Goal: Task Accomplishment & Management: Complete application form

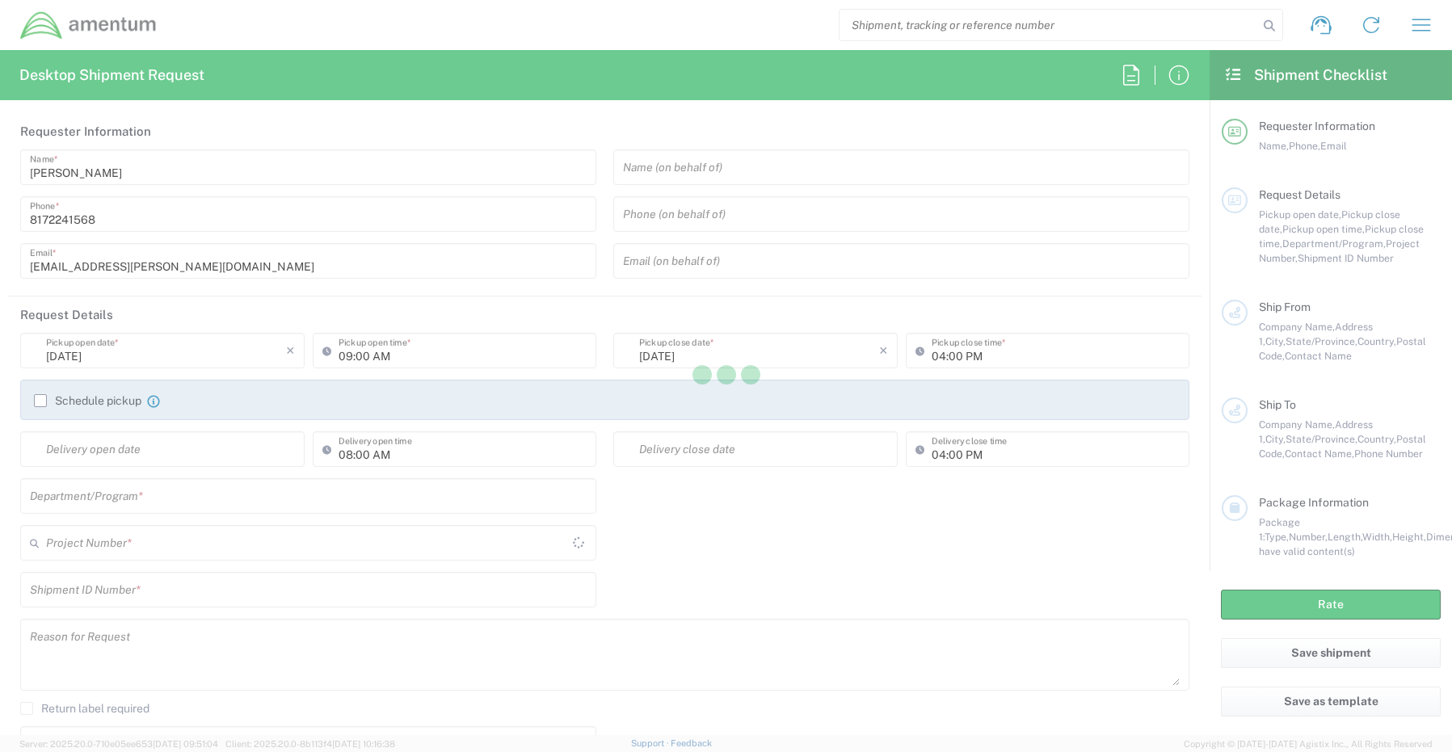
type input "[GEOGRAPHIC_DATA]"
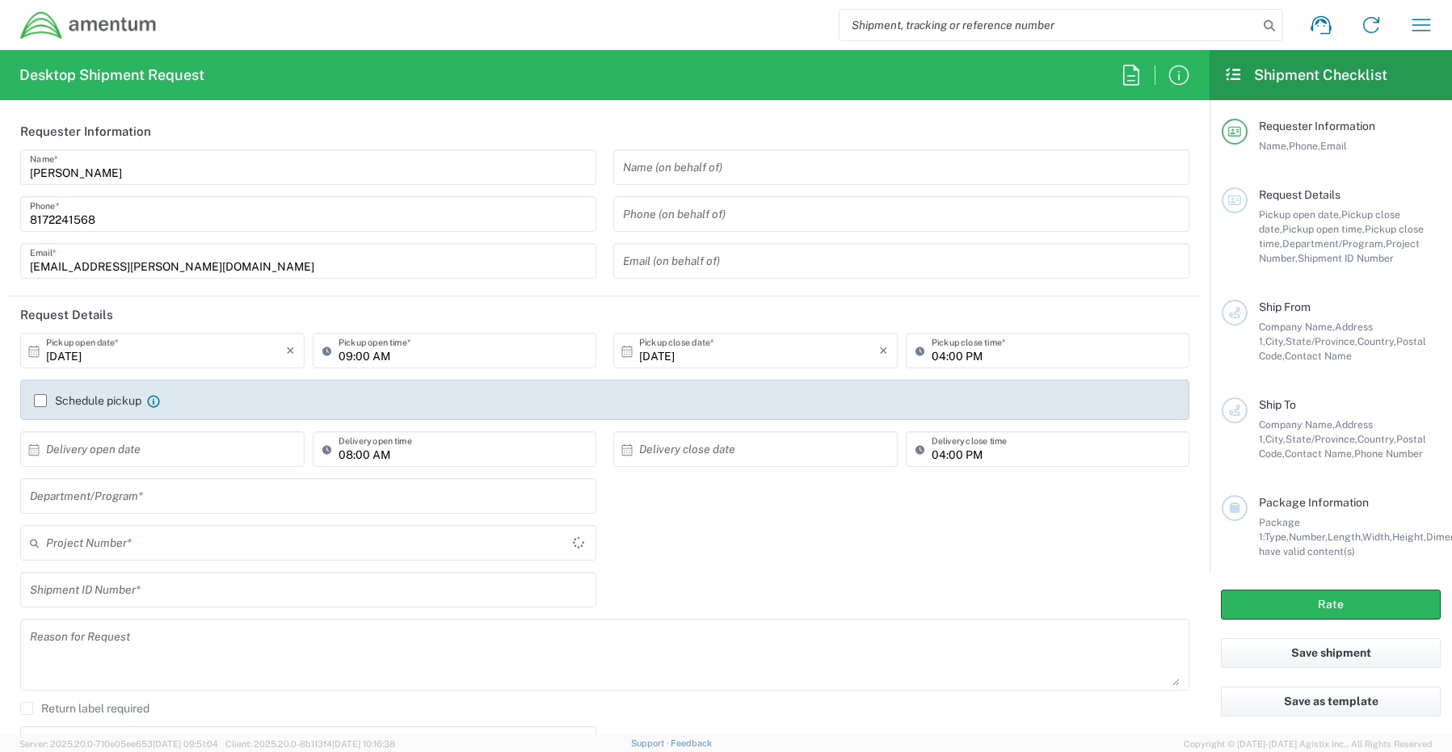
type input "CORP"
click at [68, 494] on input "text" at bounding box center [308, 496] width 557 height 28
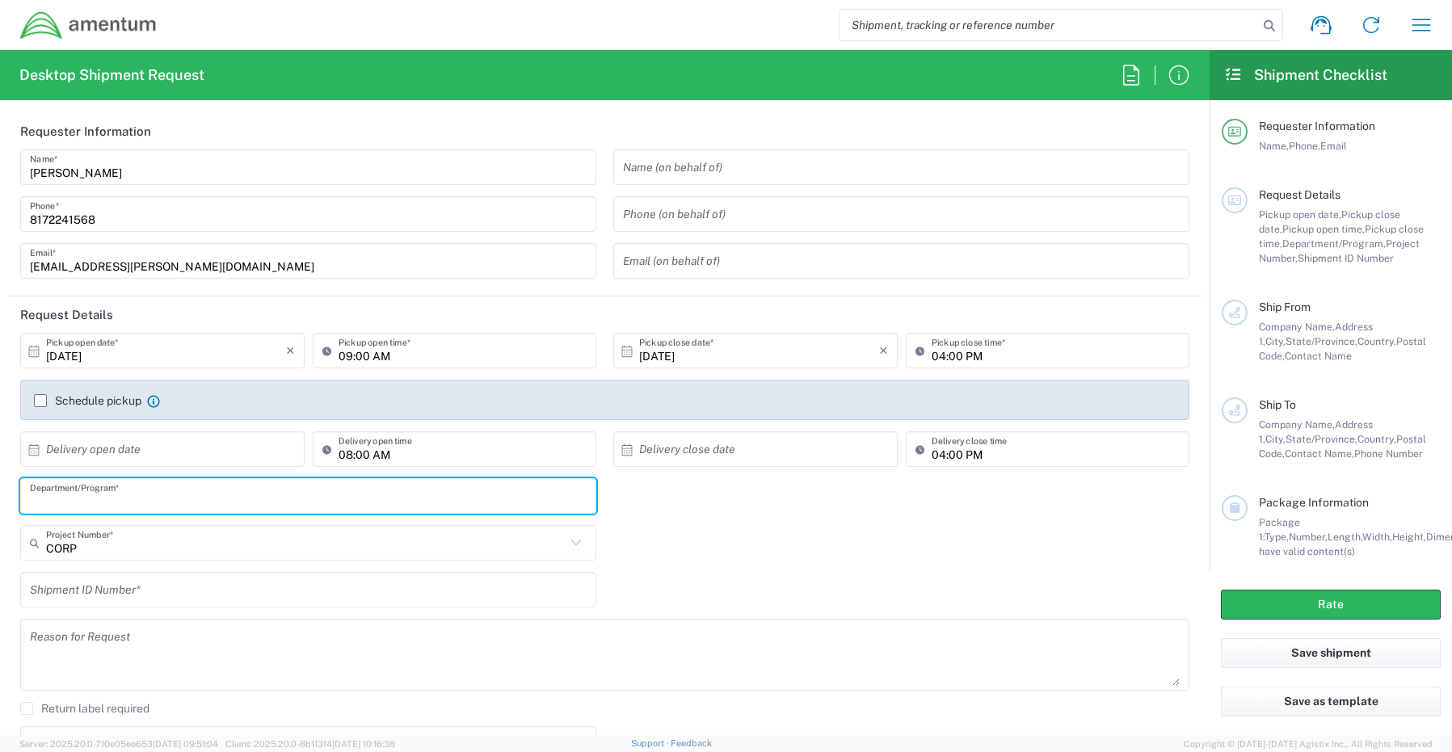
paste input "Gregory Preece"
type input "Gregory Preece"
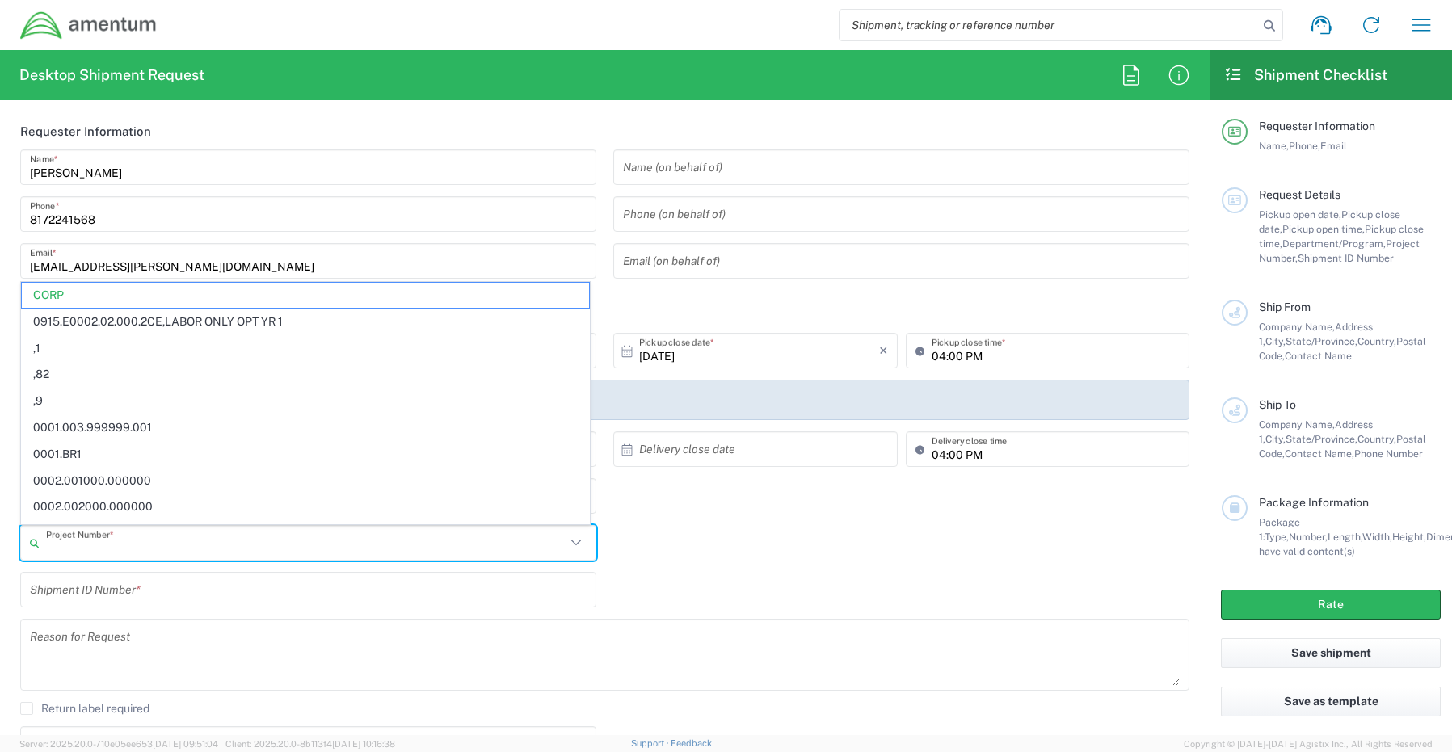
click at [70, 540] on input "text" at bounding box center [305, 543] width 519 height 28
paste input "4944.FP.00.F.ODCS.2024"
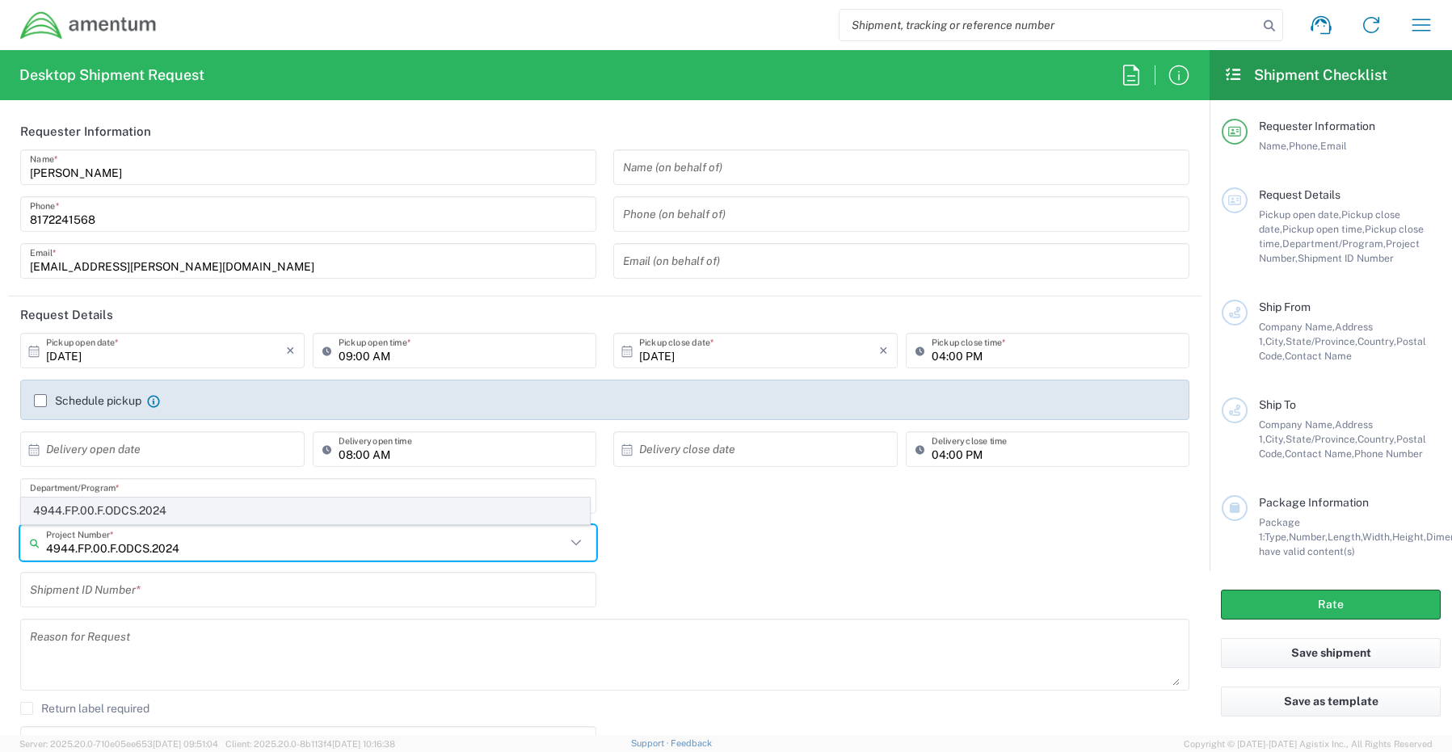
type input "4944.FP.00.F.ODCS.2024"
click at [86, 511] on span "4944.FP.00.F.ODCS.2024" at bounding box center [305, 510] width 567 height 25
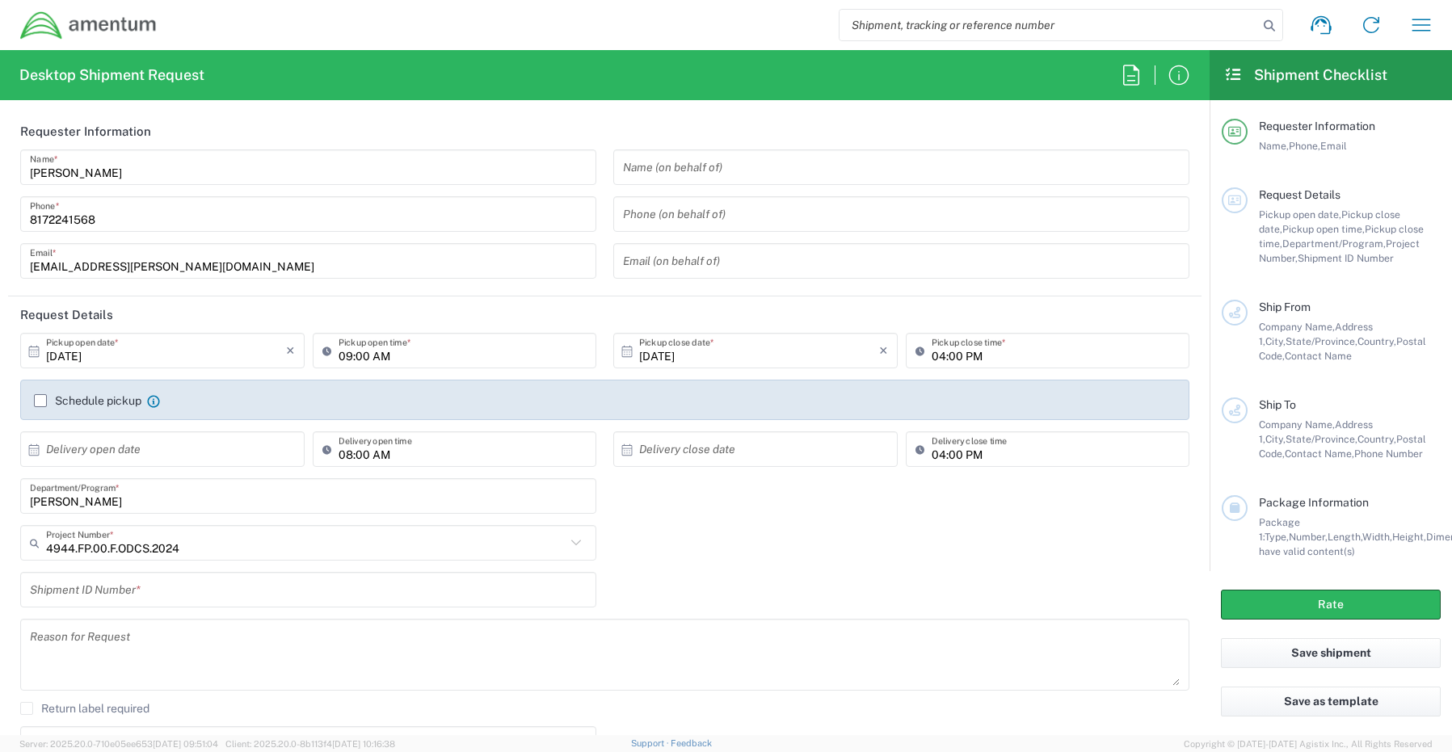
click at [120, 595] on input "text" at bounding box center [308, 590] width 557 height 28
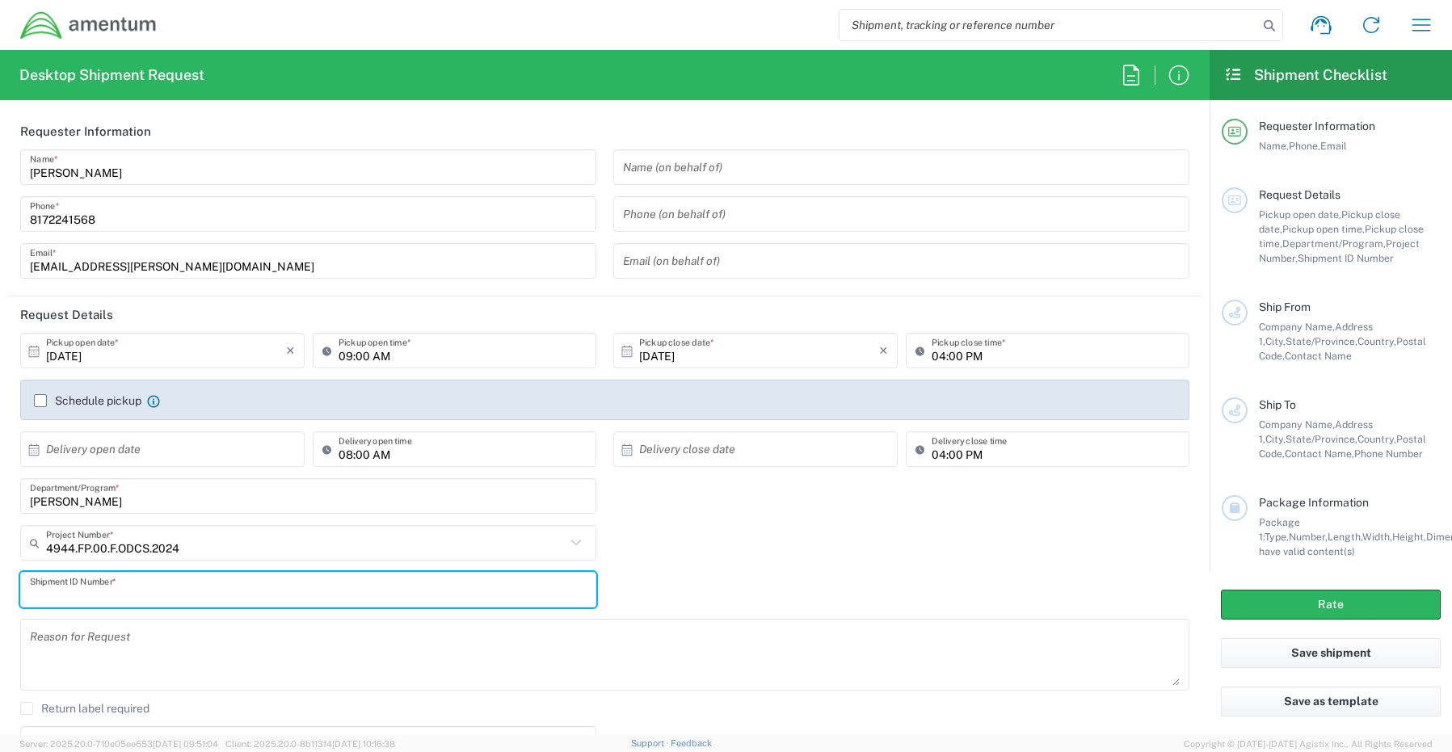
paste input "Humberto Rodriguez RITM0247987"
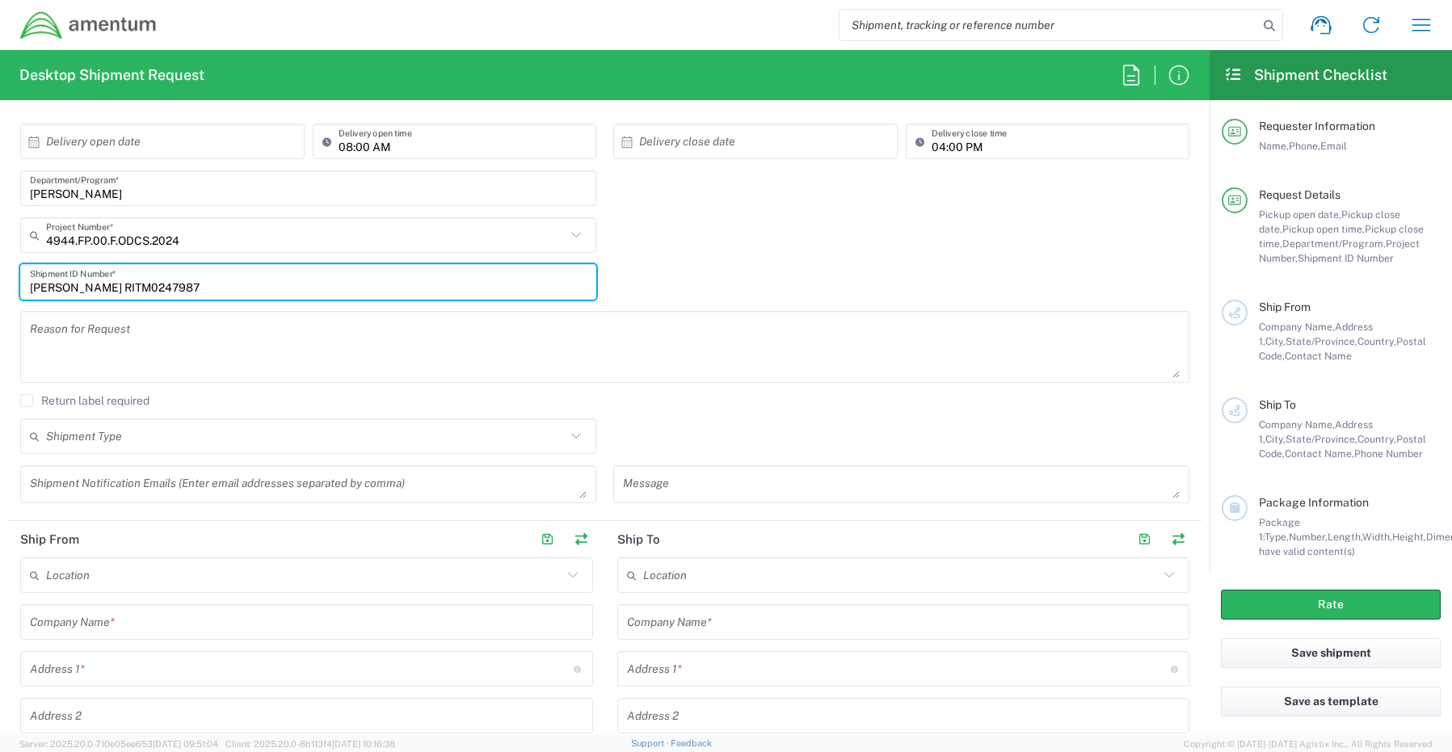
scroll to position [323, 0]
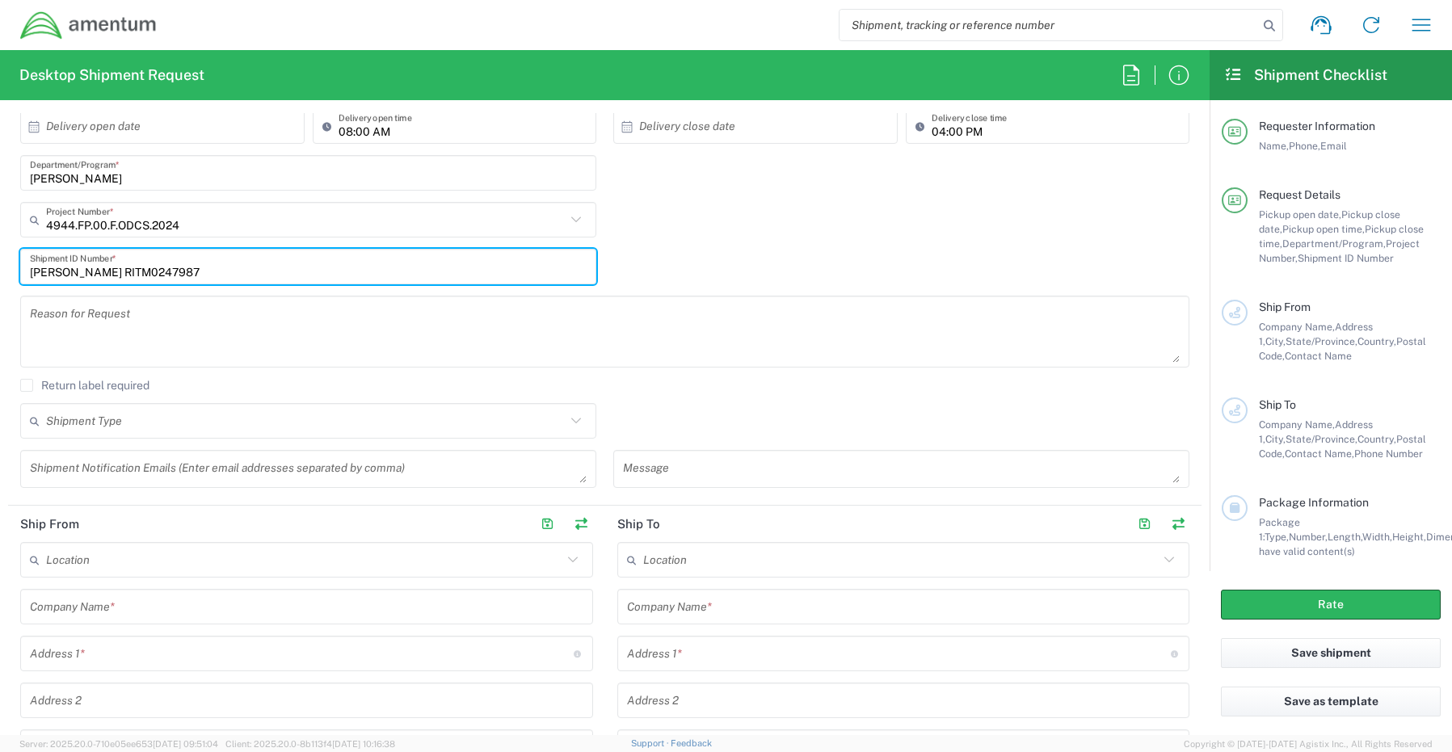
type input "Humberto Rodriguez RITM0247987"
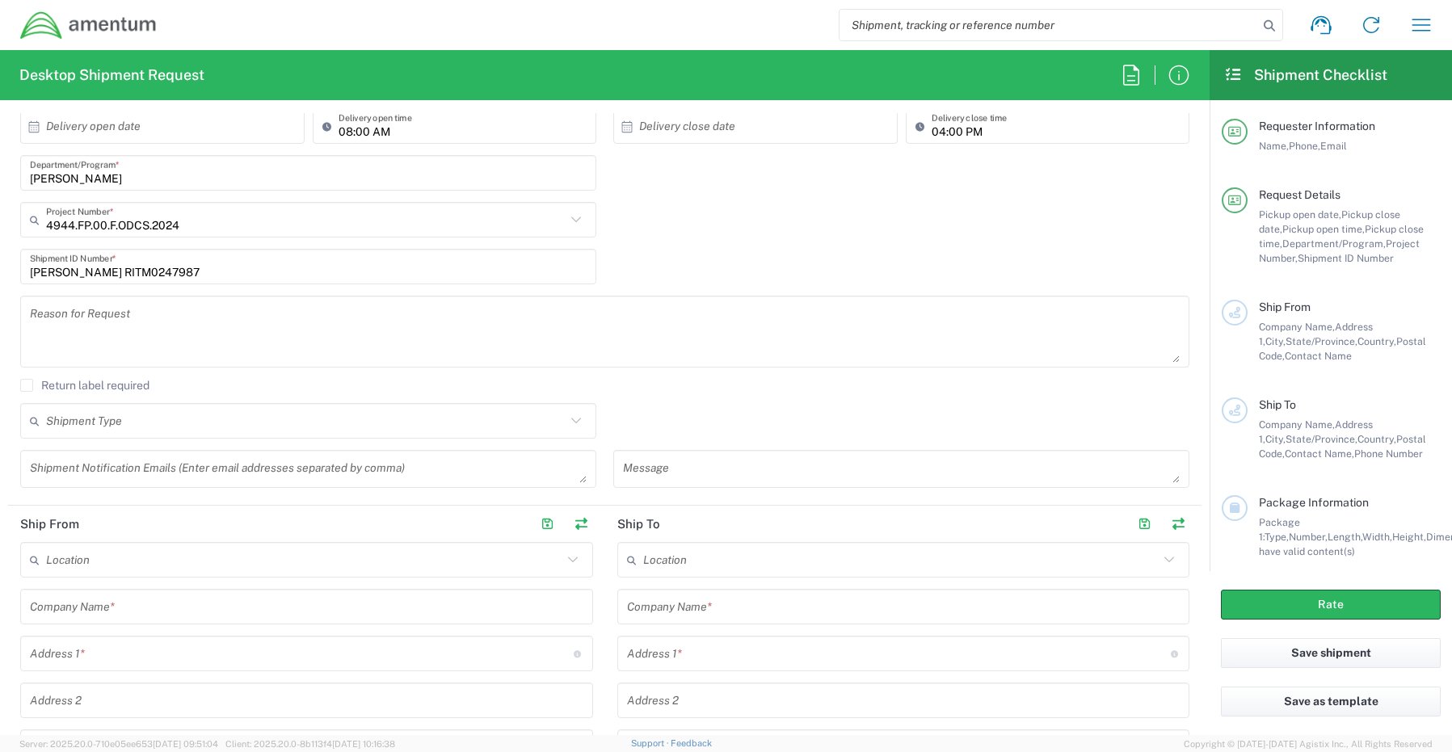
click at [78, 468] on textarea at bounding box center [308, 469] width 557 height 28
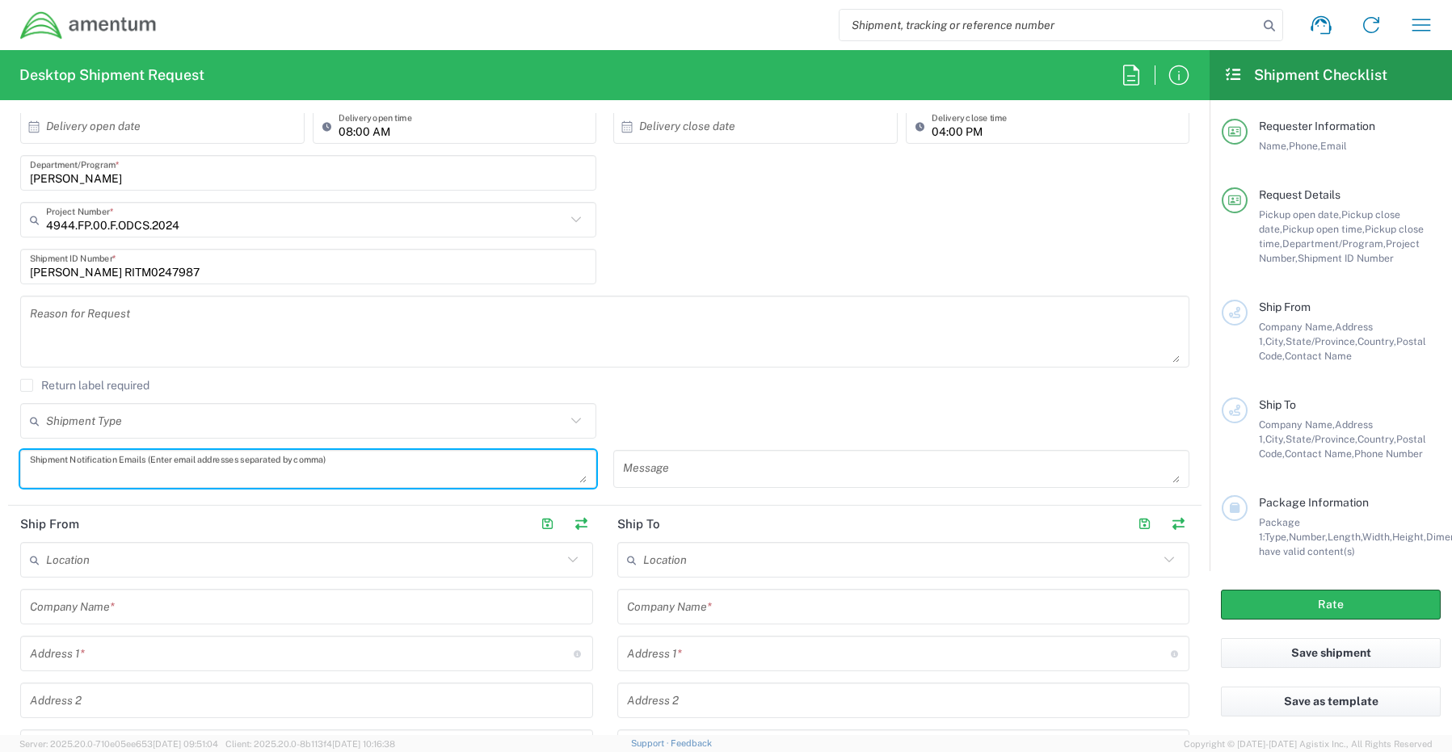
paste textarea "Gregory.Preece@amentum.com"
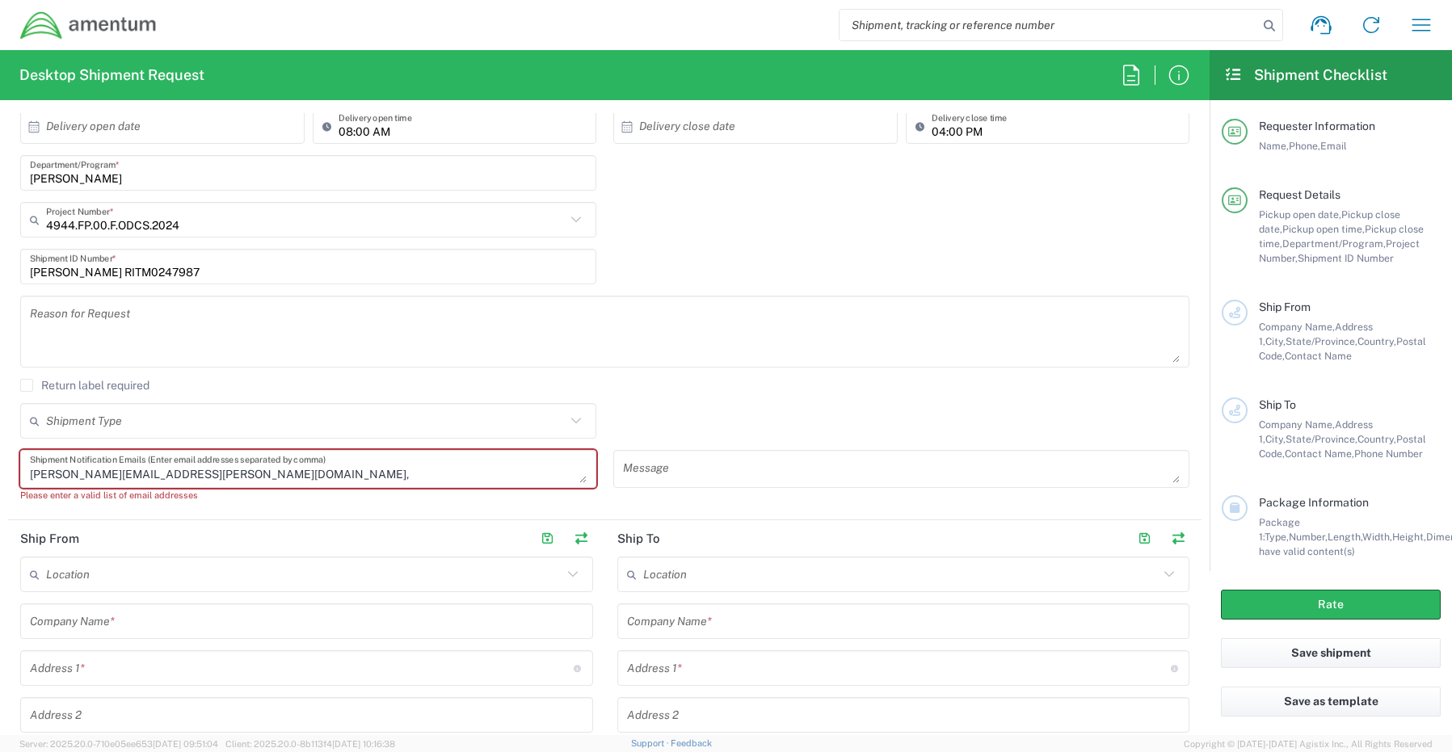
click at [243, 479] on textarea "Gregory.Preece@amentum.com," at bounding box center [308, 469] width 557 height 28
paste textarea "Malivahn.Low@amentum.com"
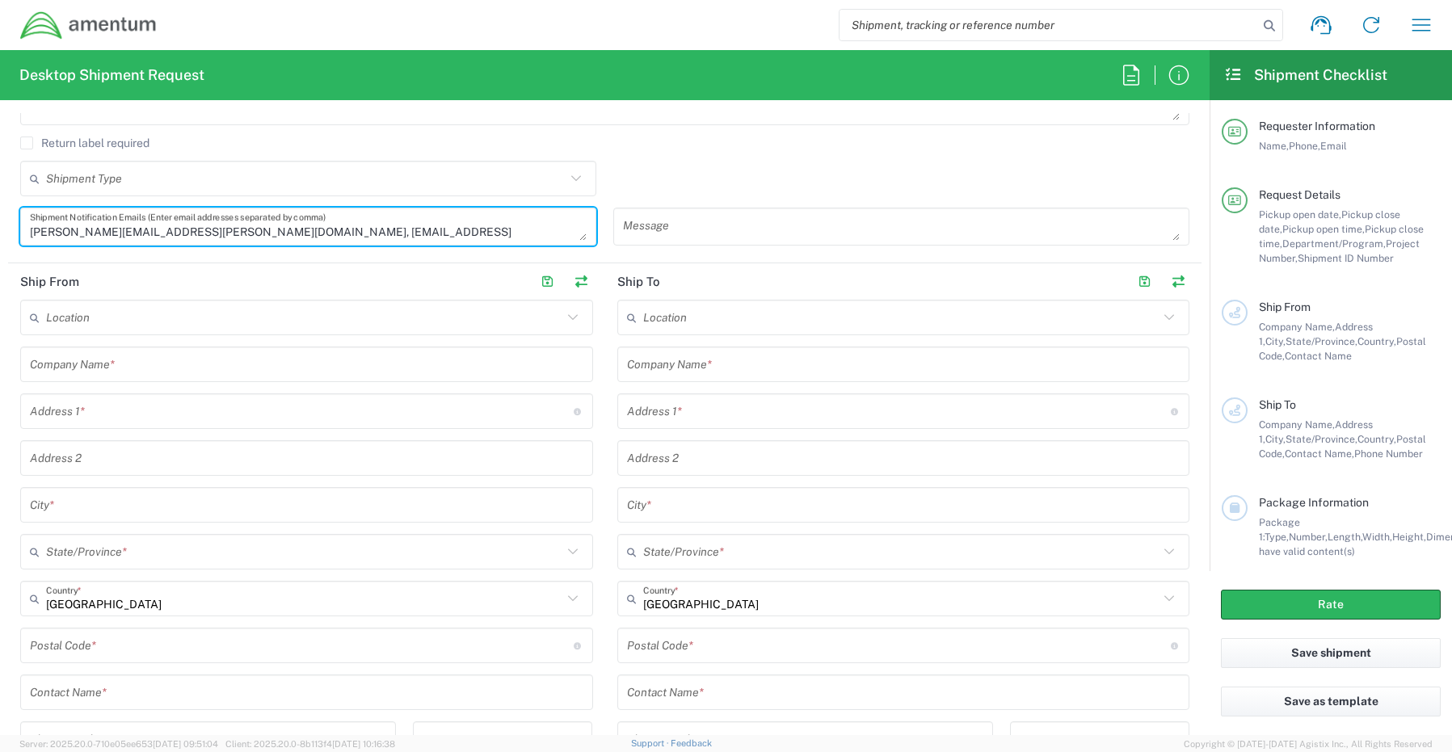
scroll to position [646, 0]
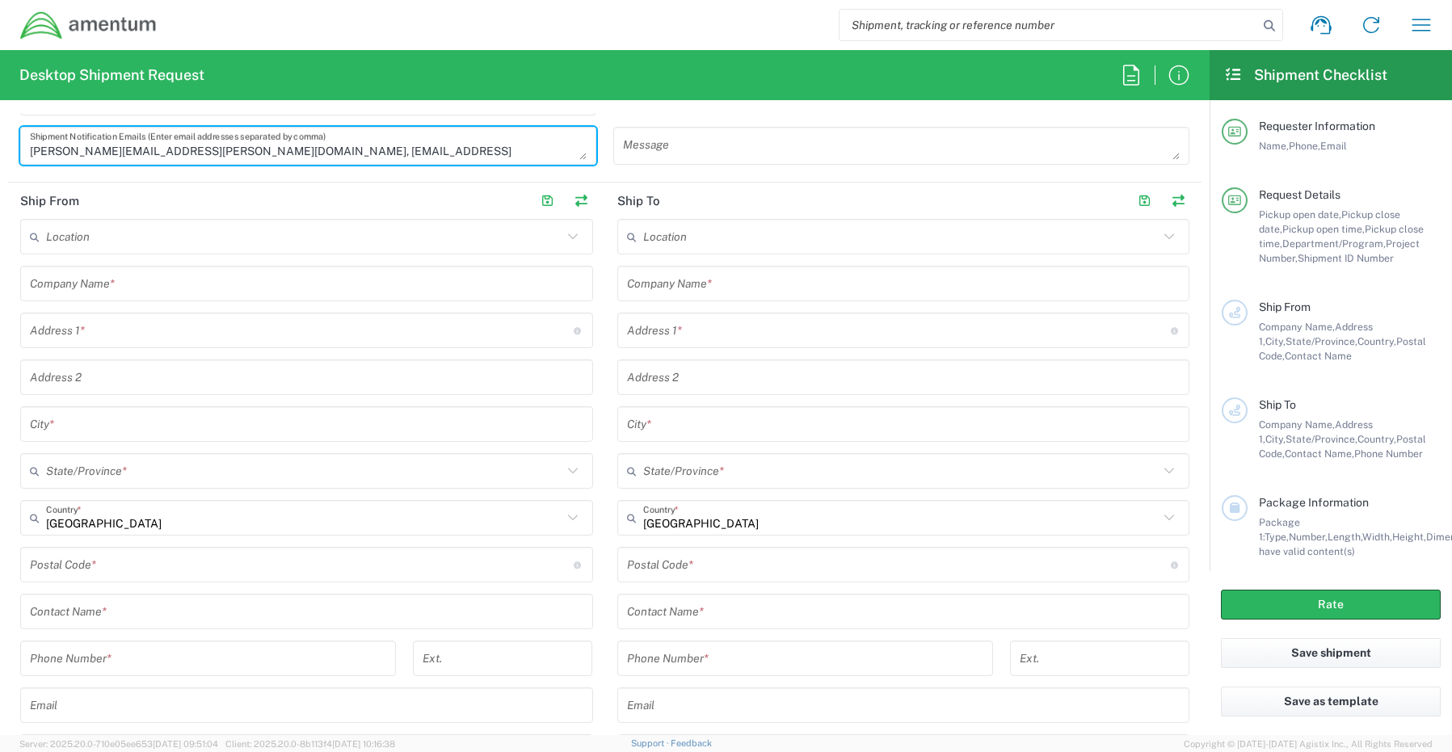
type textarea "Gregory.Preece@amentum.com, Malivahn.Low@amentum.com"
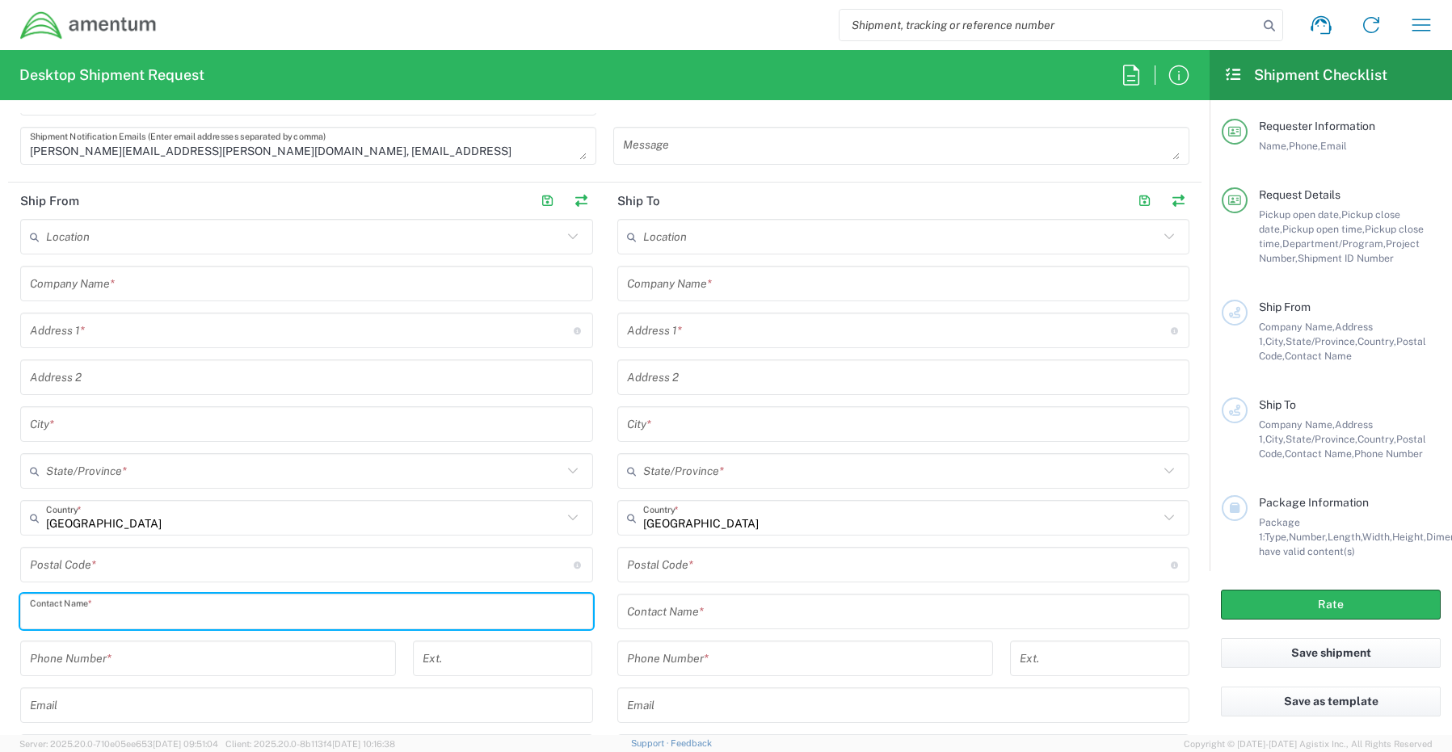
click at [98, 612] on input "text" at bounding box center [306, 612] width 553 height 28
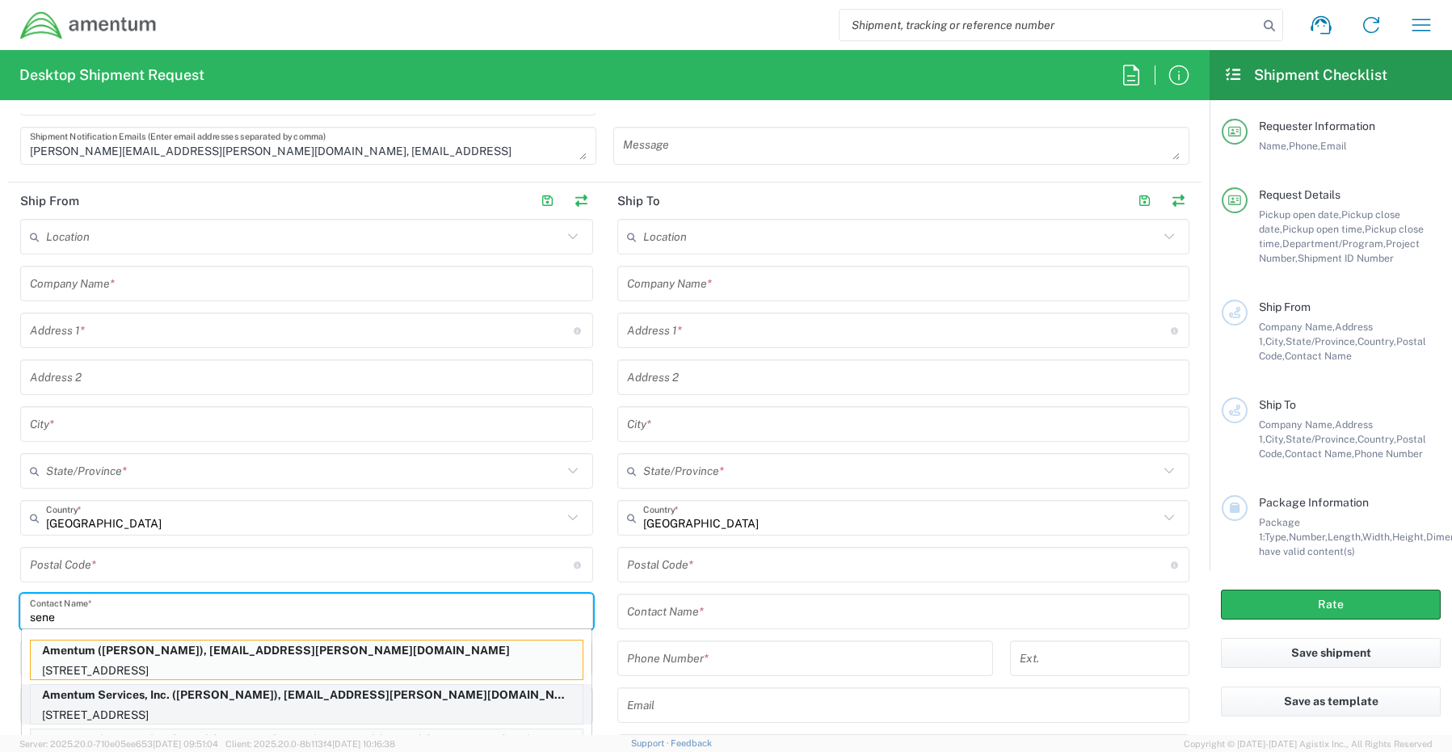
type input "sene"
click at [111, 699] on p "Amentum Services, Inc. (Senecia Morgan), senecia.morgan@amentum.com" at bounding box center [307, 695] width 552 height 20
type input "Amentum Services, Inc."
type input "13500 Heritage Parkway"
type input "Fort Worth"
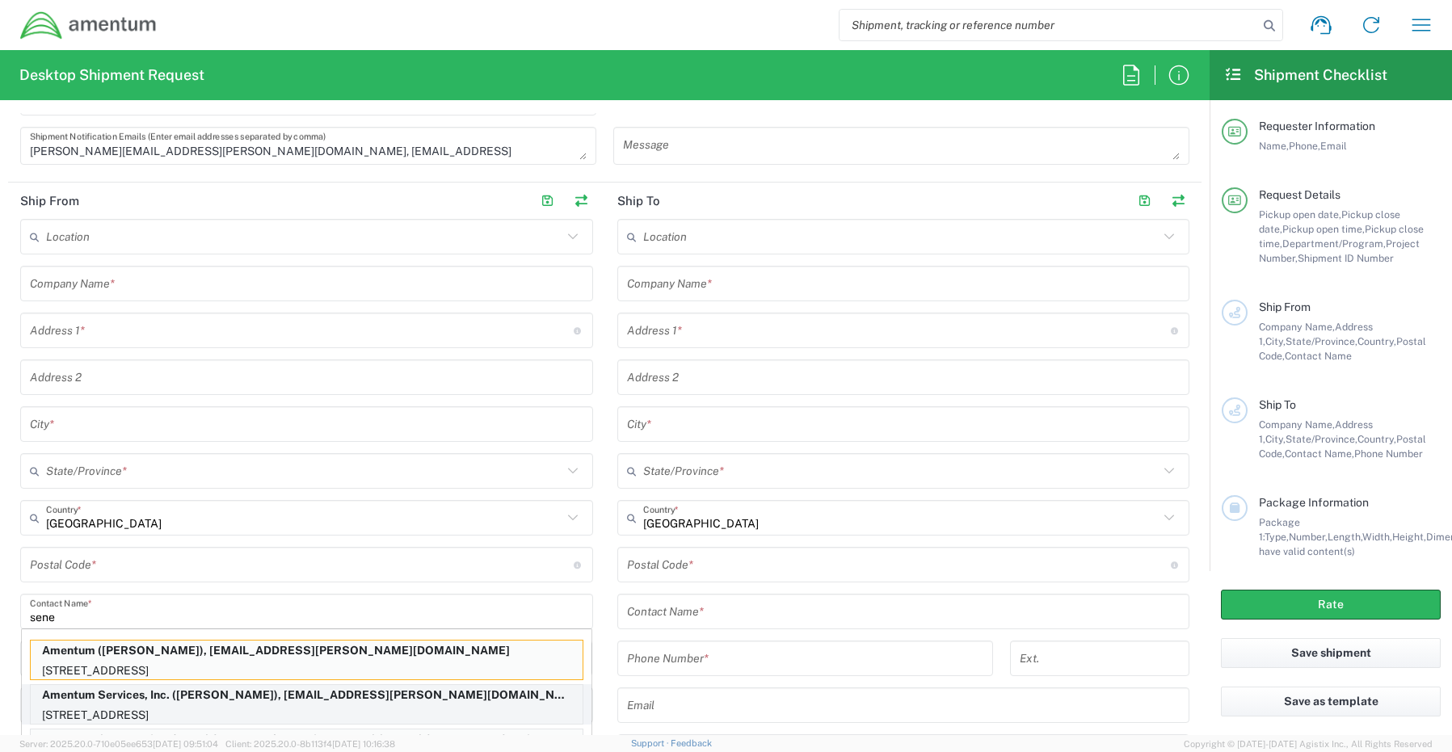
type input "Texas"
type input "76177"
type input "Senecia Morgan"
type input "817-224-1568"
type input "senecia.morgan@amentum.com"
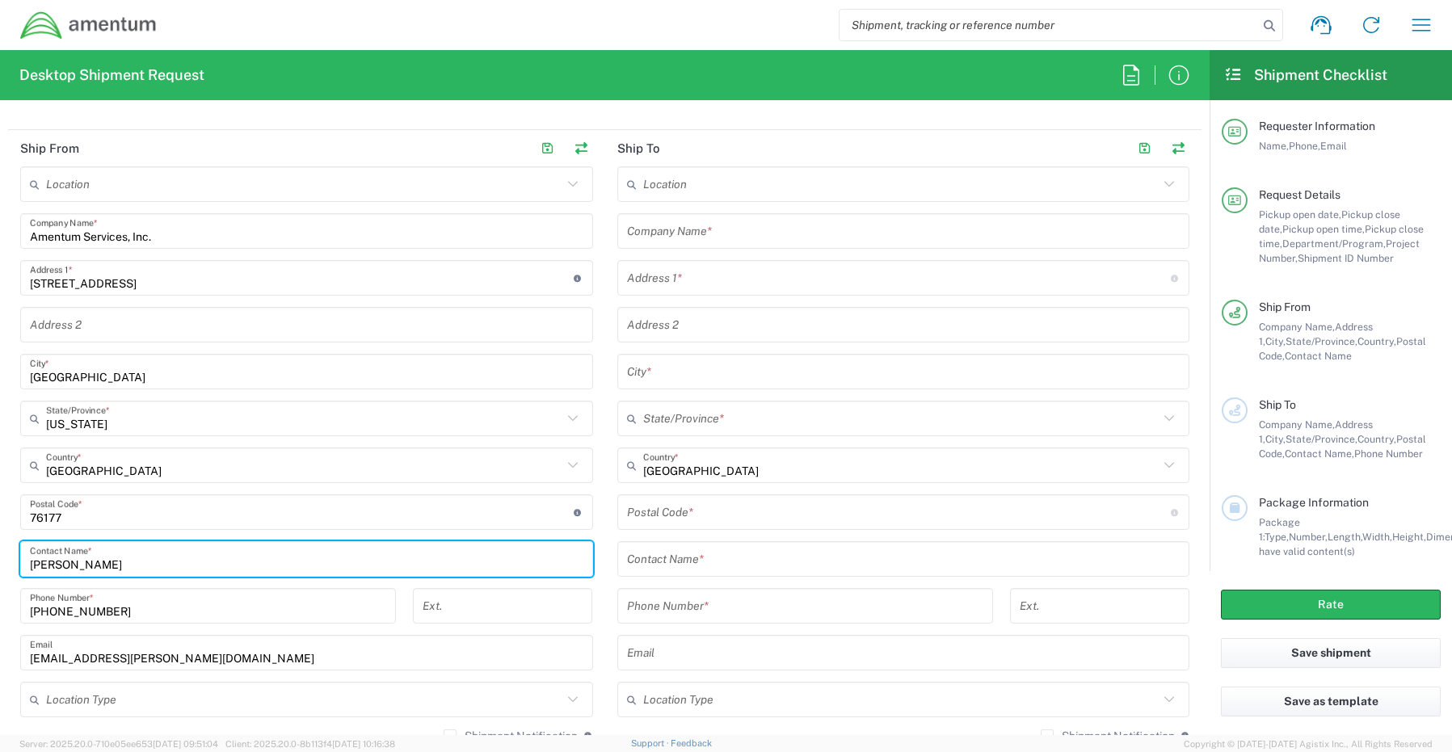
scroll to position [727, 0]
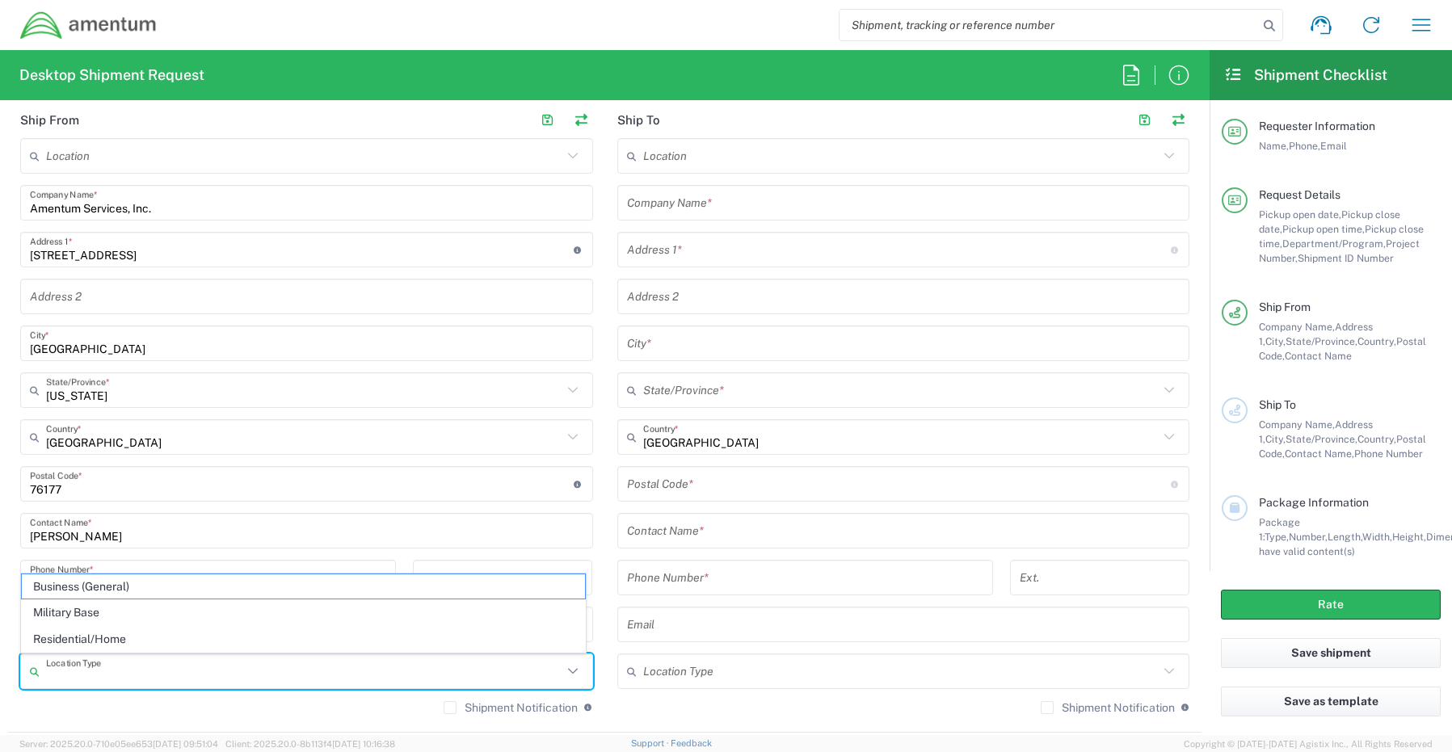
click at [101, 670] on input "text" at bounding box center [304, 672] width 516 height 28
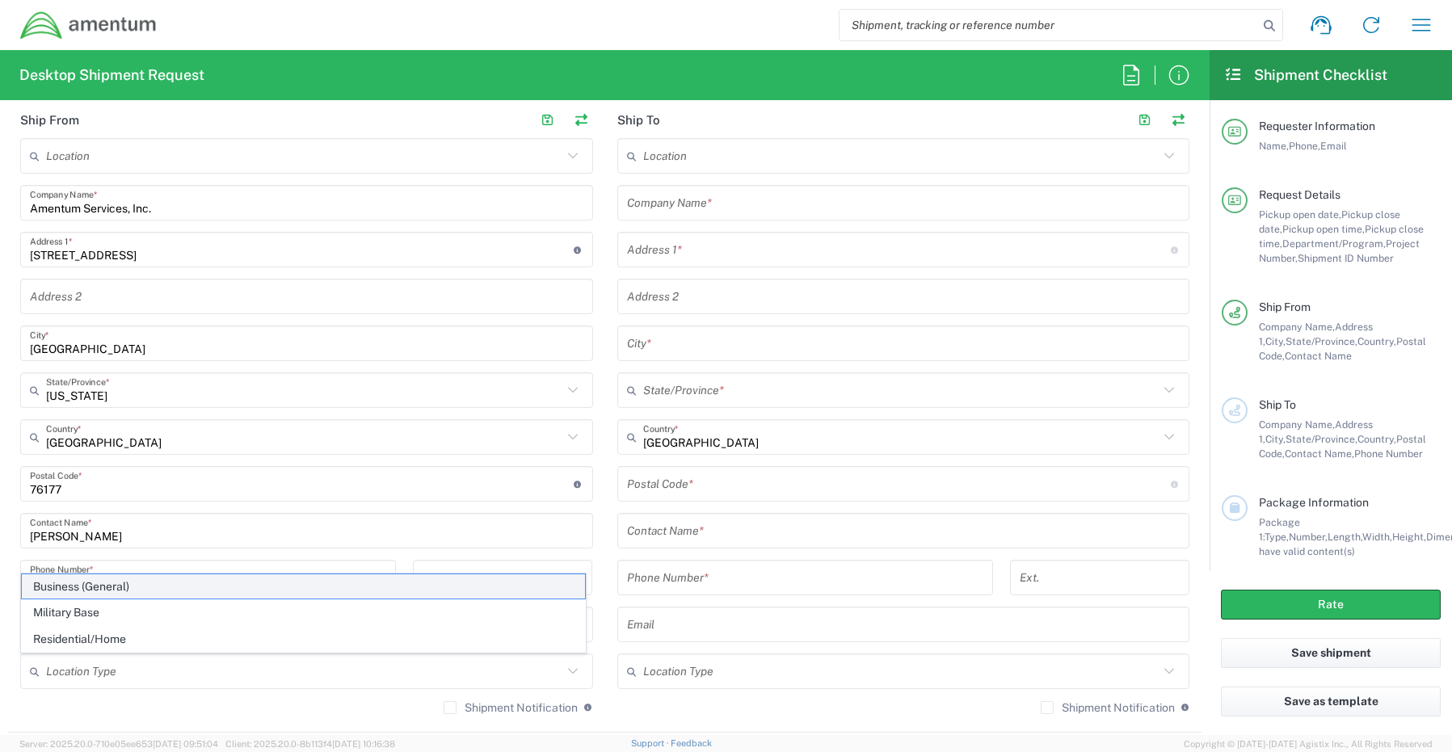
click at [87, 578] on span "Business (General)" at bounding box center [303, 586] width 563 height 25
type input "Business (General)"
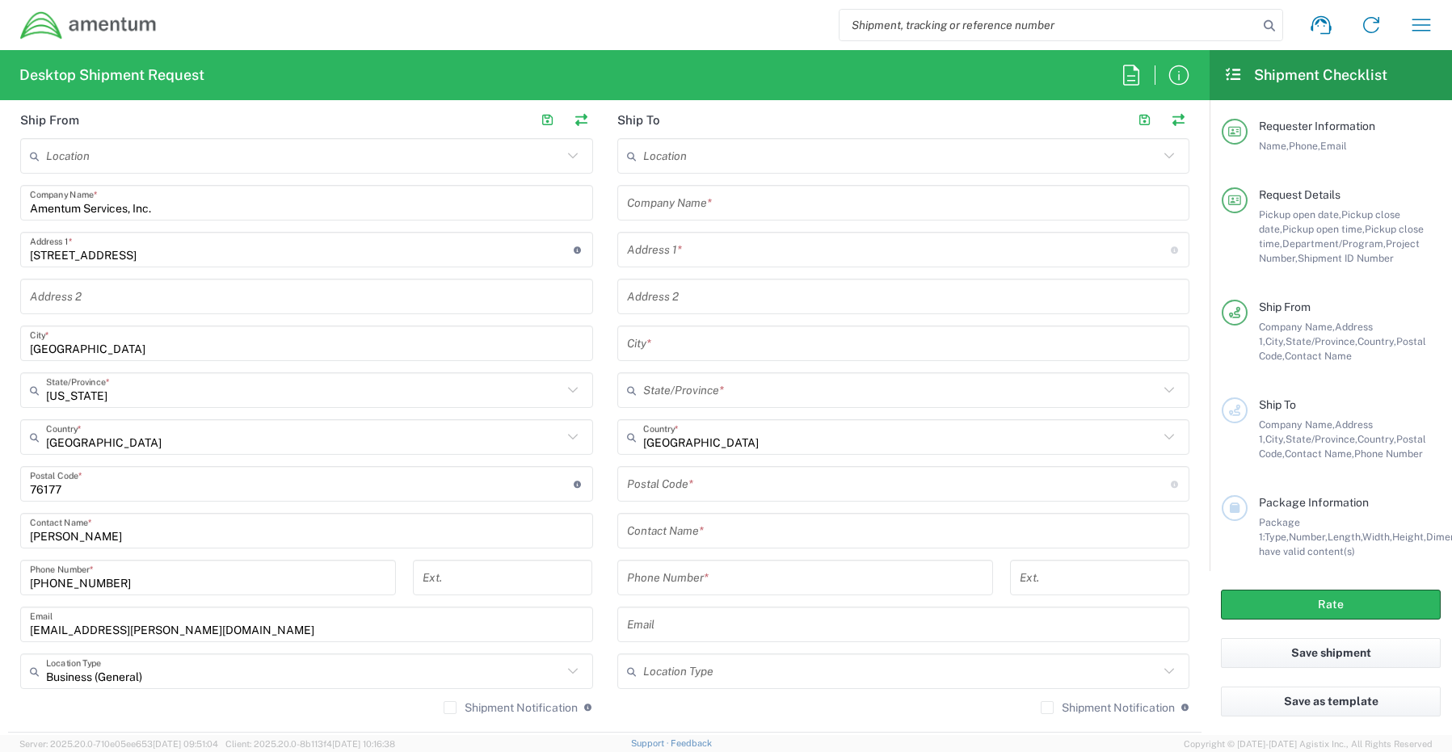
click at [450, 713] on label "Shipment Notification" at bounding box center [511, 707] width 134 height 13
click at [450, 708] on input "Shipment Notification" at bounding box center [450, 708] width 0 height 0
click at [788, 212] on input "text" at bounding box center [903, 203] width 553 height 28
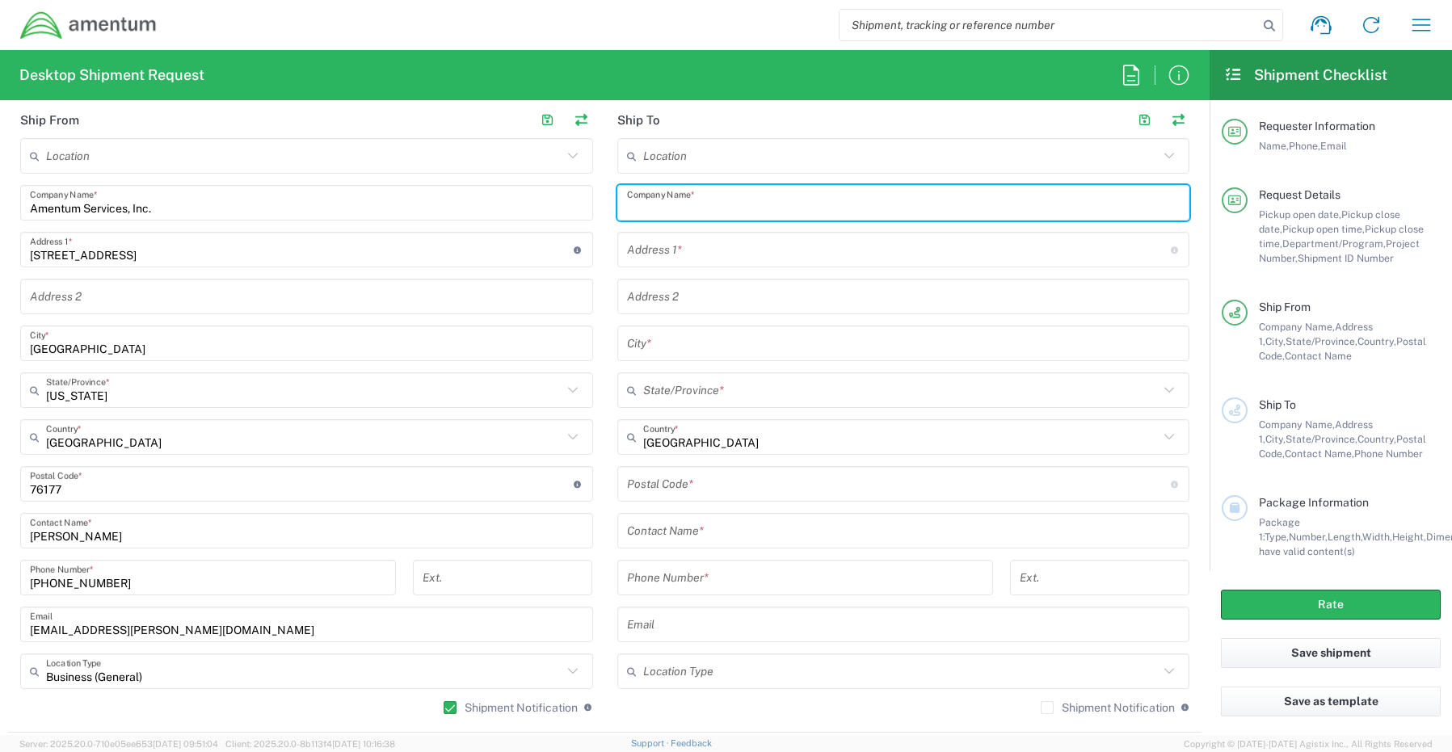
paste input "Amentum"
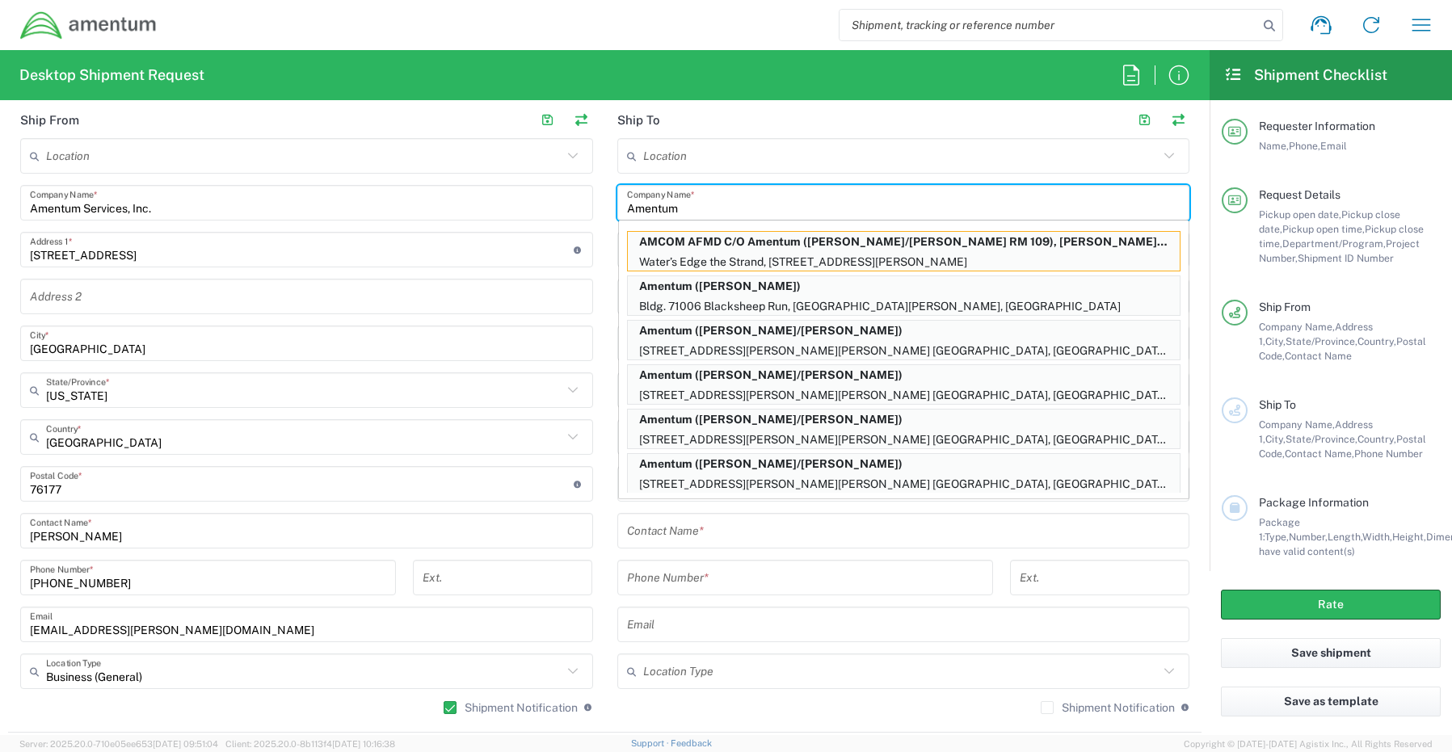
type input "Amentum"
click at [709, 200] on input "Amentum" at bounding box center [903, 203] width 553 height 28
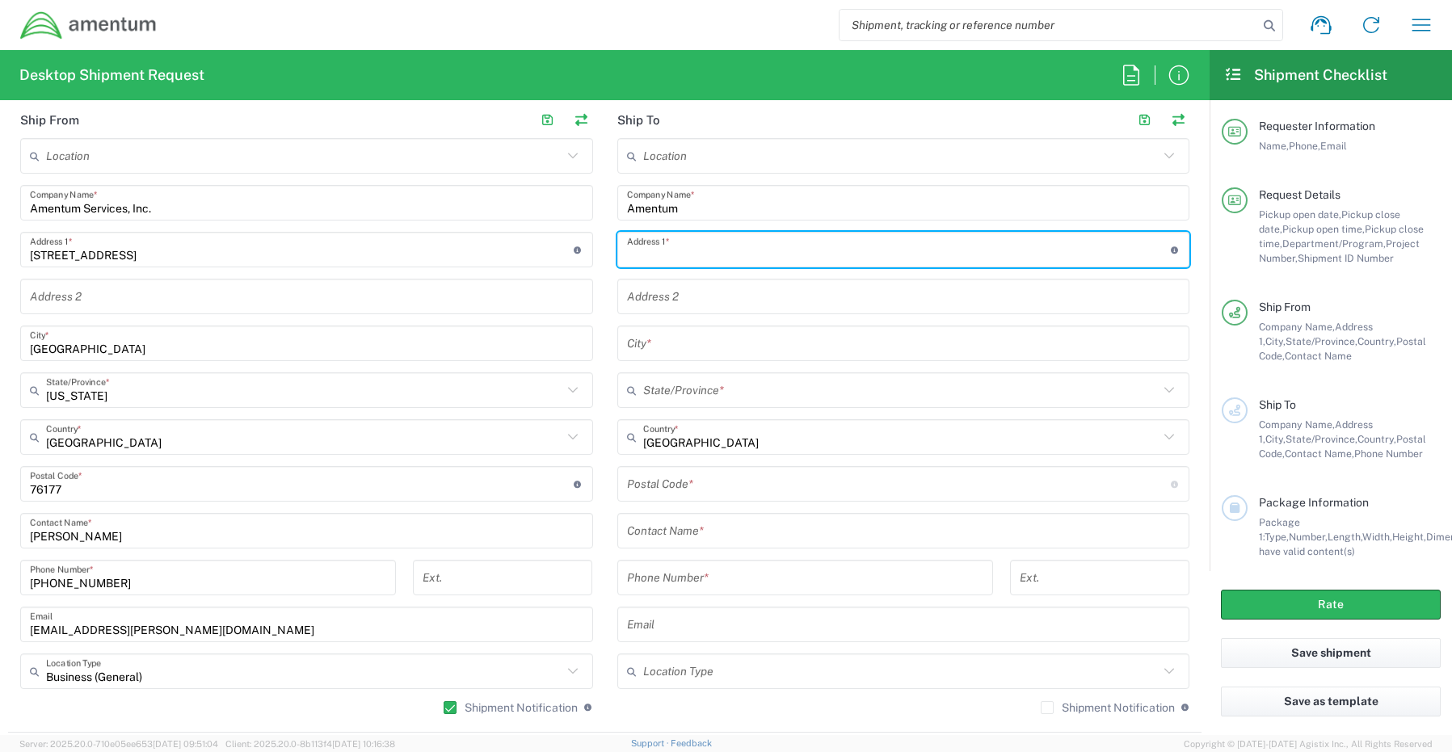
click at [704, 263] on input "text" at bounding box center [899, 250] width 544 height 28
paste input "5901 ARCTURUS AVE"
type input "5901 ARCTURUS AVE"
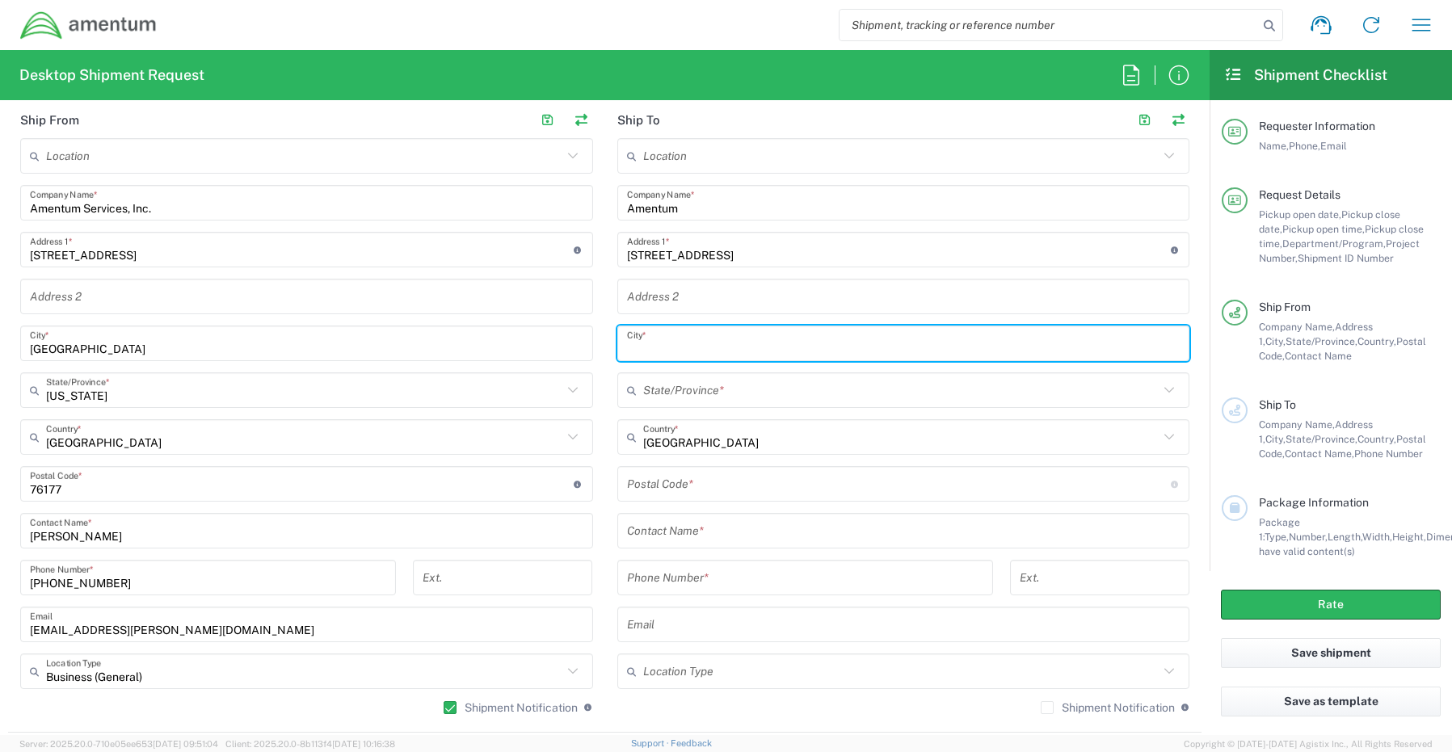
click at [687, 347] on input "text" at bounding box center [903, 344] width 553 height 28
paste input "Oxnard,"
type input "Oxnard"
click at [682, 392] on input "text" at bounding box center [901, 390] width 516 height 28
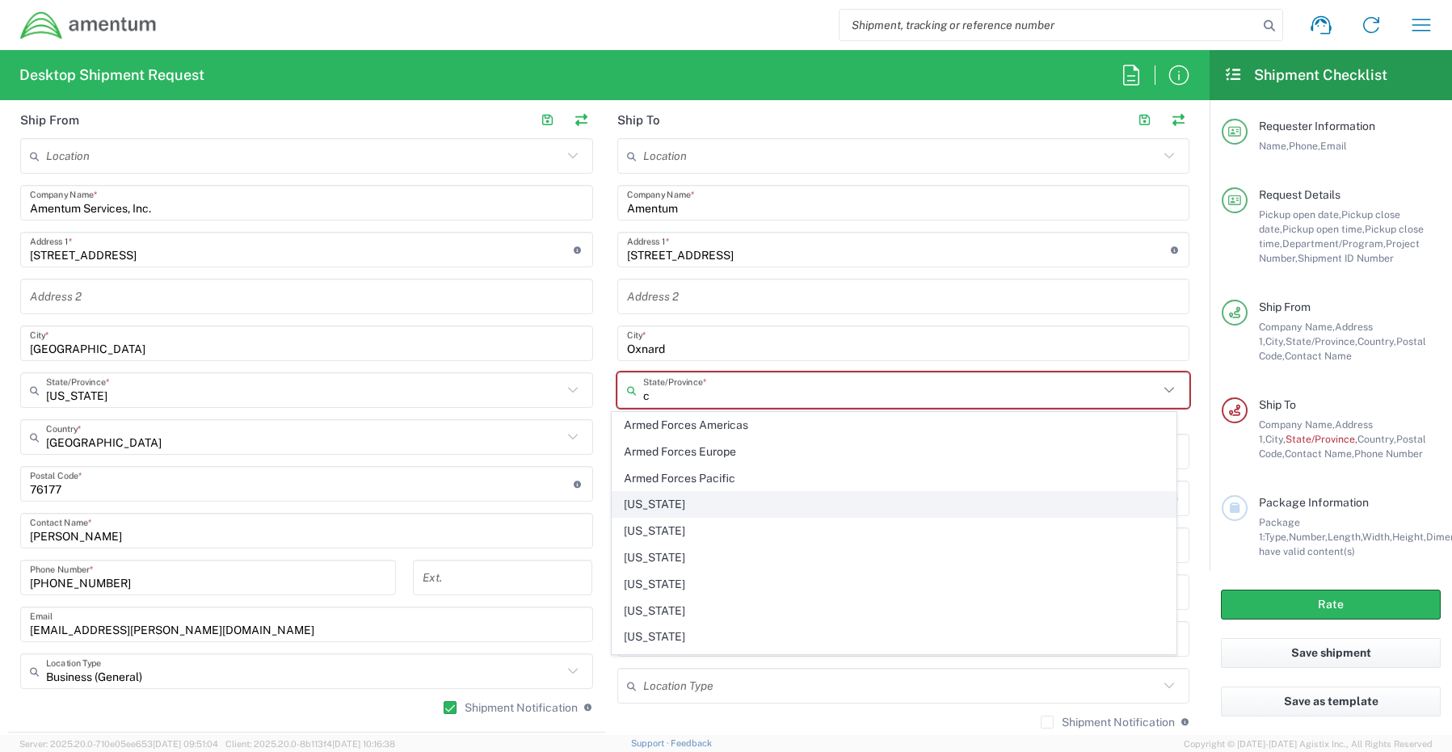
click at [668, 510] on span "California" at bounding box center [893, 504] width 563 height 25
type input "California"
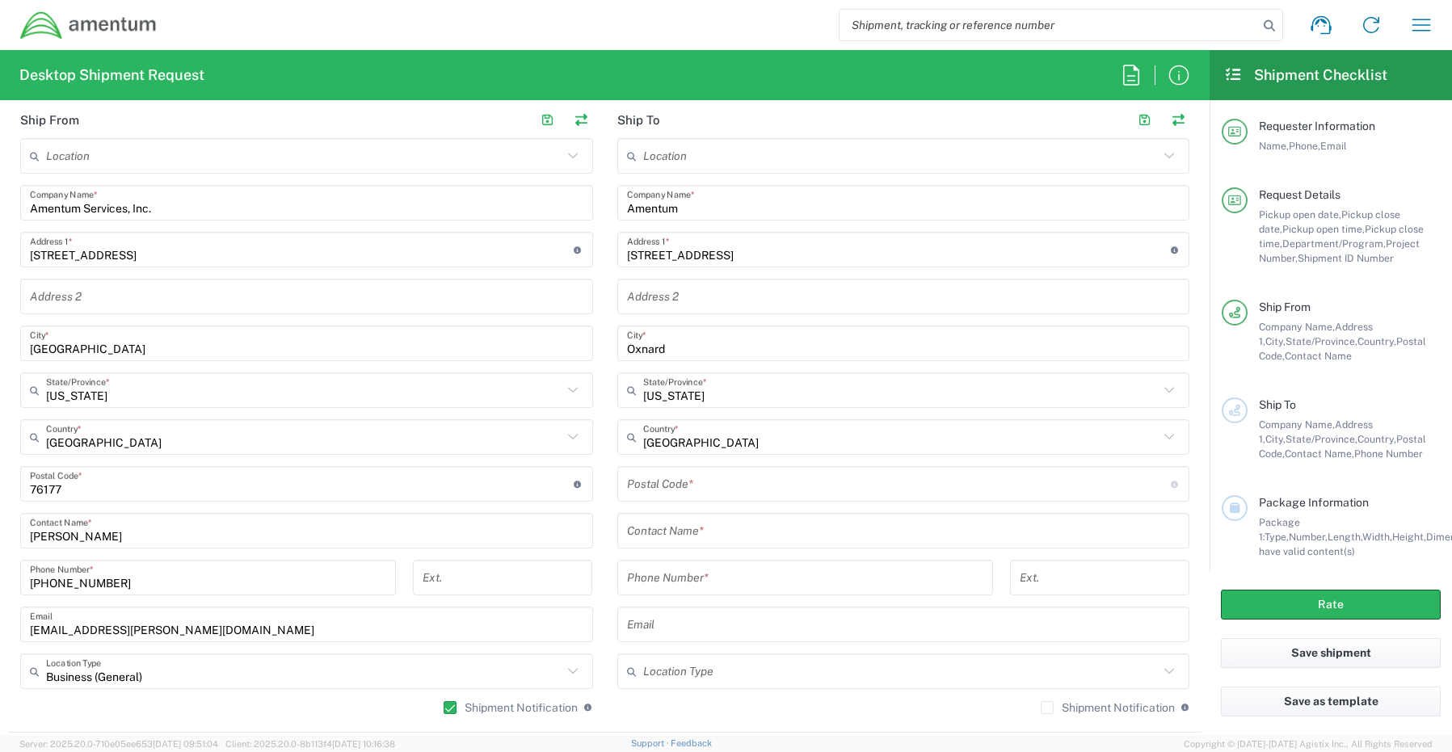
click at [671, 497] on input "undefined" at bounding box center [899, 484] width 544 height 28
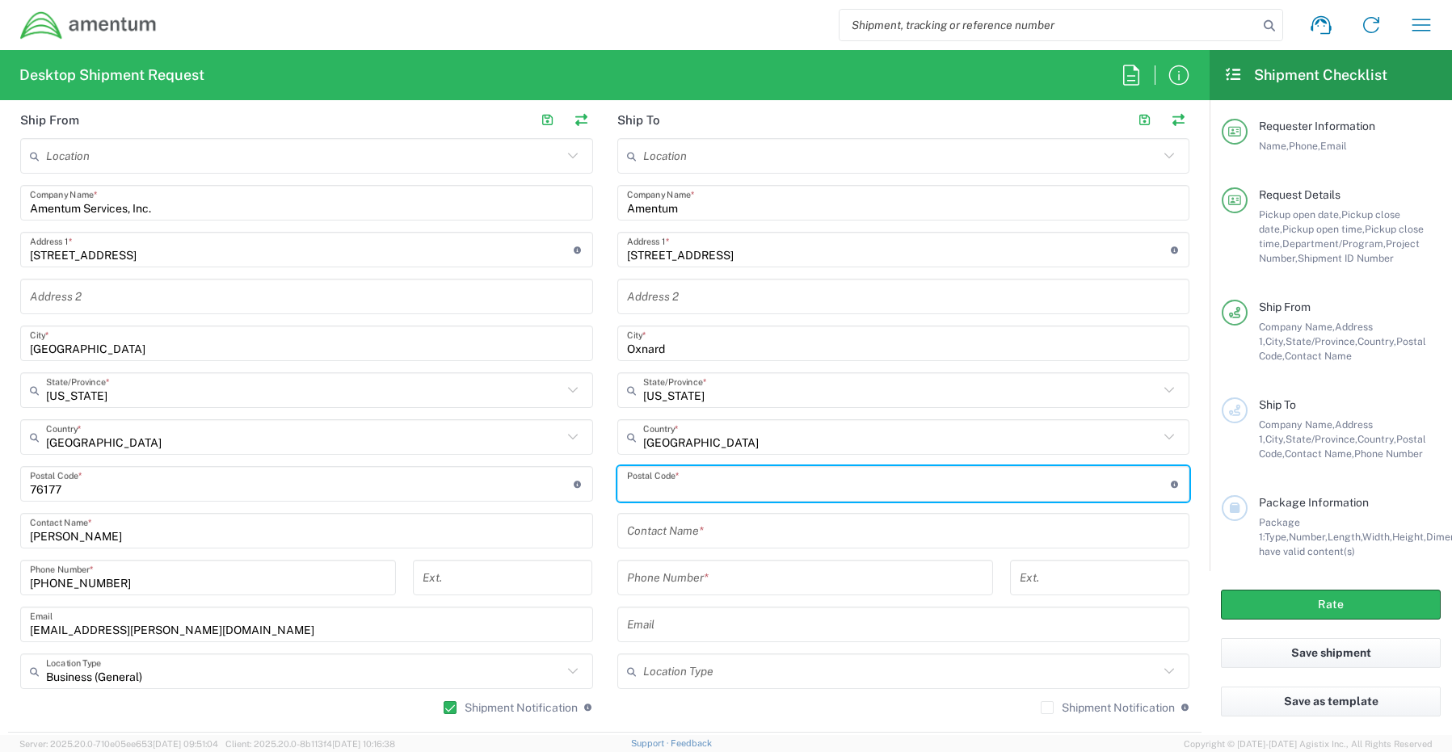
paste input "93033"
type input "93033"
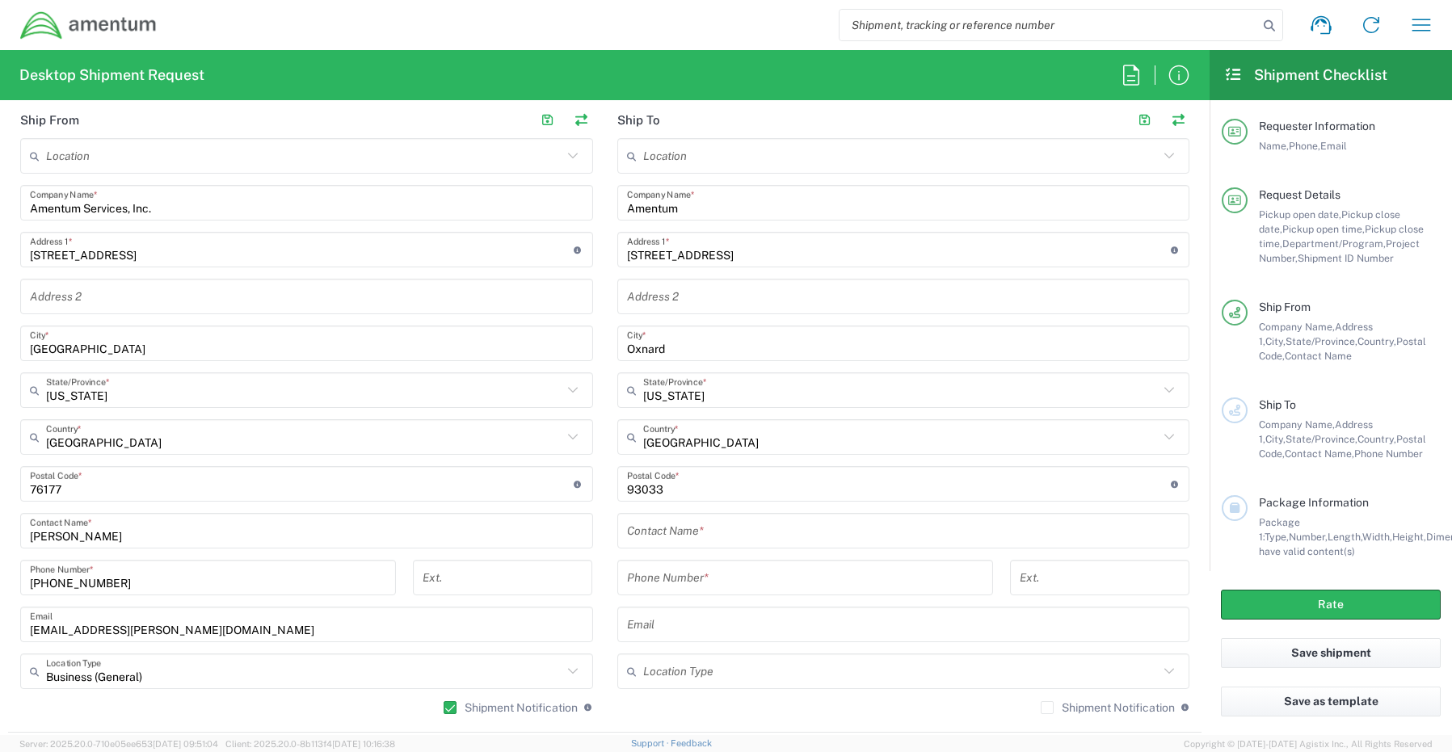
click at [640, 539] on input "text" at bounding box center [903, 531] width 553 height 28
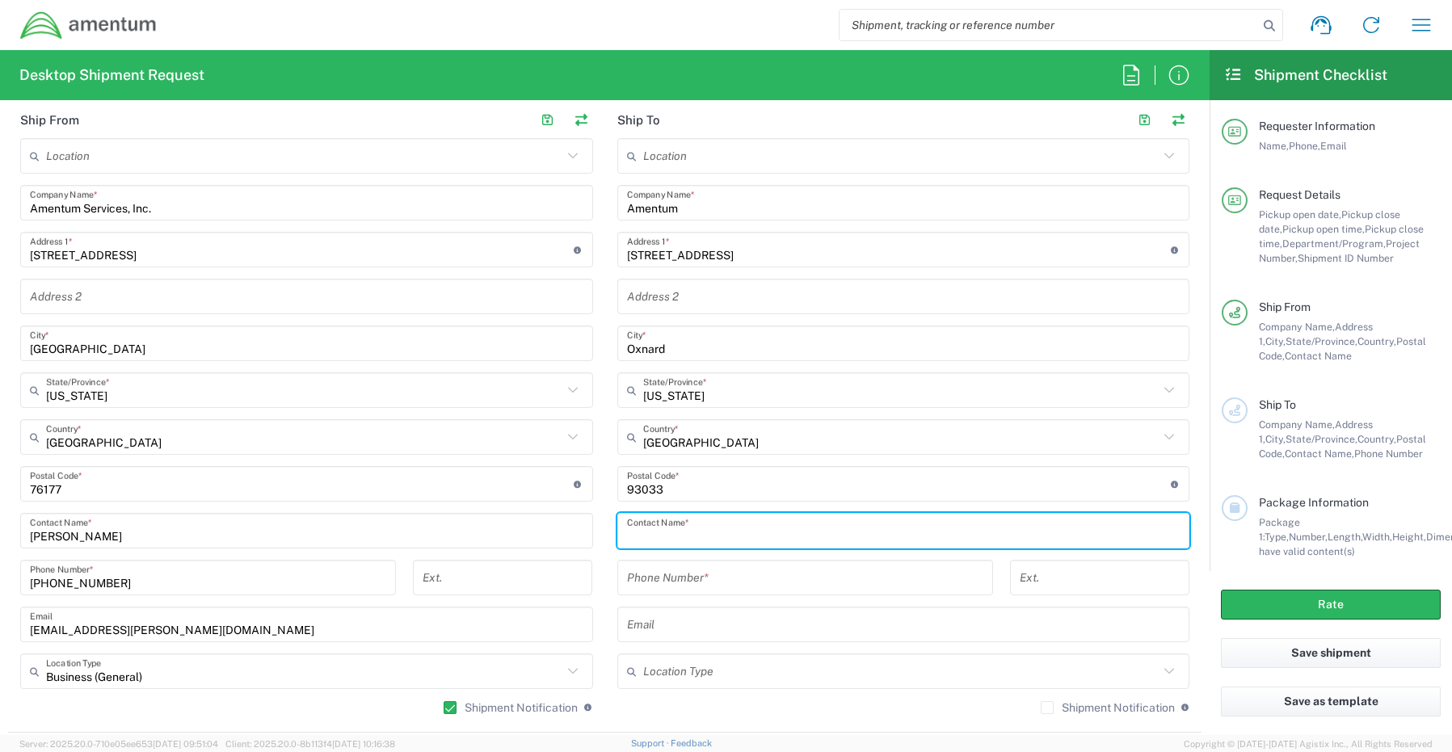
paste input "Attn: Humberto Rodriguez"
type input "Attn: Humberto Rodriguez"
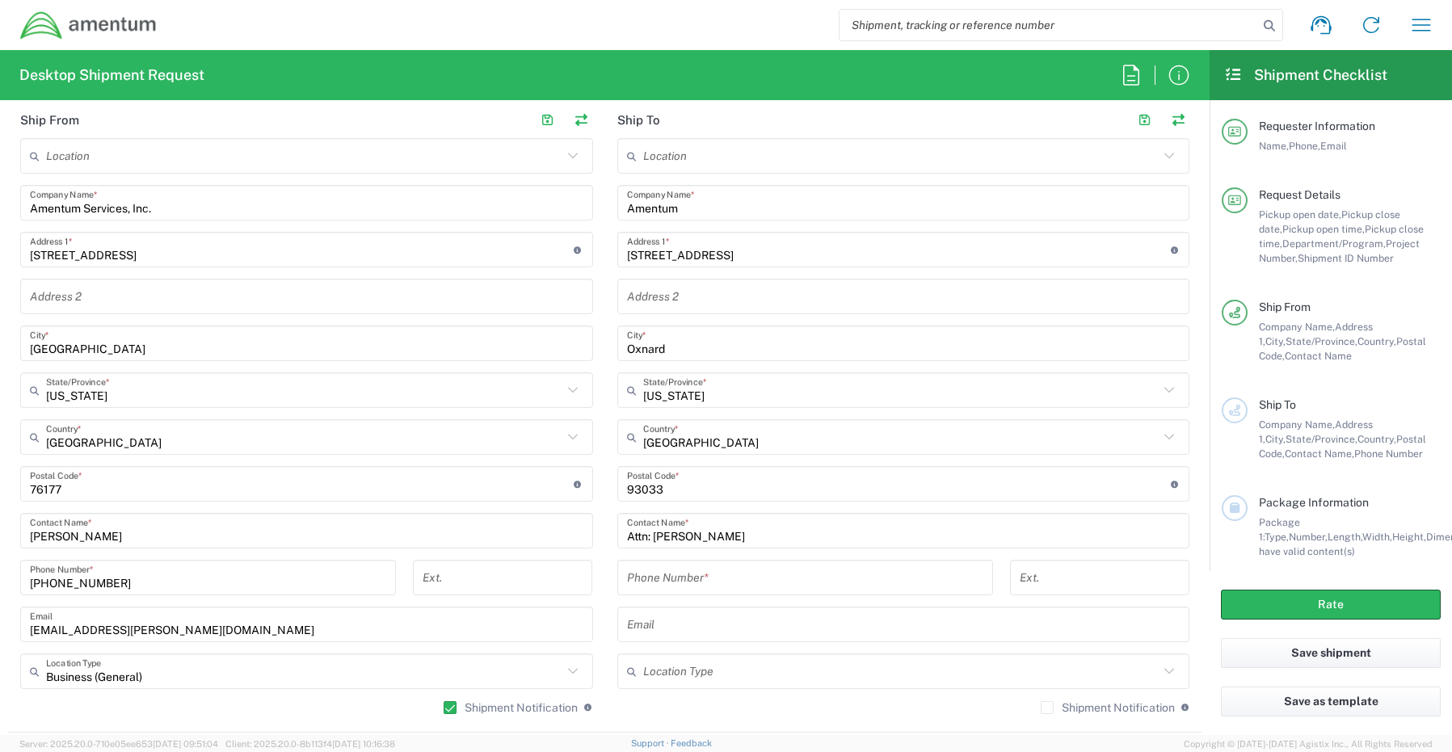
click at [732, 567] on input "tel" at bounding box center [805, 578] width 356 height 28
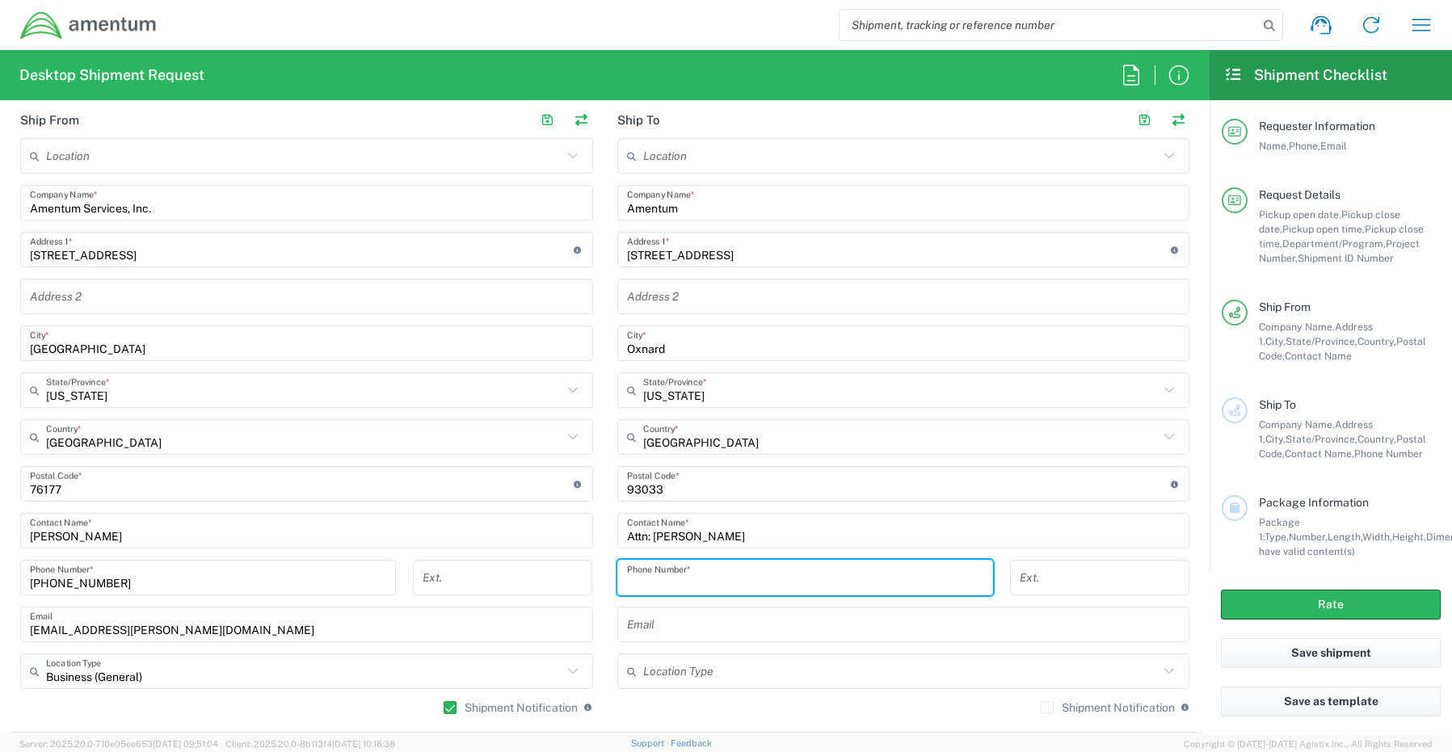
paste input "805-432-9817"
type input "805-432-9817"
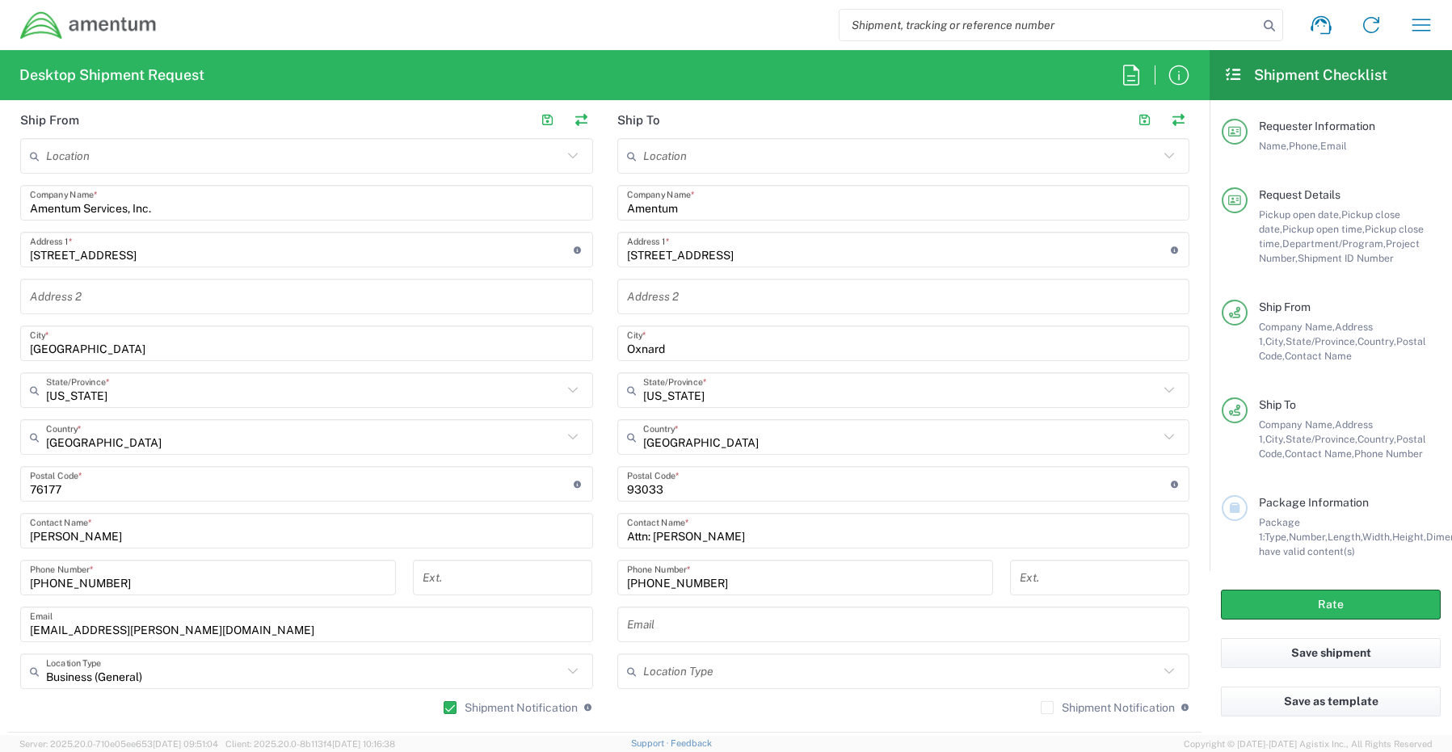
click at [630, 615] on input "text" at bounding box center [903, 625] width 553 height 28
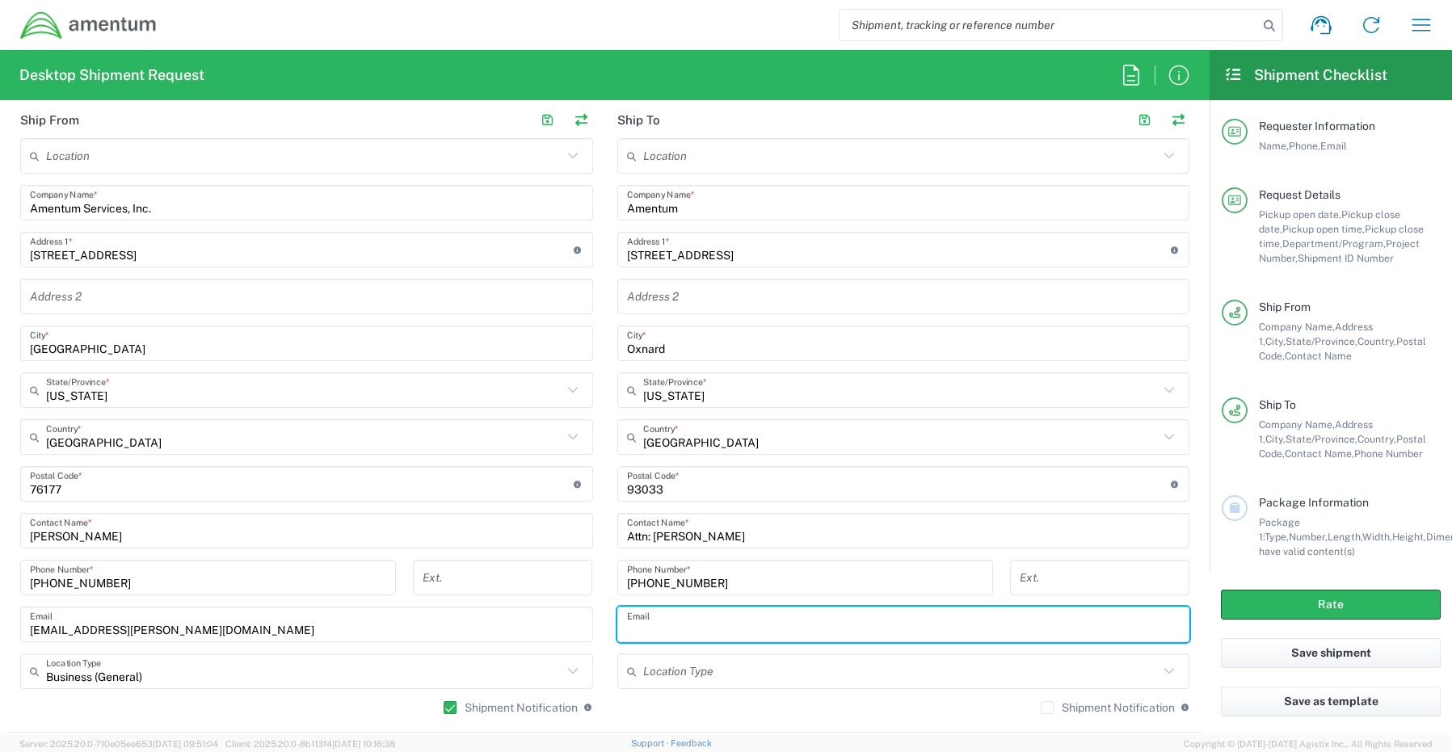
paste input "Humberto.Rodriguez@amentum.com"
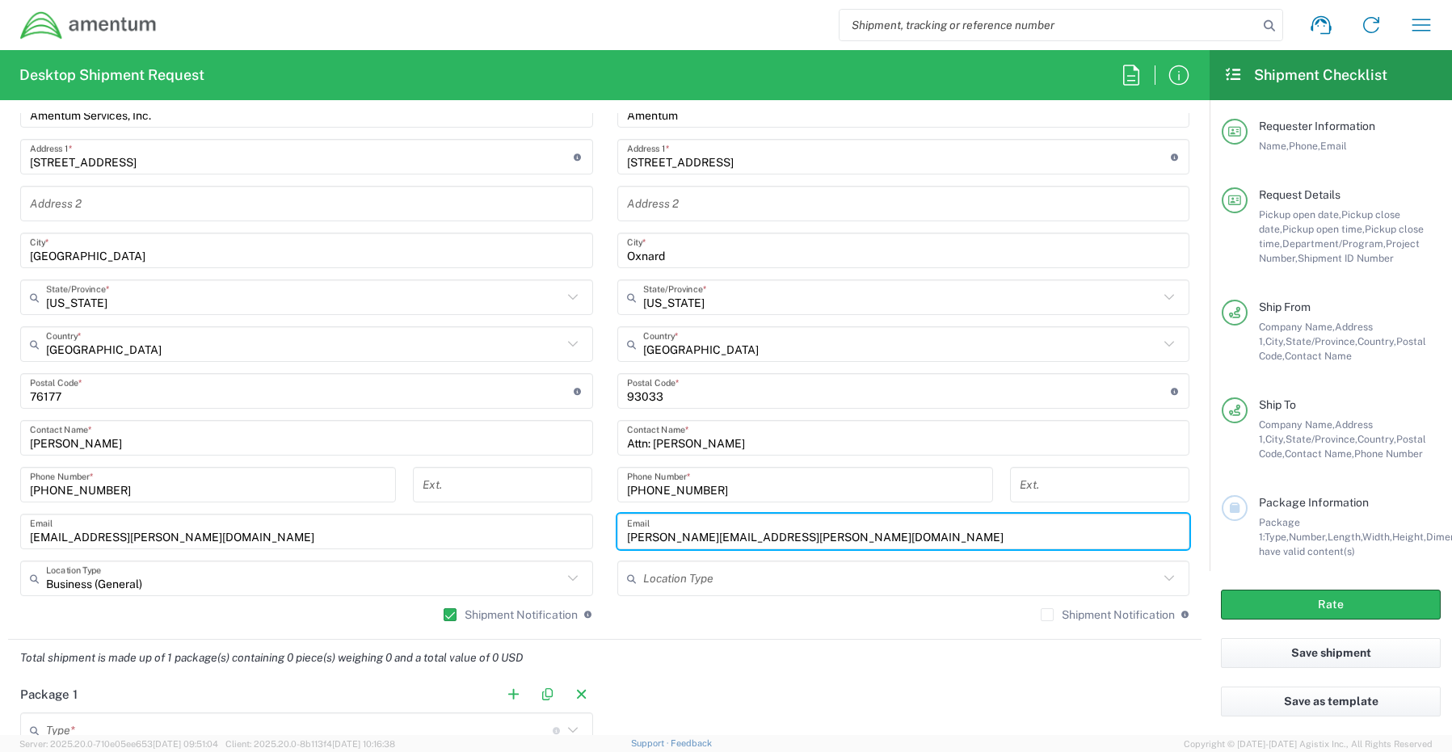
scroll to position [969, 0]
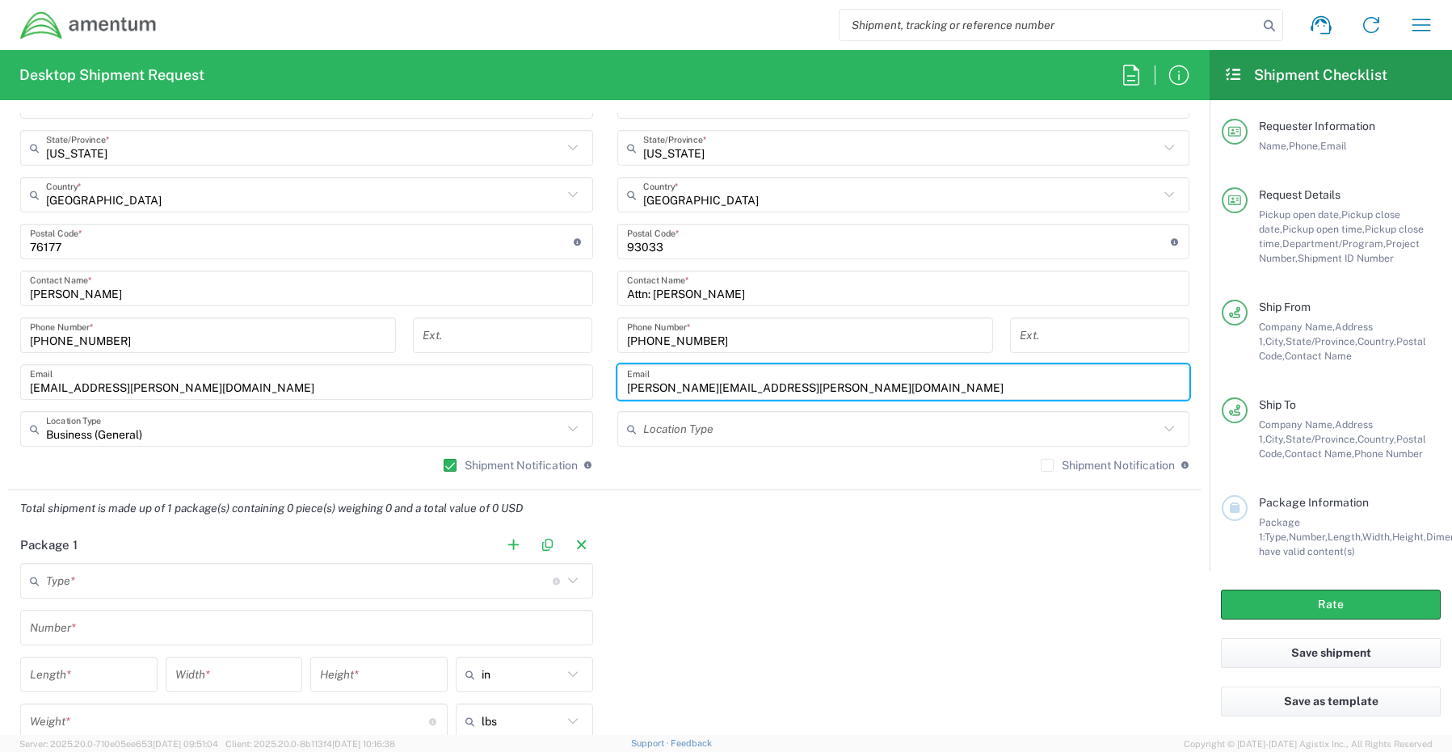
type input "Humberto.Rodriguez@amentum.com"
click at [1041, 472] on div "Shipment Notification If checked, a shipment notification email will be sent to…" at bounding box center [1115, 465] width 149 height 15
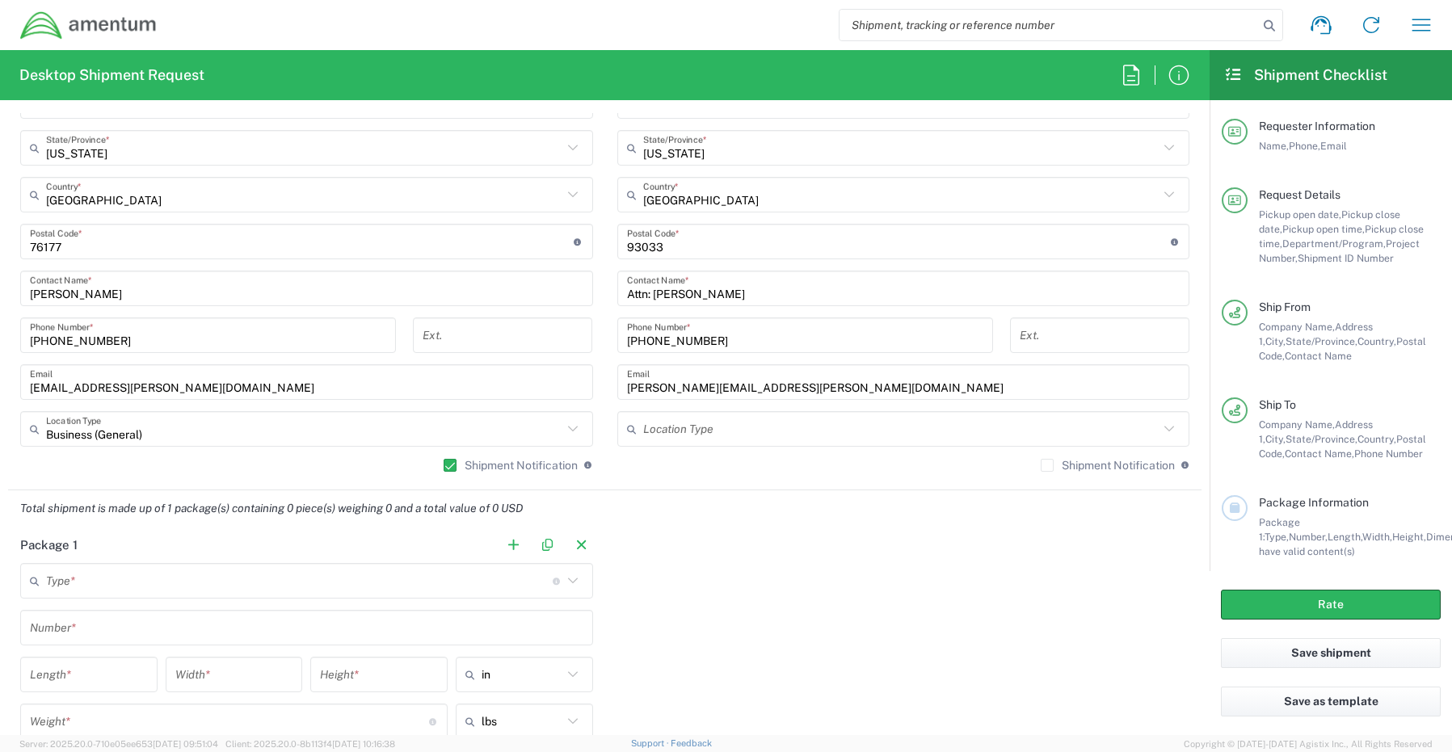
click at [1041, 465] on label "Shipment Notification" at bounding box center [1108, 465] width 134 height 13
click at [1047, 465] on input "Shipment Notification" at bounding box center [1047, 465] width 0 height 0
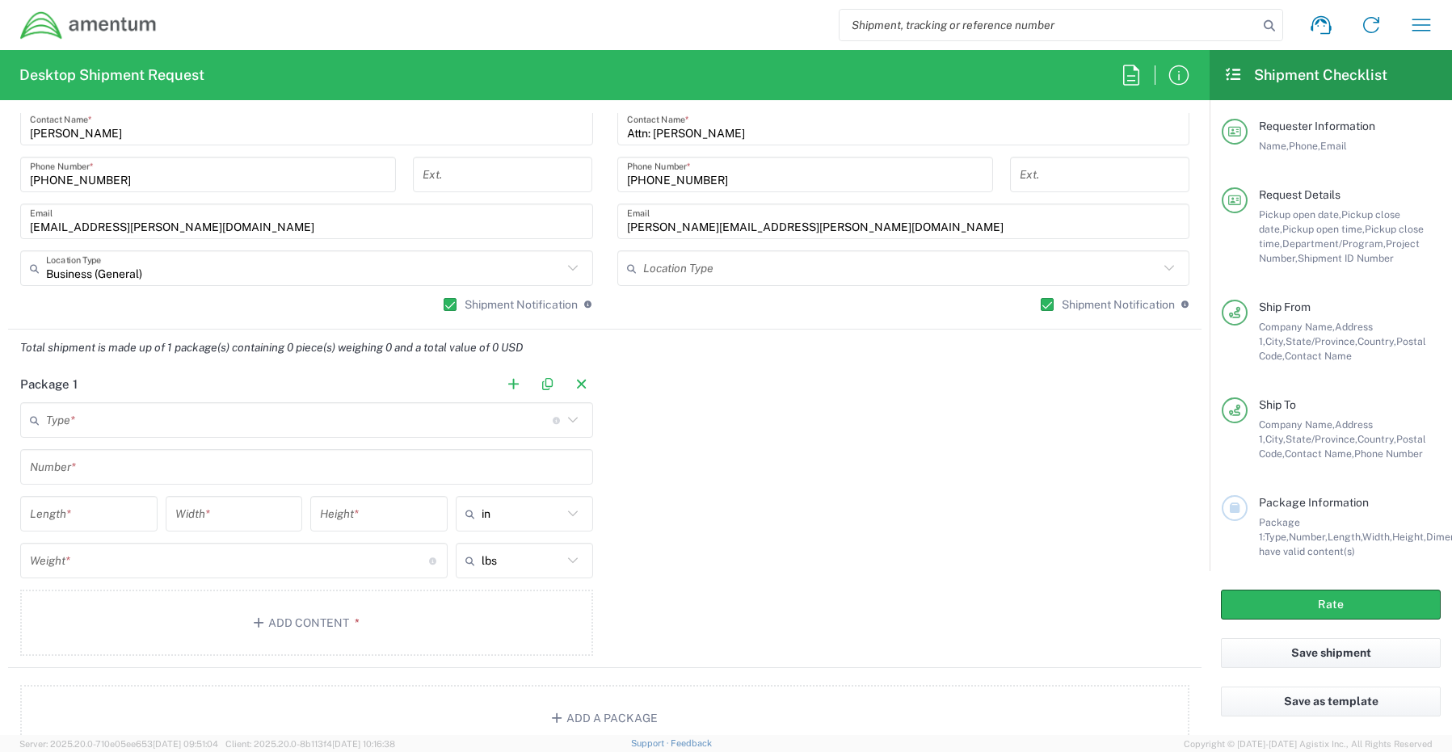
scroll to position [1131, 0]
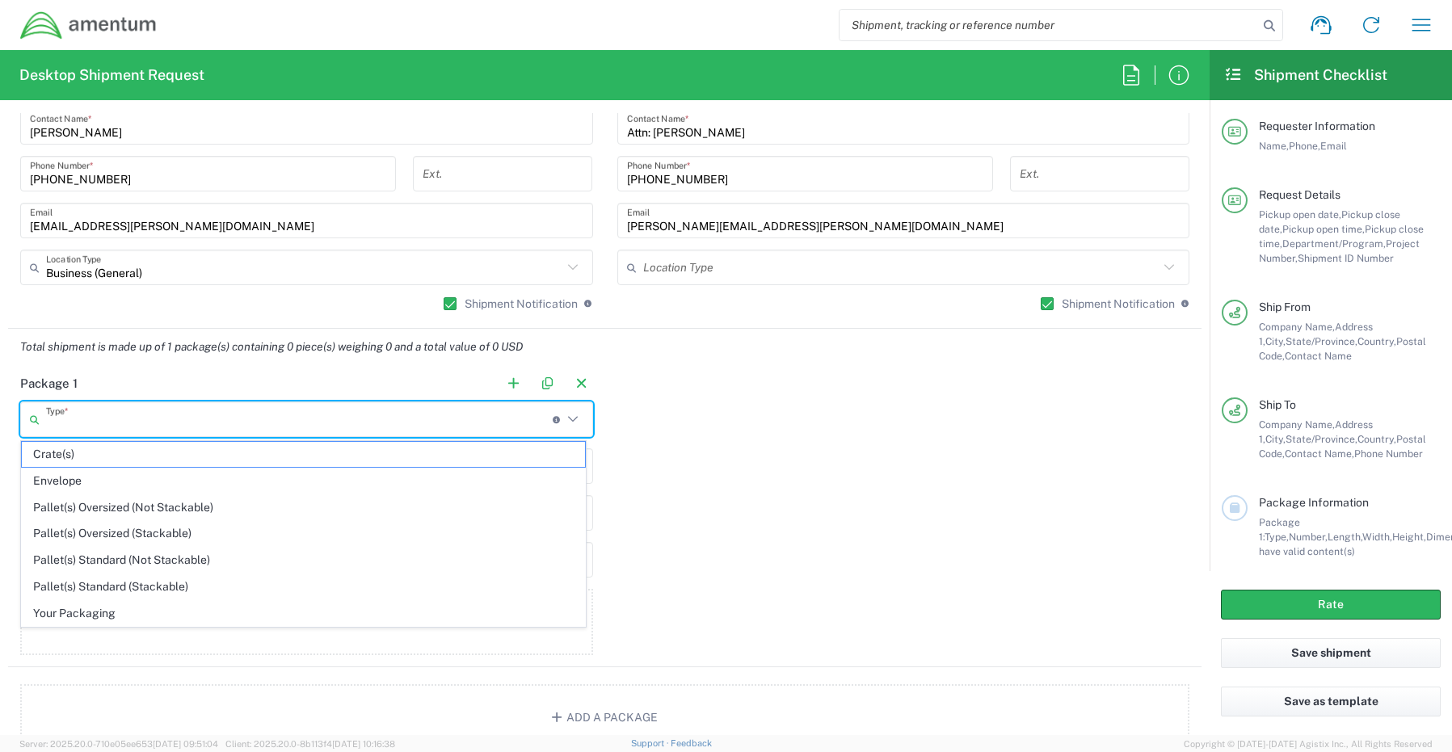
click at [97, 421] on input "text" at bounding box center [299, 420] width 507 height 28
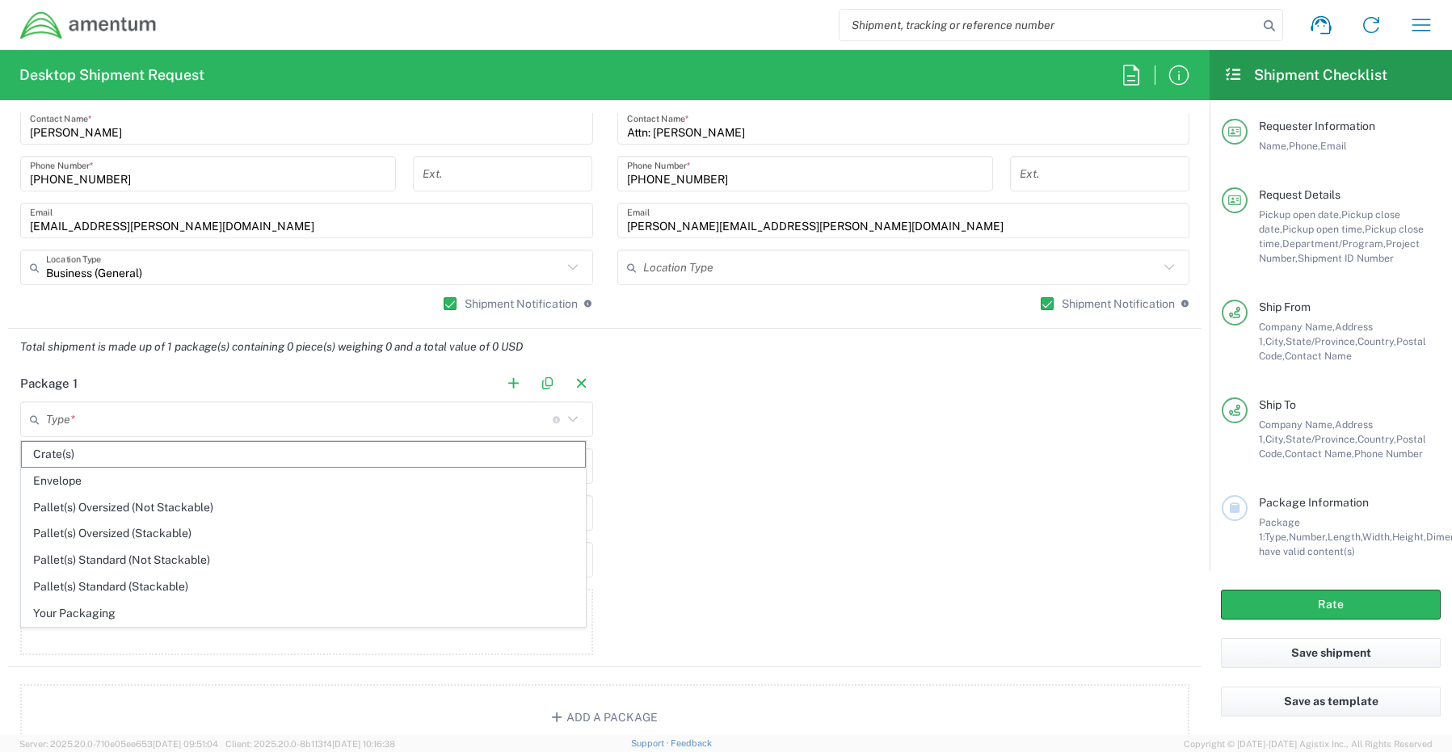
drag, startPoint x: 103, startPoint y: 616, endPoint x: 109, endPoint y: 596, distance: 20.2
click at [105, 618] on span "Your Packaging" at bounding box center [303, 613] width 563 height 25
type input "Your Packaging"
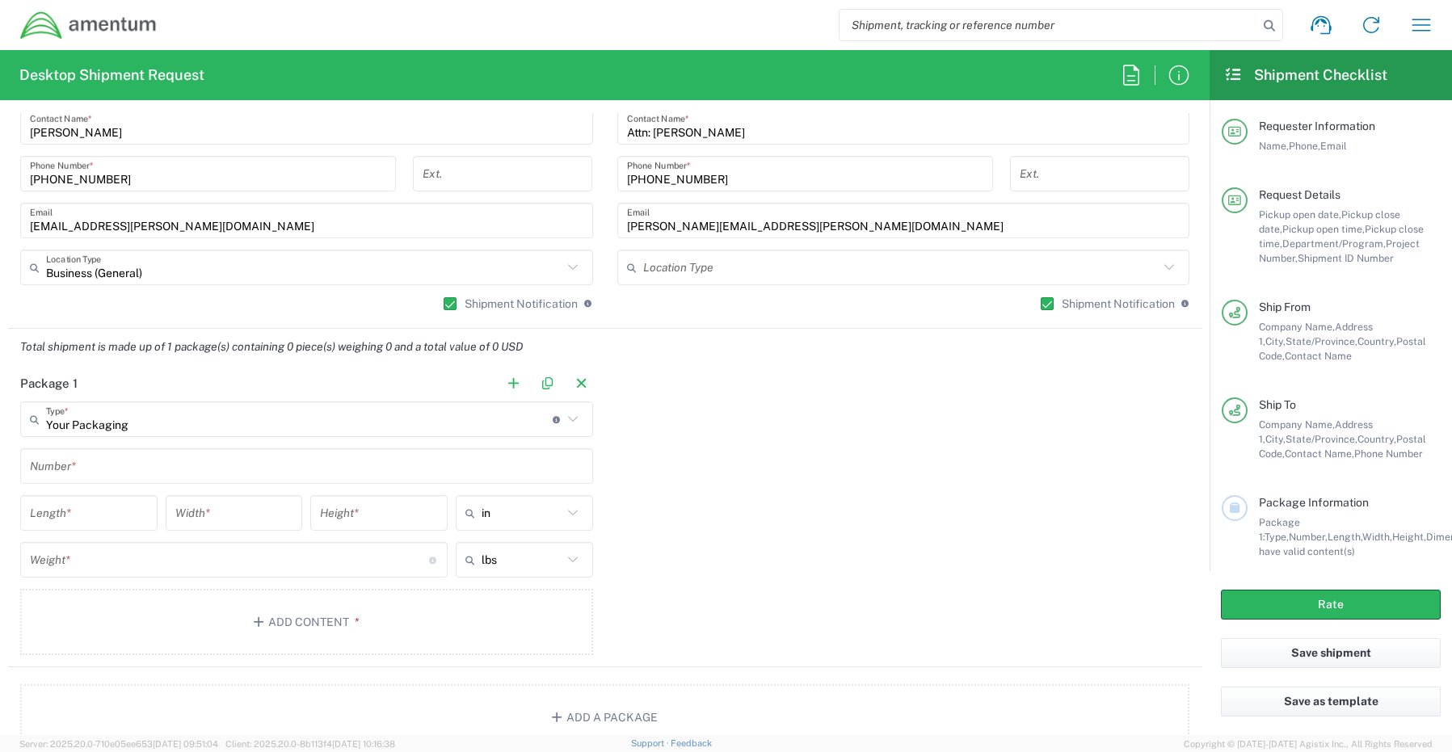
click at [119, 467] on input "text" at bounding box center [306, 466] width 553 height 28
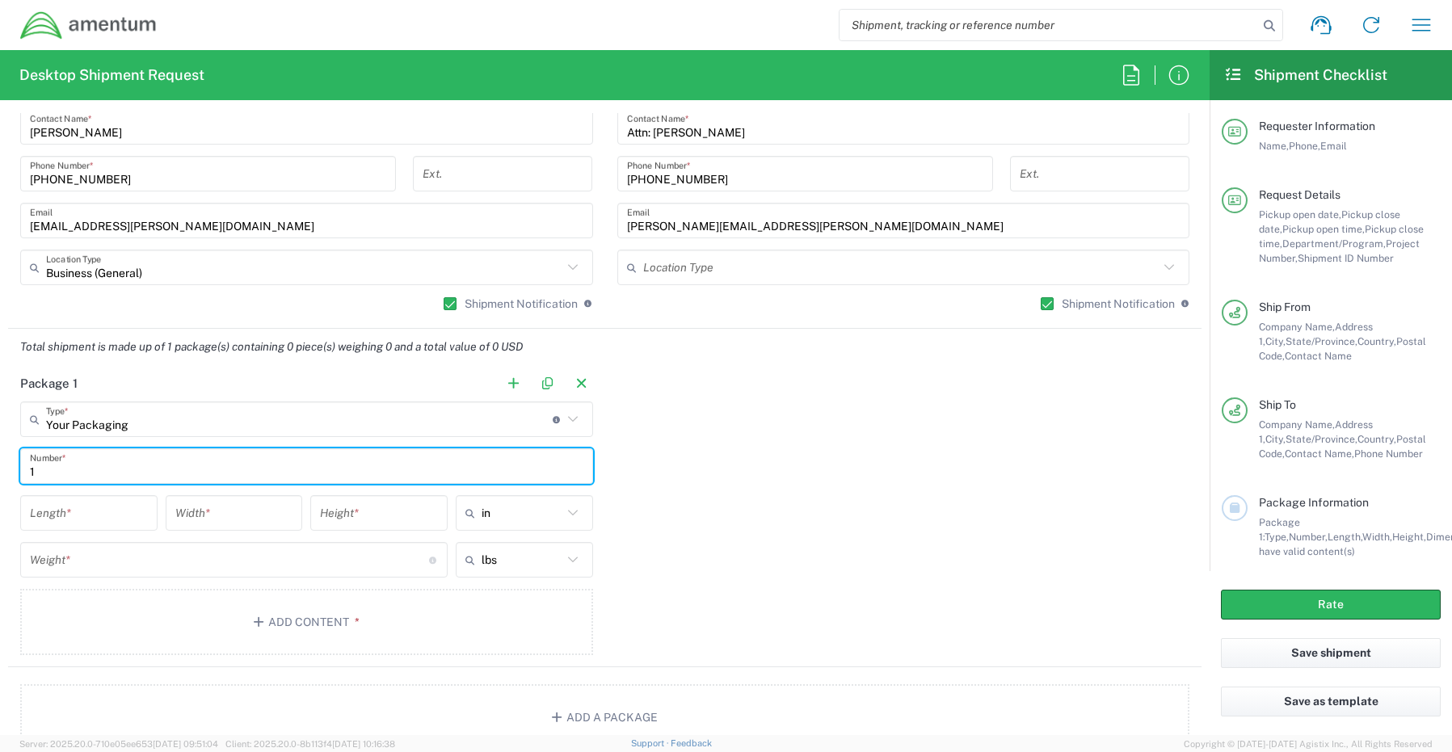
type input "1"
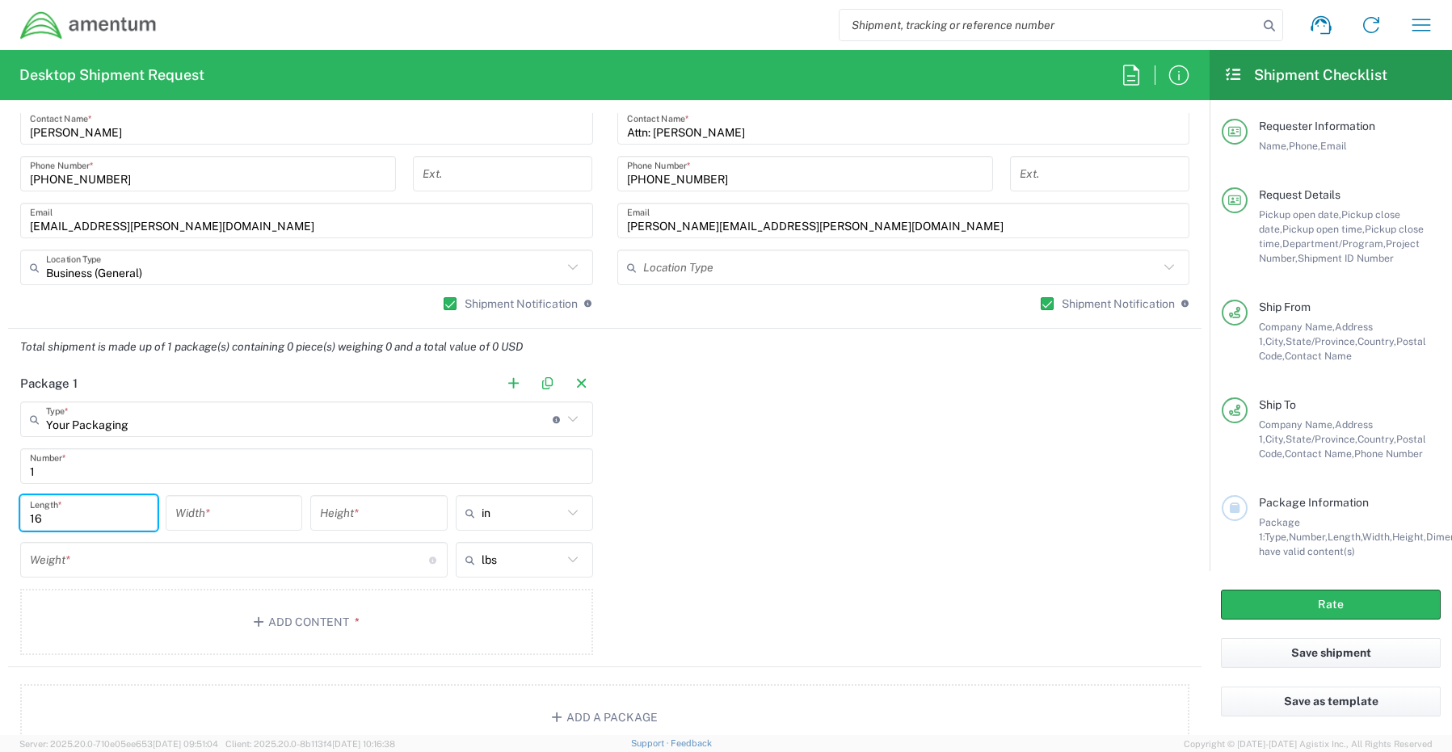
type input "16"
type input "14"
type input "3"
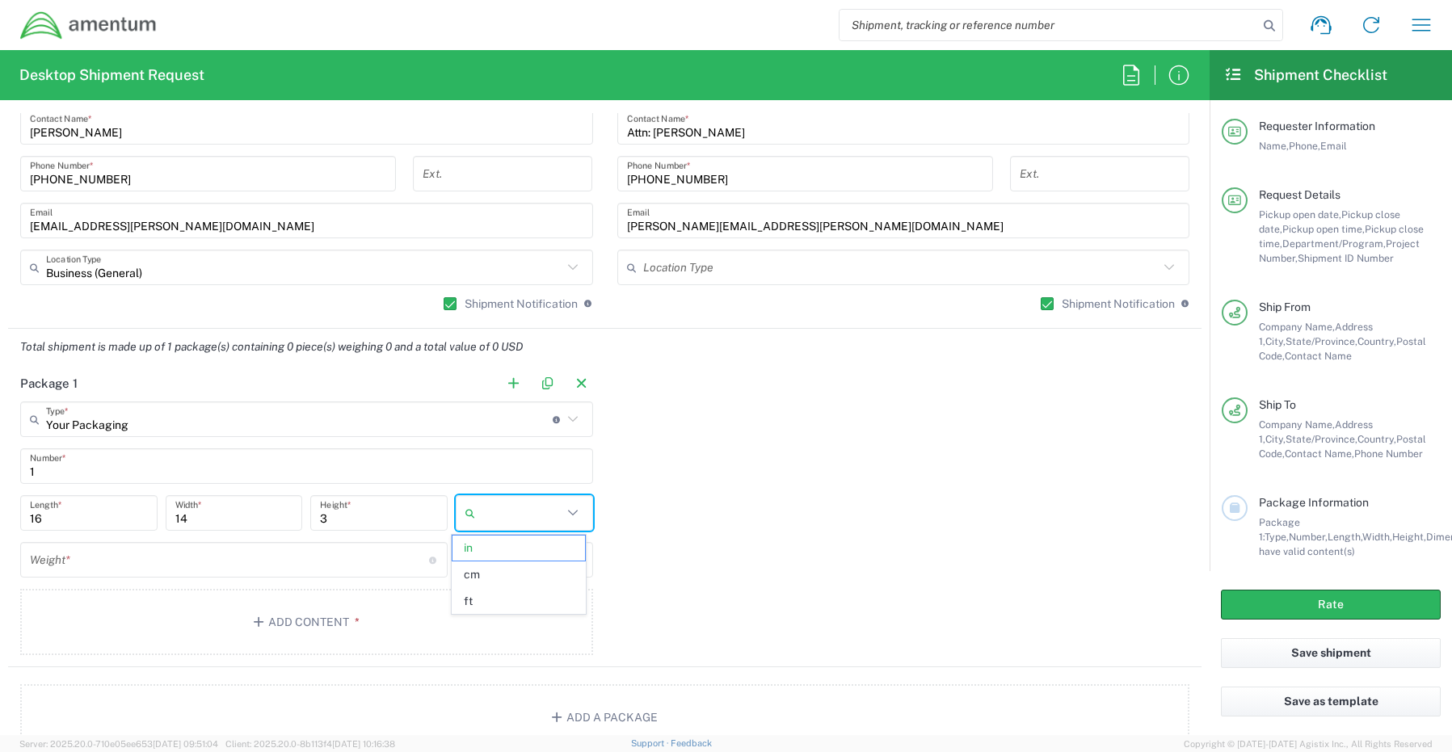
type input "in"
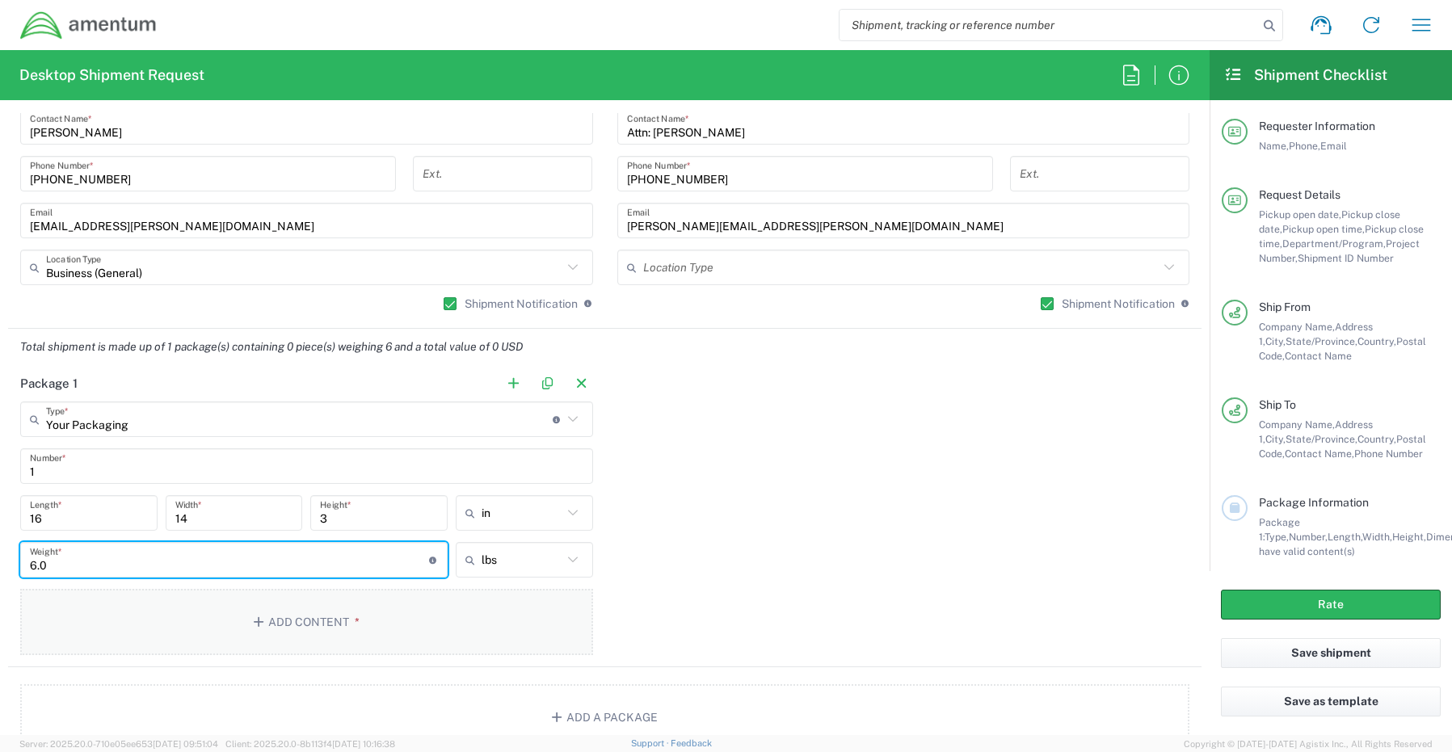
type input "6.0"
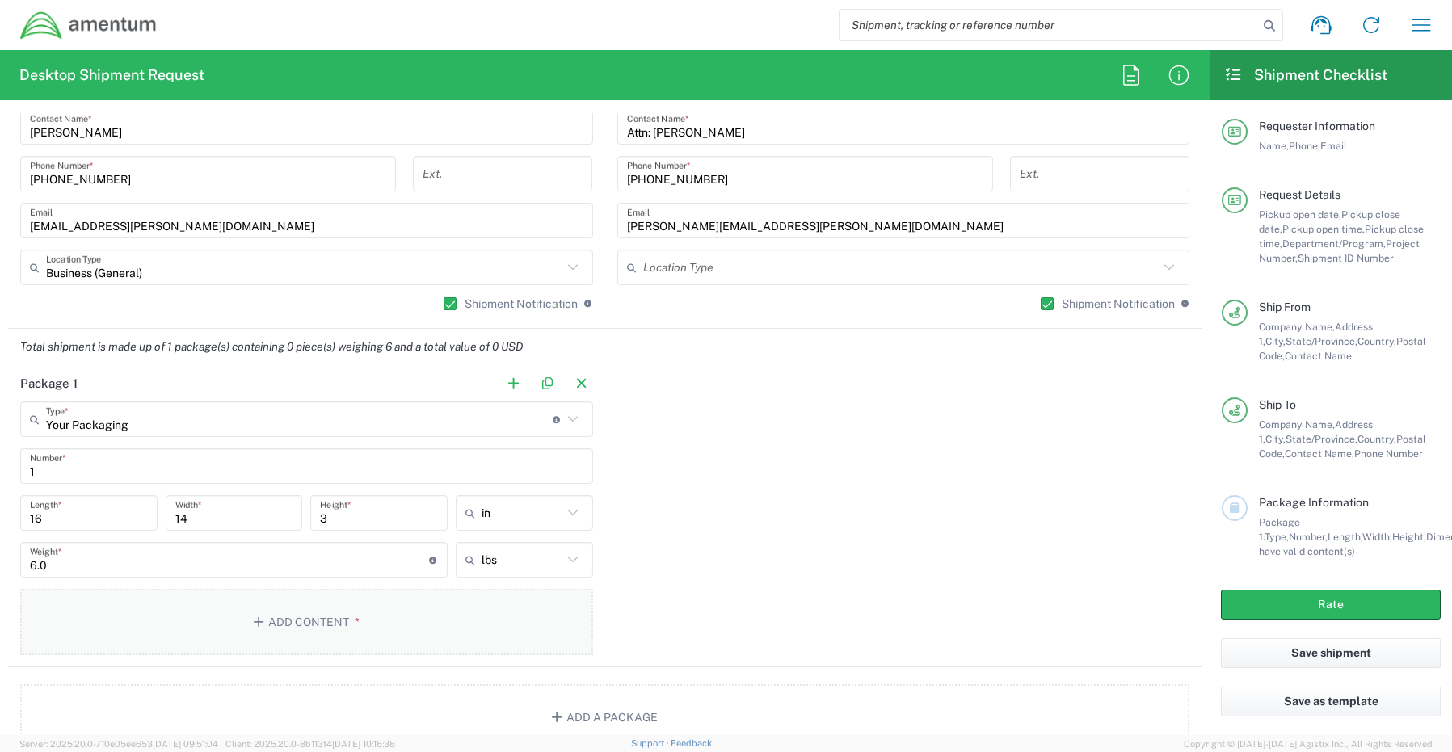
click at [302, 620] on button "Add Content *" at bounding box center [306, 622] width 573 height 66
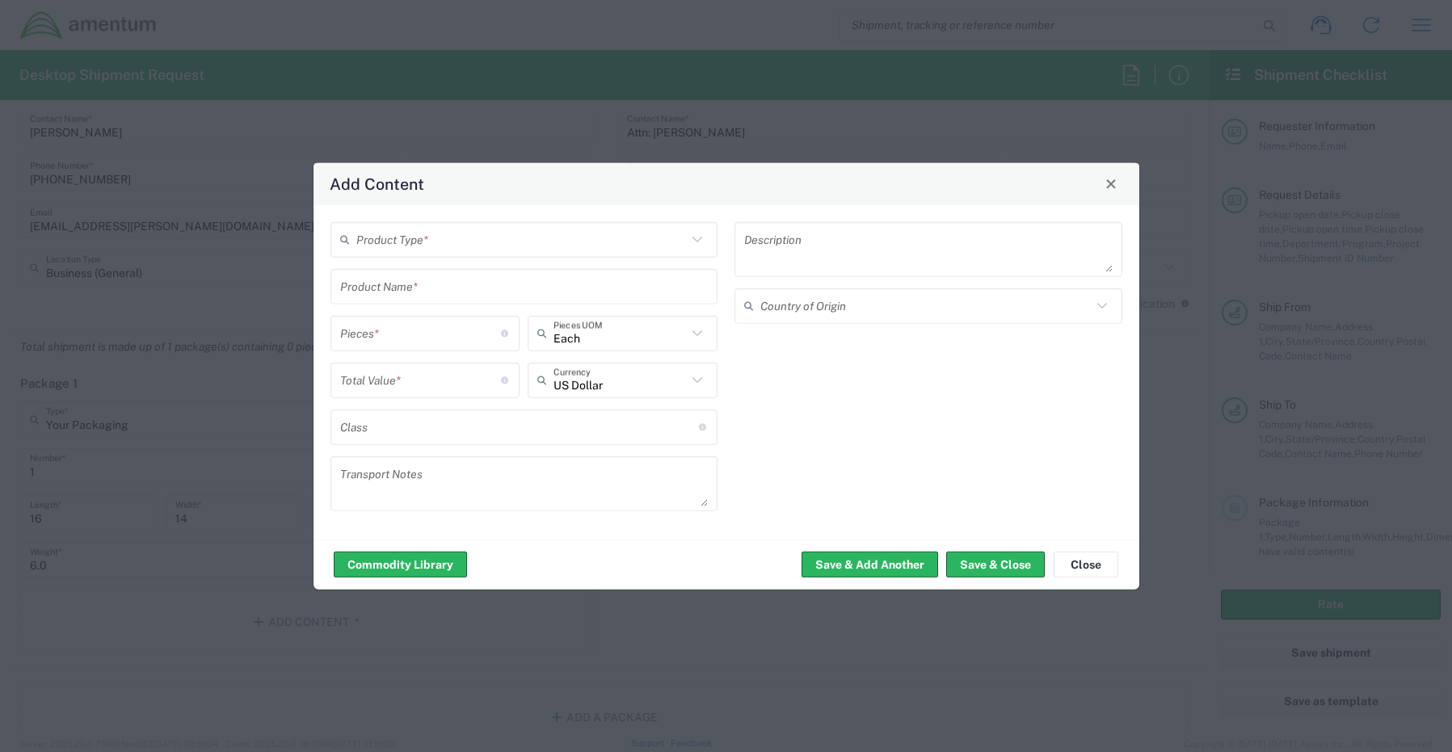
click at [406, 237] on input "text" at bounding box center [521, 239] width 331 height 28
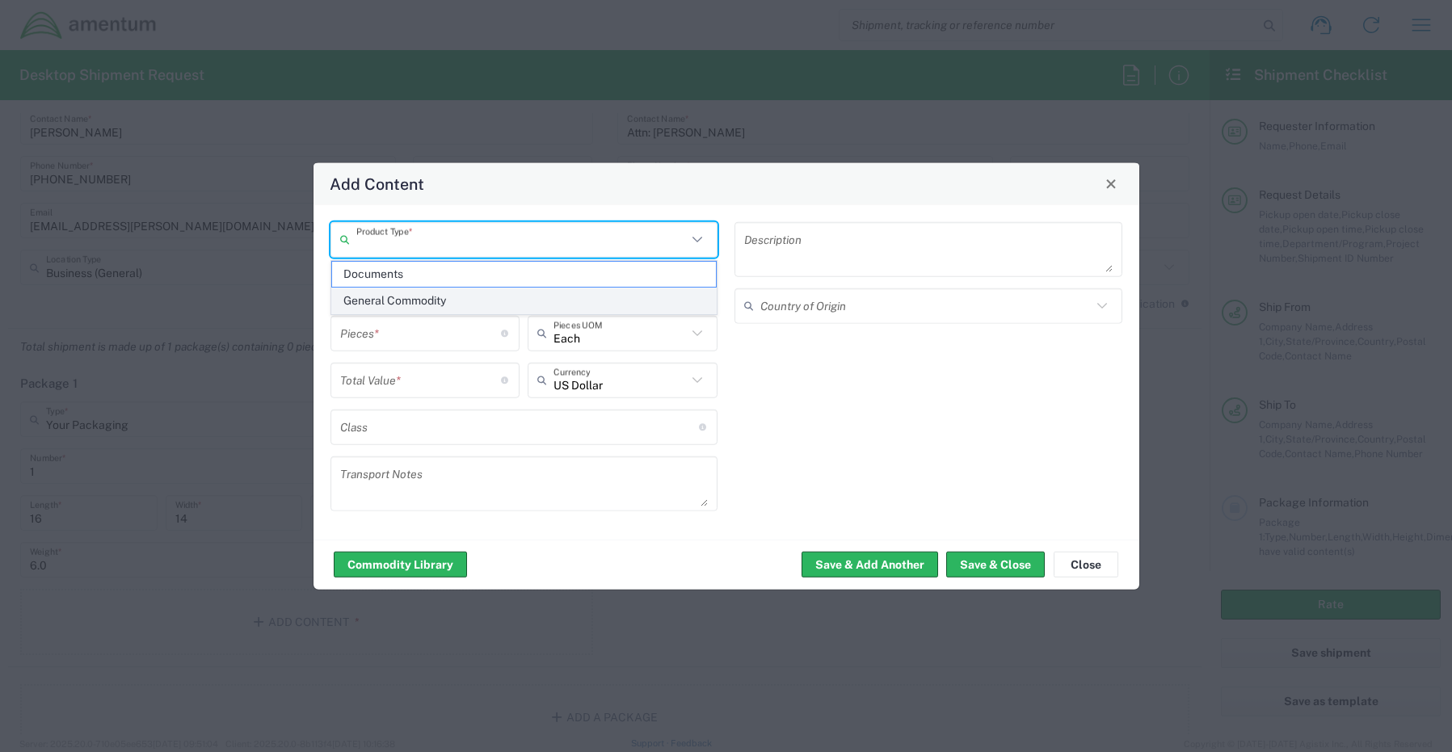
click at [406, 303] on span "General Commodity" at bounding box center [524, 300] width 385 height 25
type input "General Commodity"
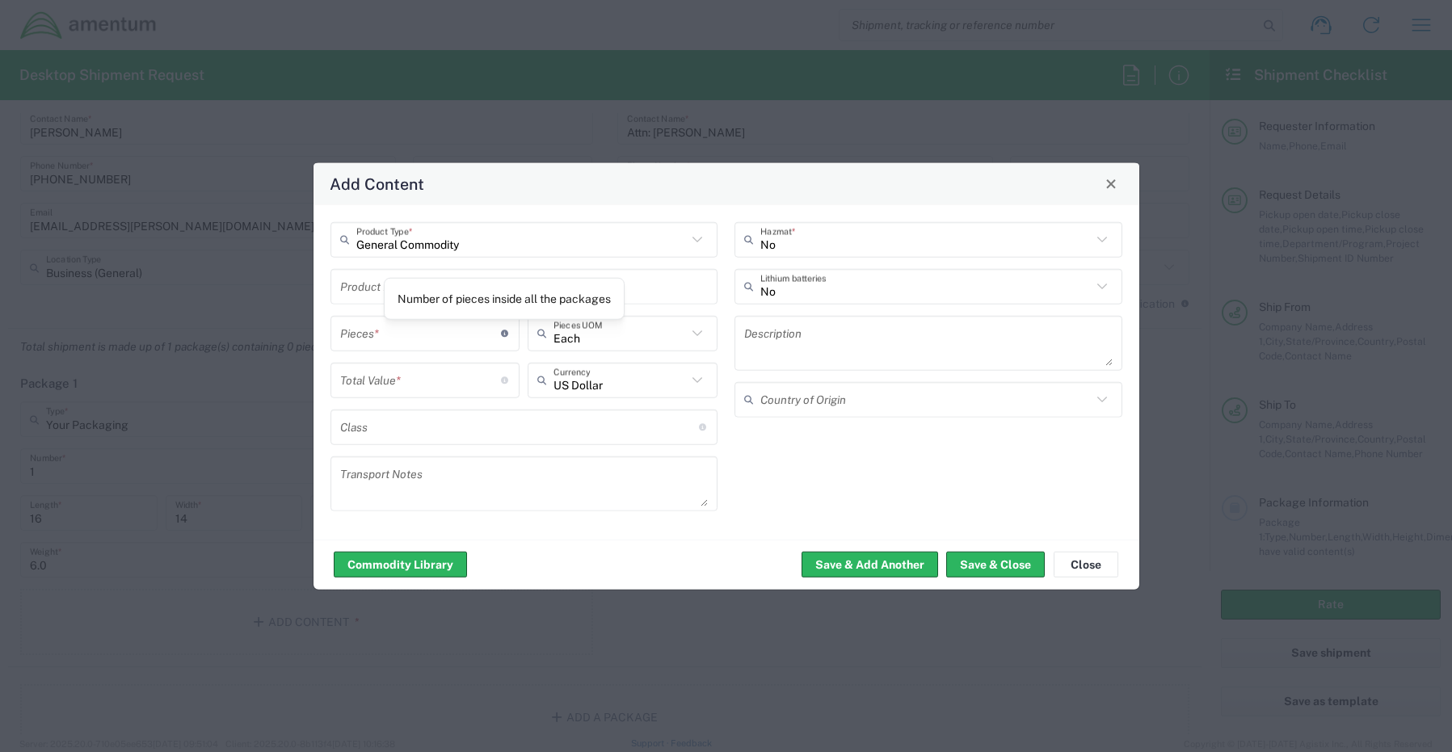
click at [423, 296] on div "Number of pieces inside all the packages" at bounding box center [503, 299] width 213 height 15
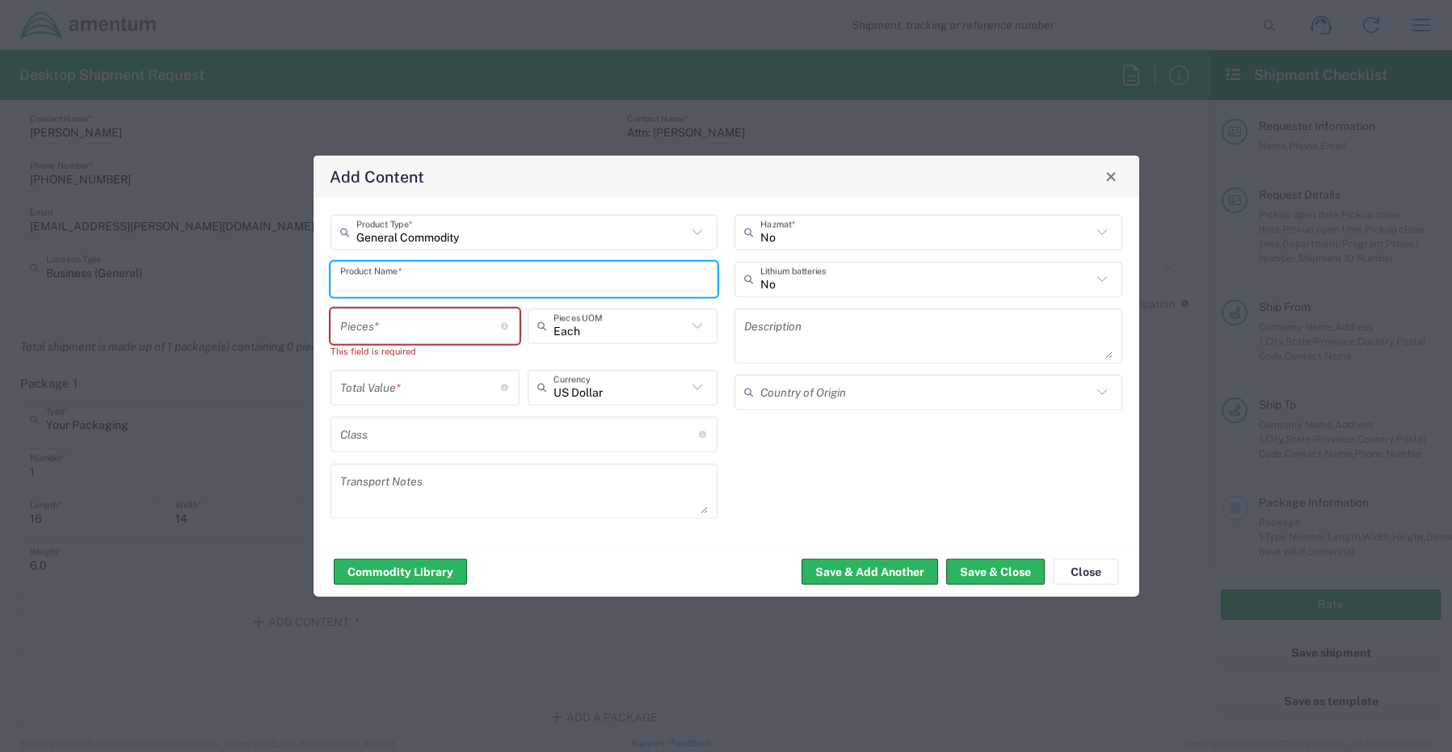
click at [368, 283] on input "text" at bounding box center [524, 279] width 368 height 28
paste input "Laptop(TRAVEL): CORP027165/ CYVTVB4"
type input "Laptop(TRAVEL): CORP027165/ CYVTVB4"
click at [382, 330] on input "number" at bounding box center [421, 326] width 162 height 28
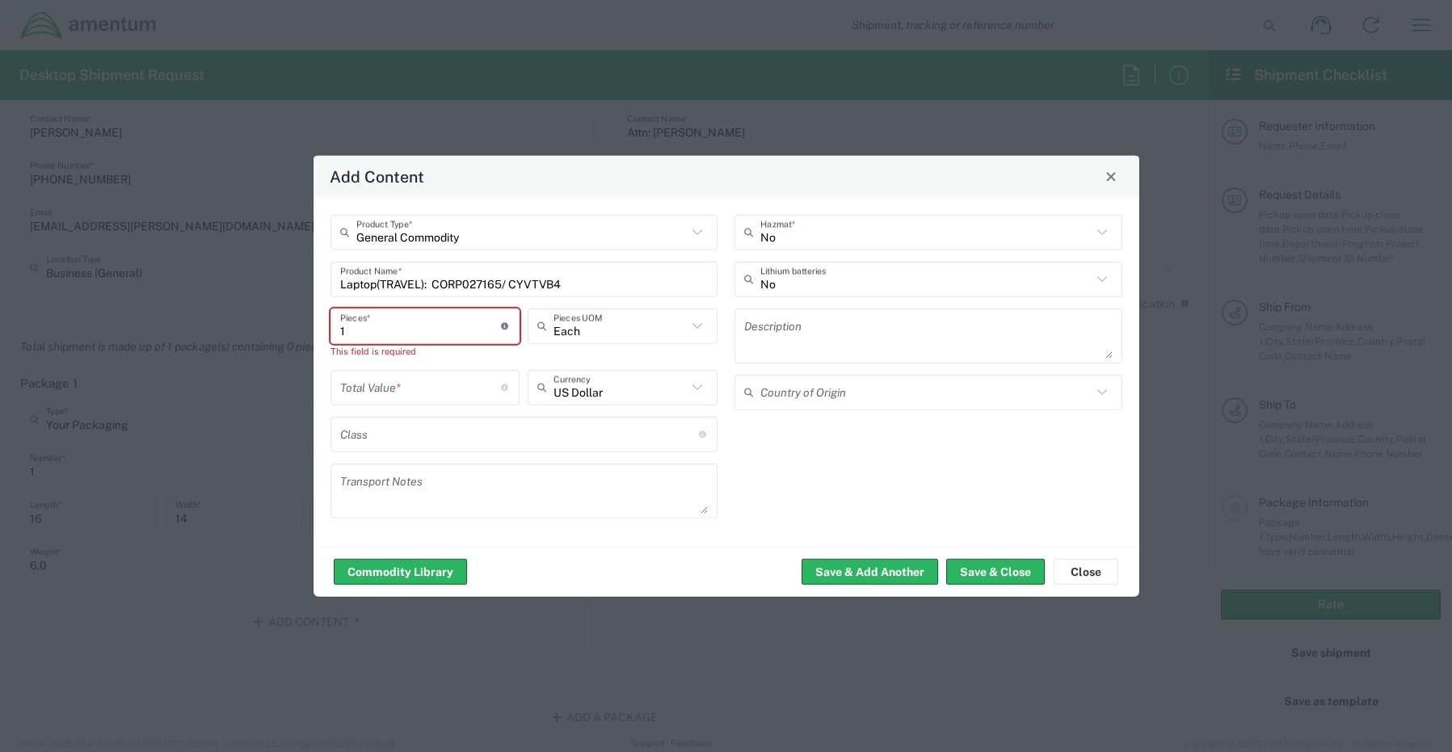
type input "1"
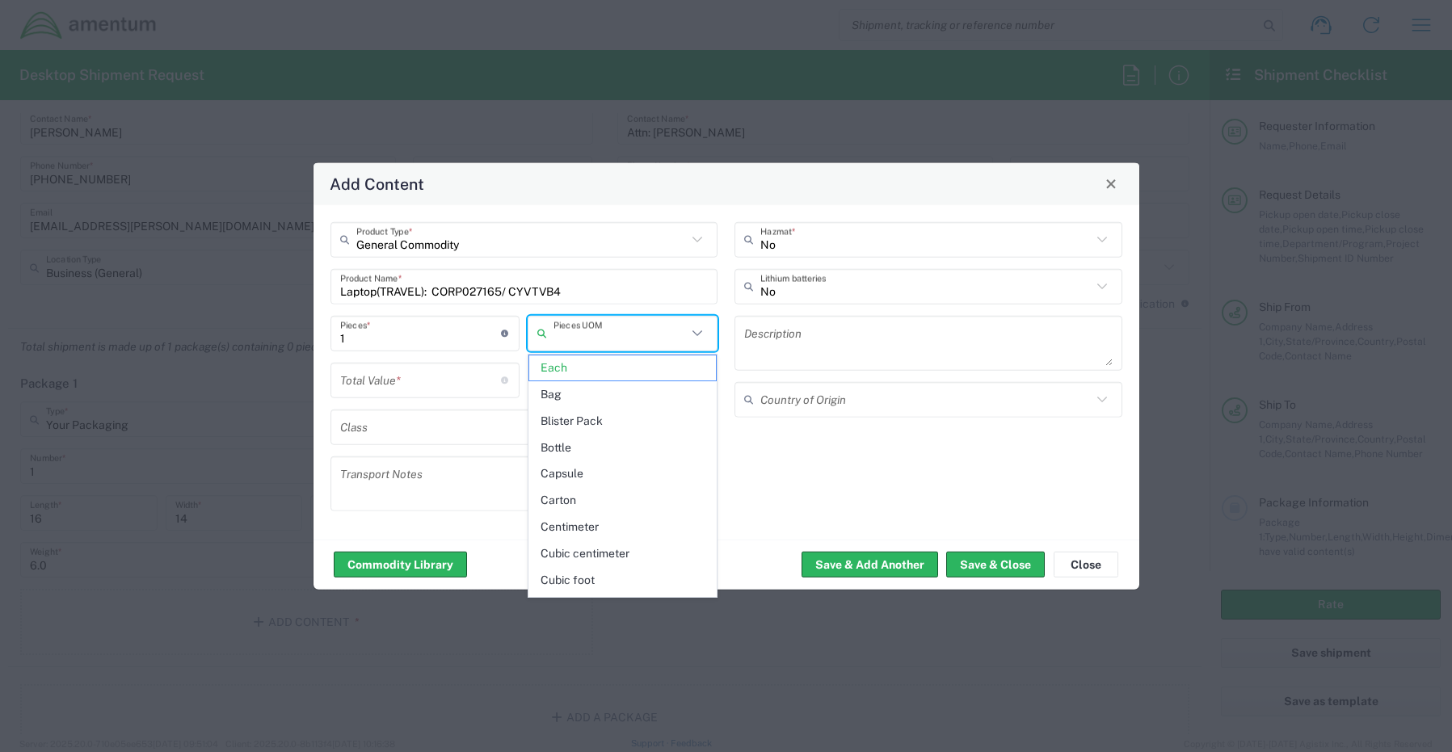
type input "Each"
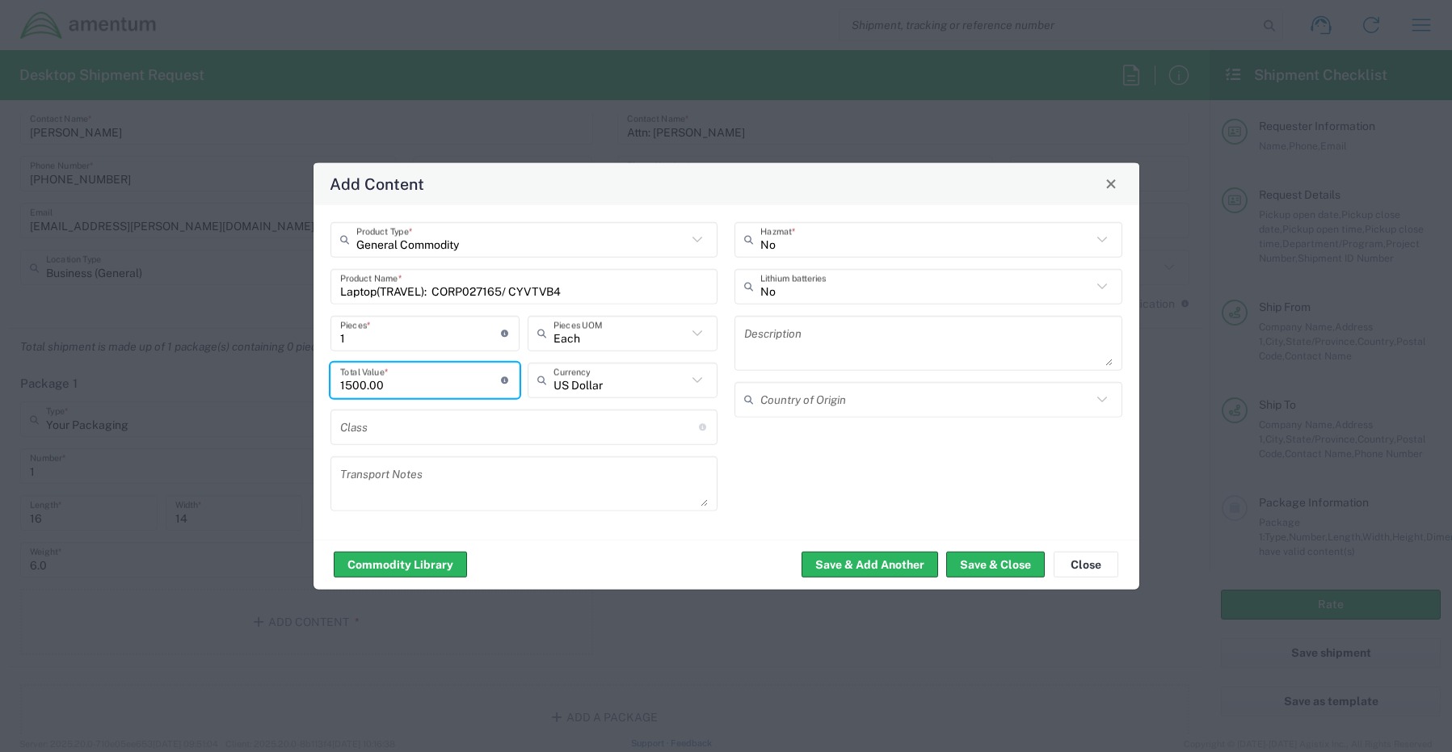
type input "1500.00"
click at [784, 297] on input "text" at bounding box center [925, 286] width 331 height 28
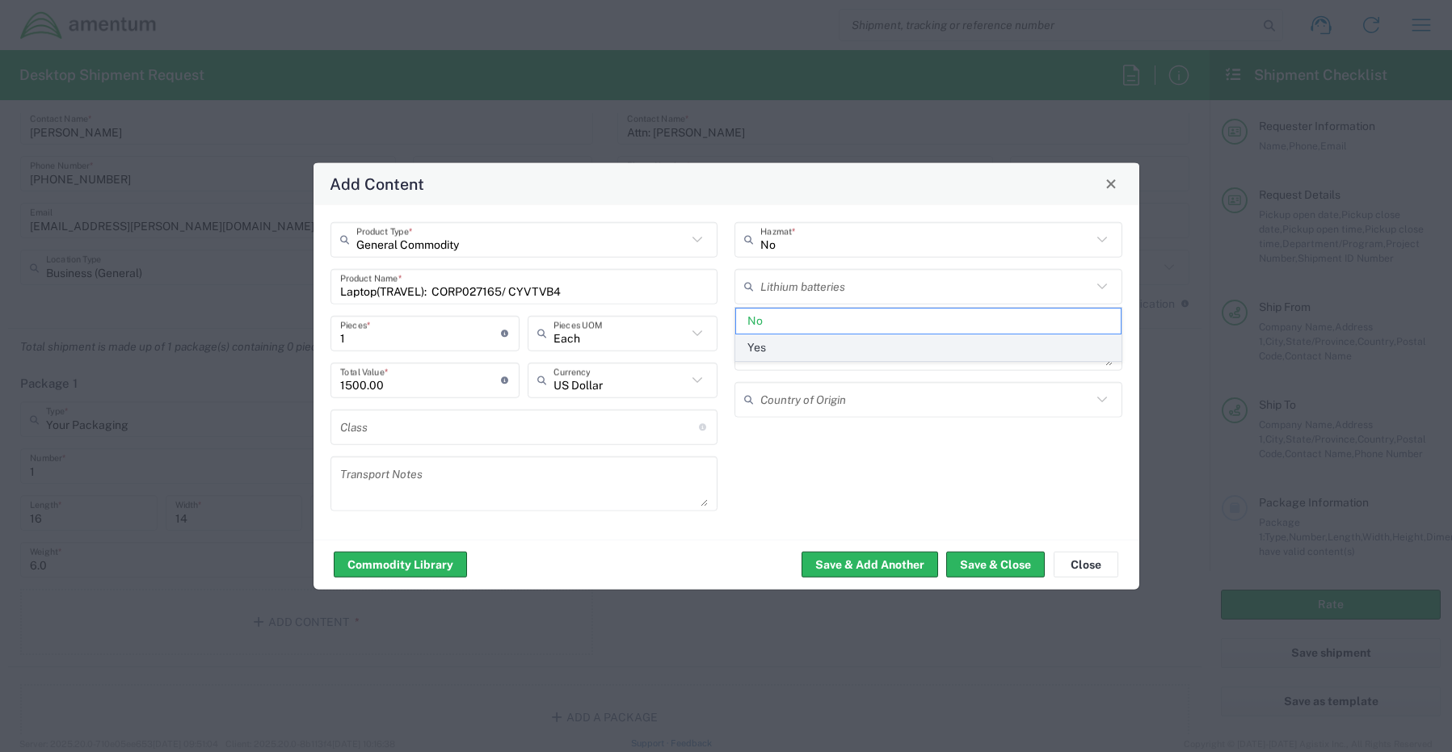
click at [778, 351] on span "Yes" at bounding box center [928, 347] width 385 height 25
type input "Yes"
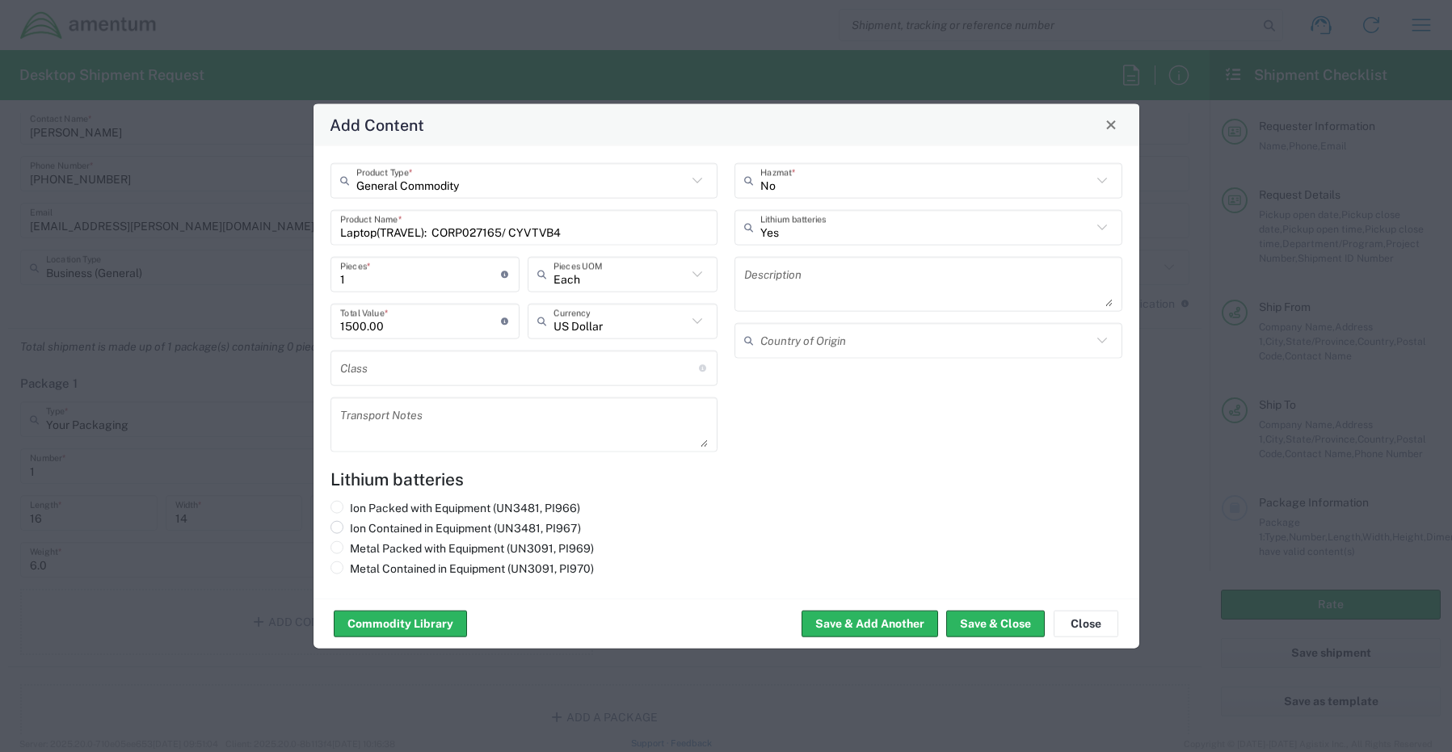
click at [348, 532] on label "Ion Contained in Equipment (UN3481, PI967)" at bounding box center [455, 527] width 250 height 15
click at [350, 531] on input "Ion Contained in Equipment (UN3481, PI967)" at bounding box center [355, 525] width 11 height 11
radio input "true"
click at [982, 619] on button "Save & Close" at bounding box center [995, 624] width 99 height 26
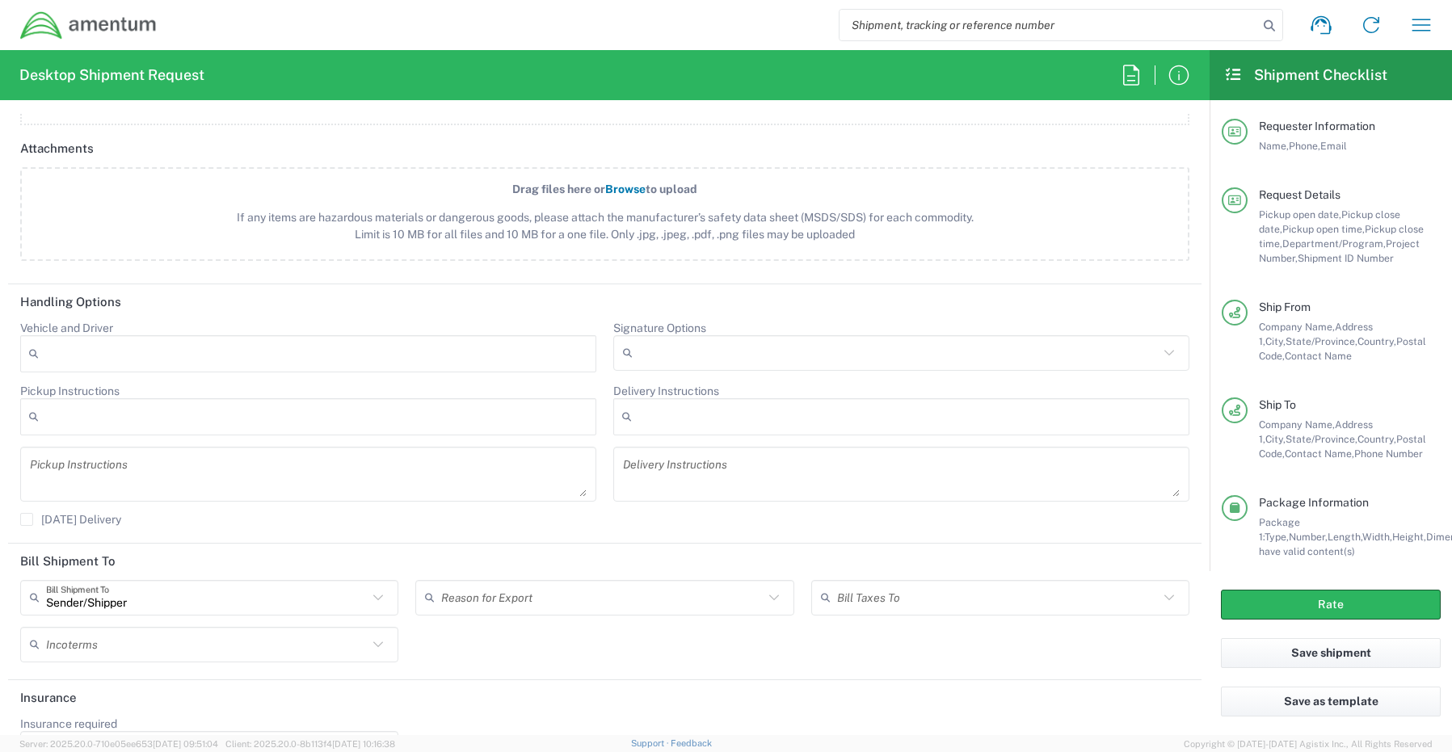
scroll to position [1858, 0]
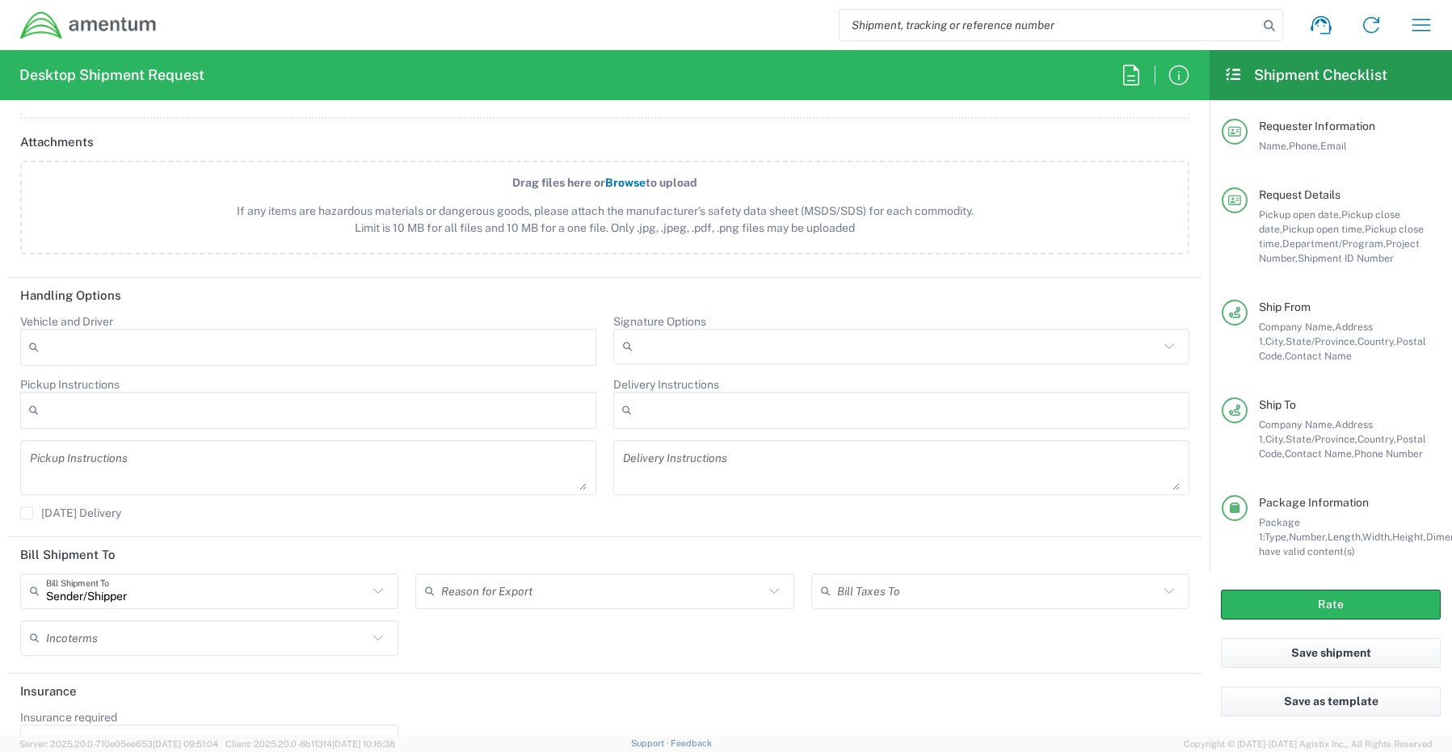
click at [653, 339] on input "Signature Options" at bounding box center [898, 347] width 519 height 26
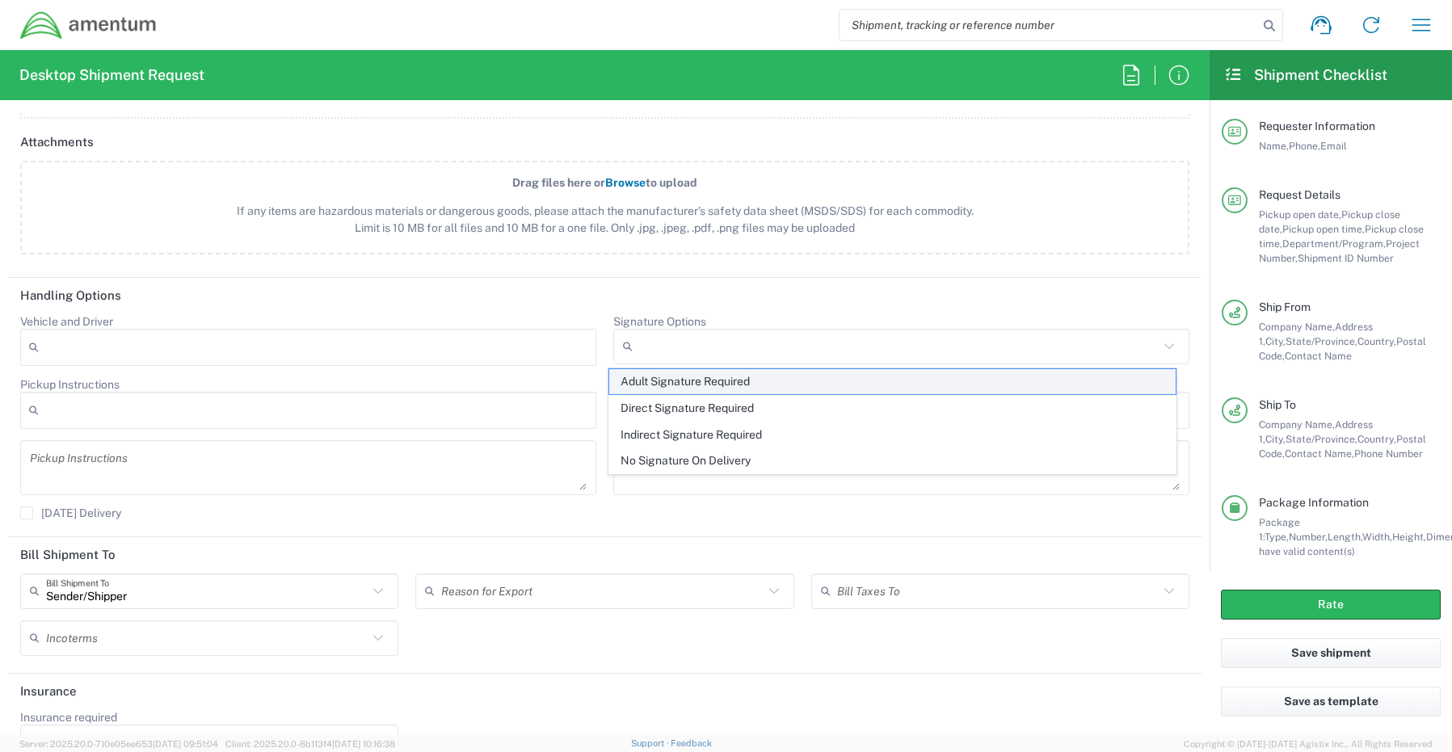
click at [656, 381] on span "Adult Signature Required" at bounding box center [892, 381] width 567 height 25
type input "Adult Signature Required"
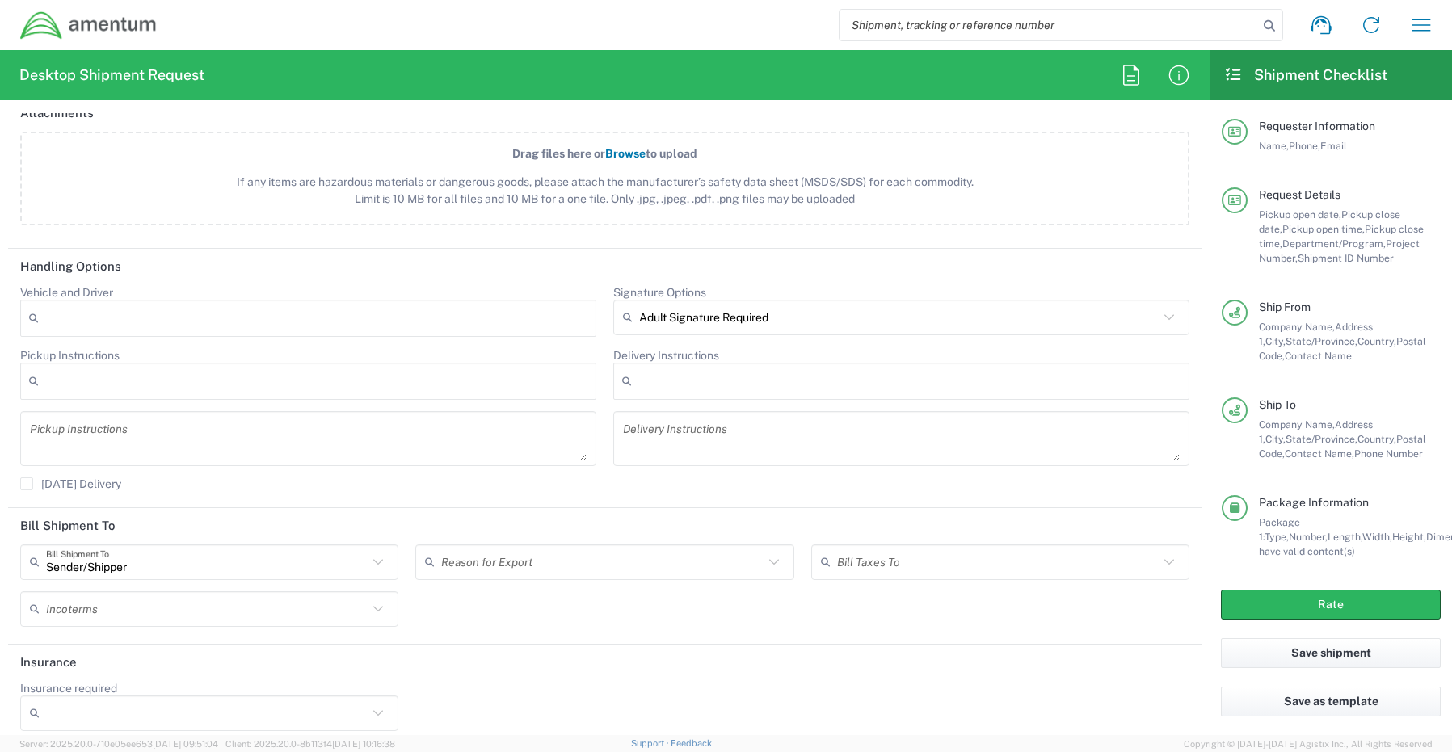
scroll to position [1901, 0]
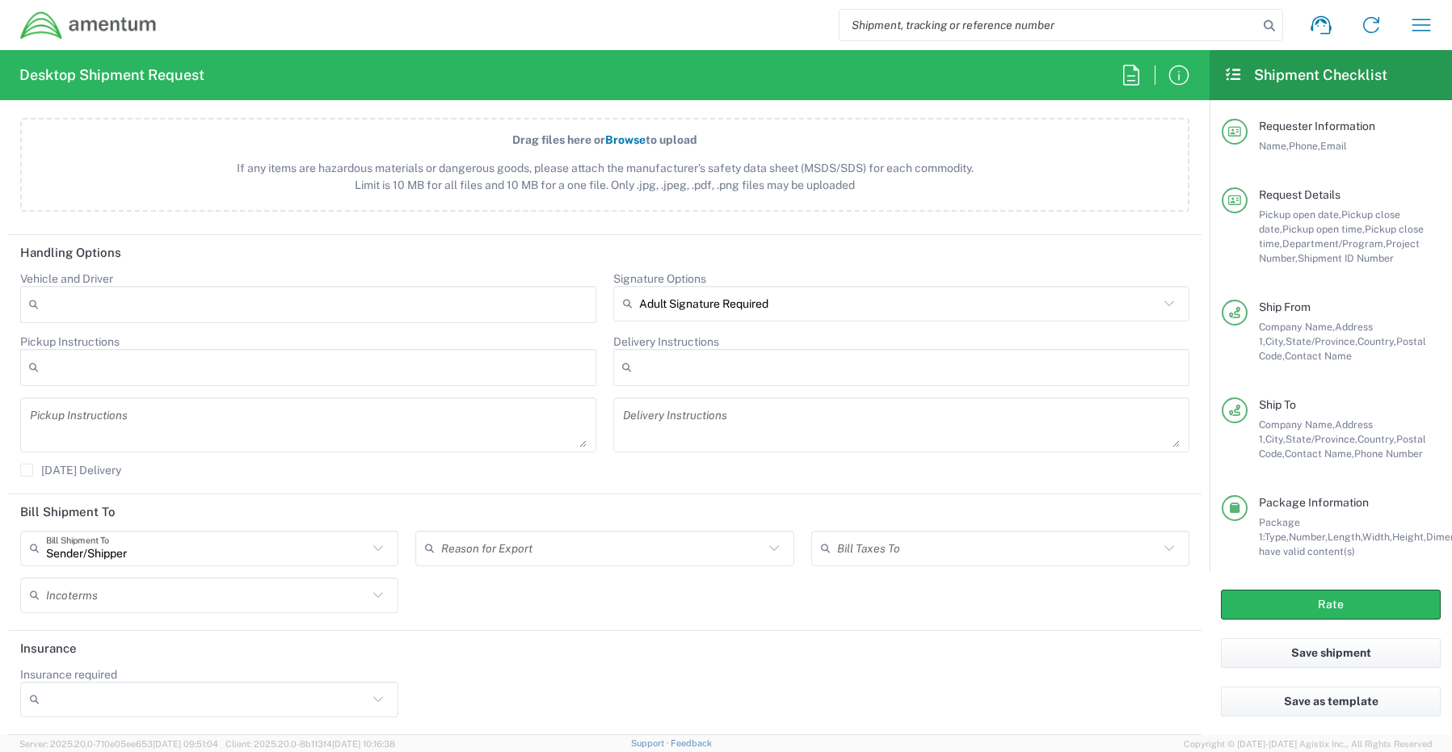
click at [60, 707] on input "Insurance required" at bounding box center [207, 700] width 322 height 26
drag, startPoint x: 75, startPoint y: 667, endPoint x: 169, endPoint y: 668, distance: 93.7
click at [80, 667] on span "Yes" at bounding box center [207, 667] width 371 height 25
type input "Yes"
click at [435, 692] on input "Insurance Value" at bounding box center [604, 700] width 359 height 26
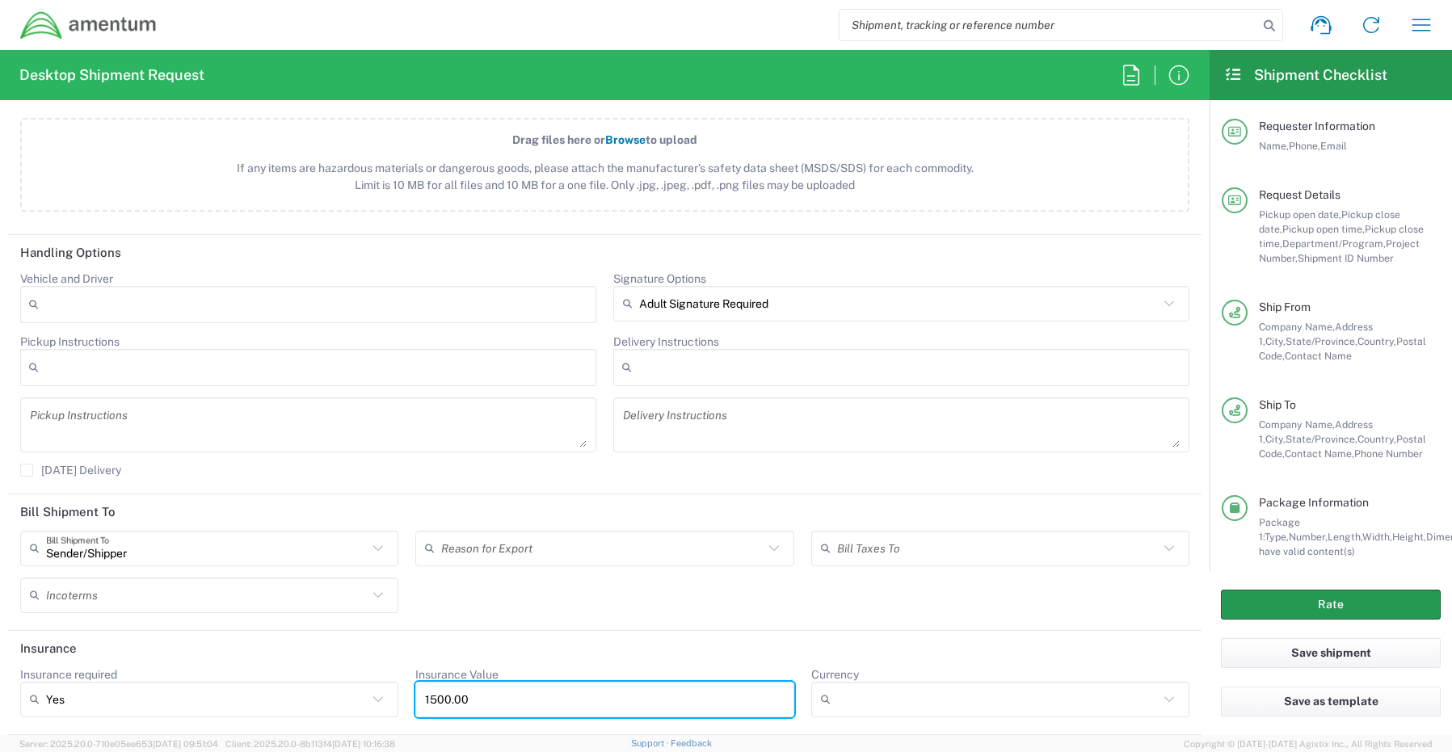
type input "1500.00"
click at [1244, 602] on button "Rate" at bounding box center [1331, 605] width 220 height 30
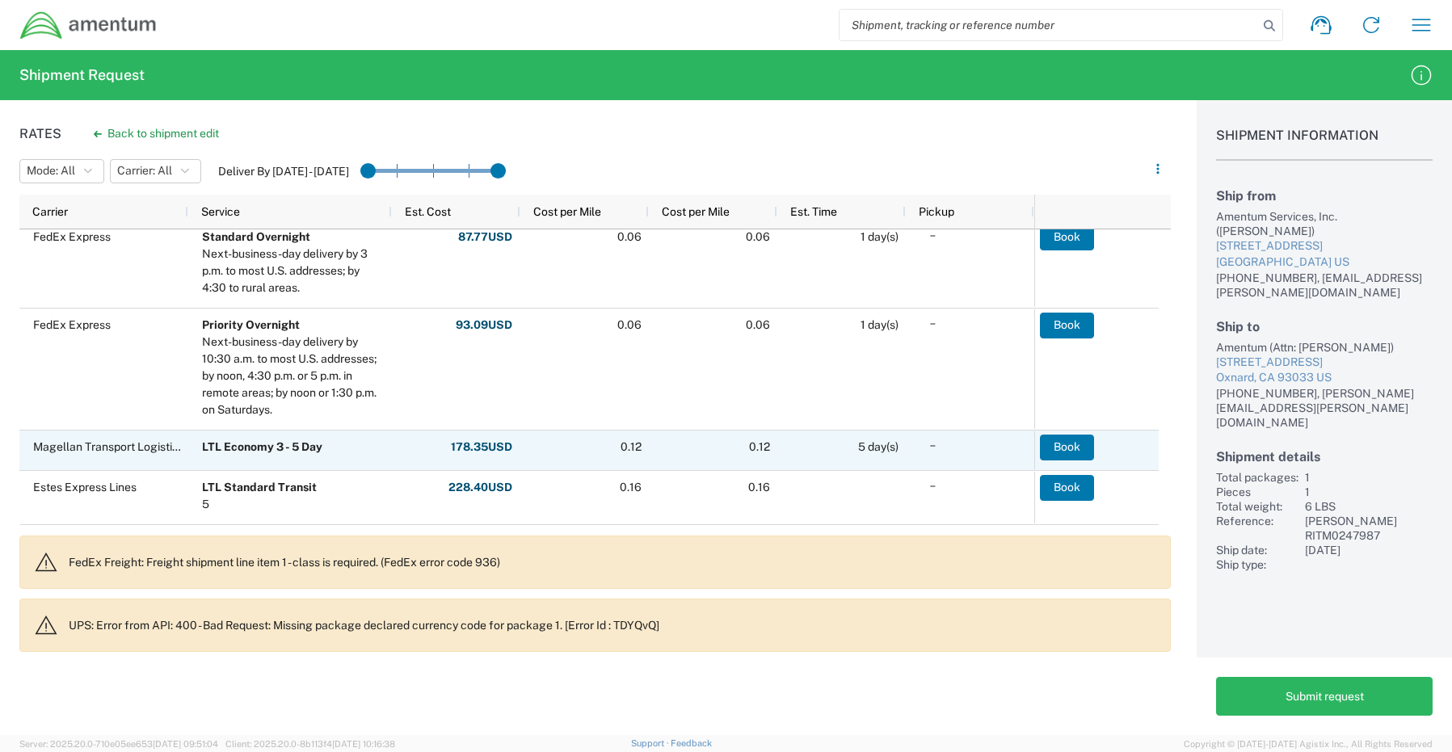
scroll to position [242, 0]
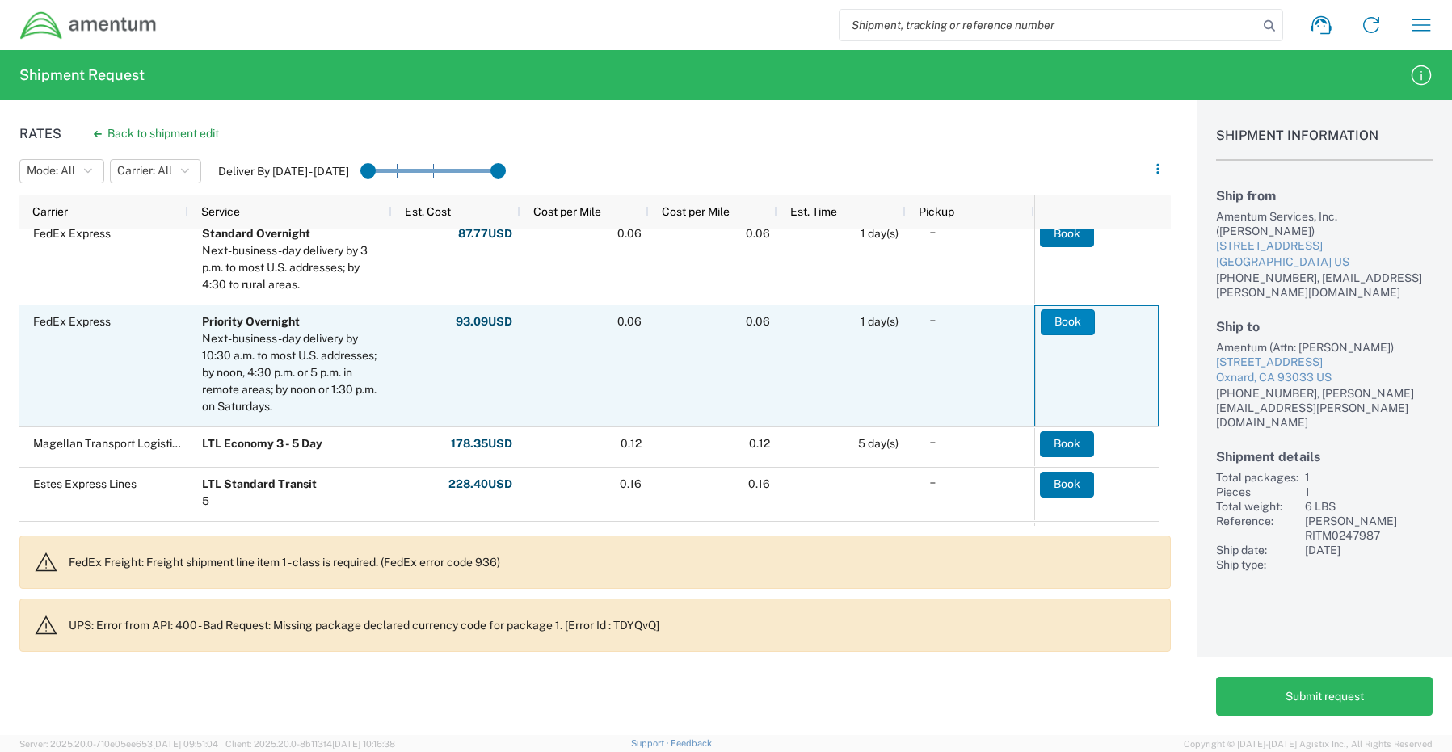
click at [1066, 318] on button "Book" at bounding box center [1068, 322] width 54 height 26
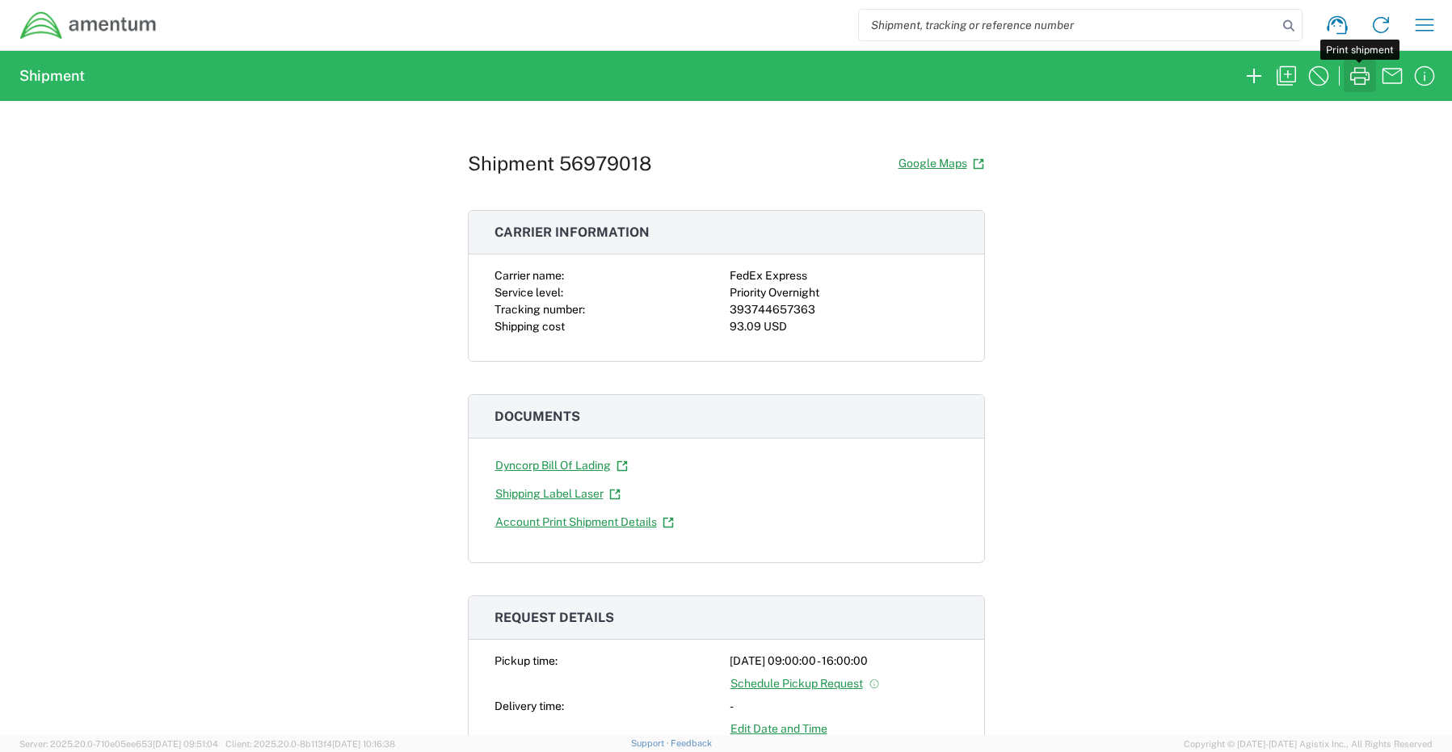
click at [1365, 81] on icon "button" at bounding box center [1359, 76] width 19 height 18
click at [1425, 70] on icon "button" at bounding box center [1424, 76] width 26 height 26
click at [1419, 33] on icon "button" at bounding box center [1424, 25] width 26 height 26
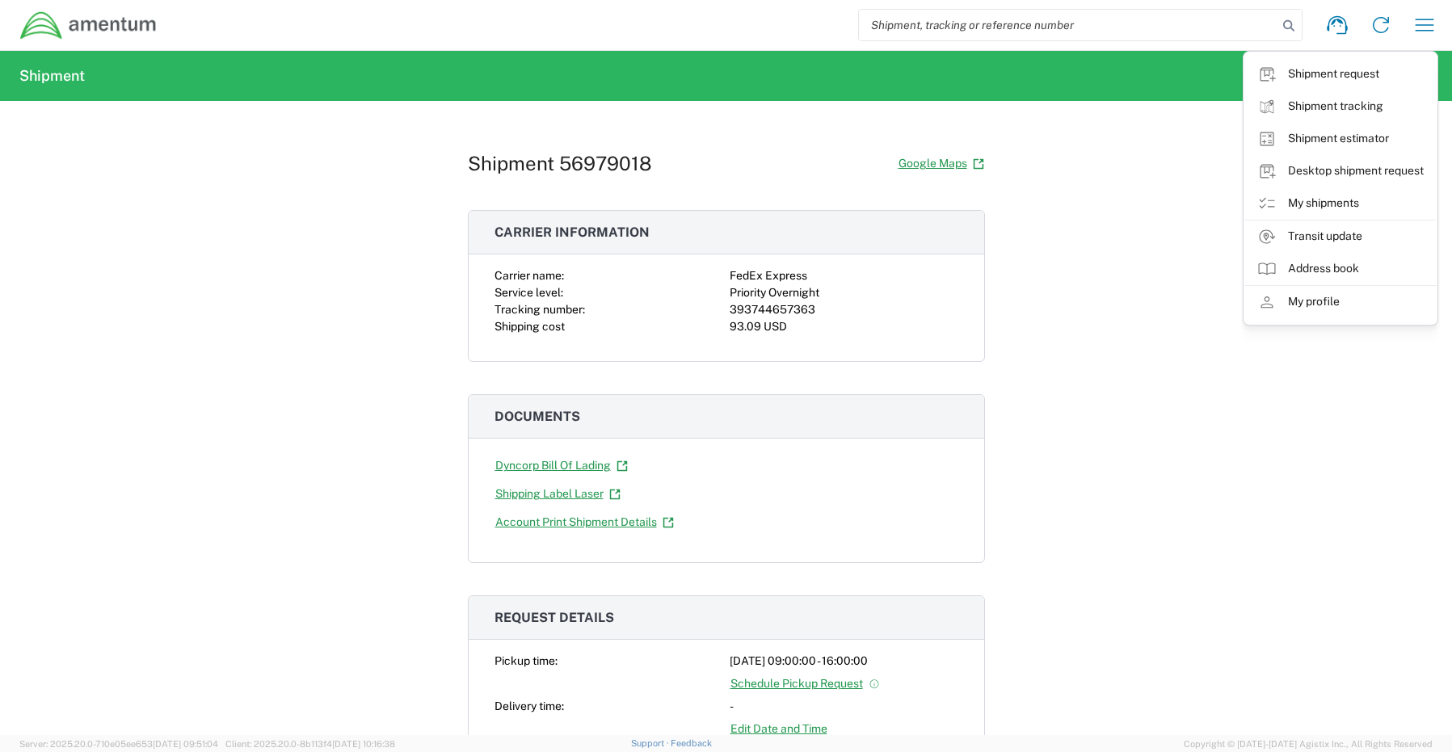
click at [61, 71] on h2 "Shipment" at bounding box center [51, 75] width 65 height 19
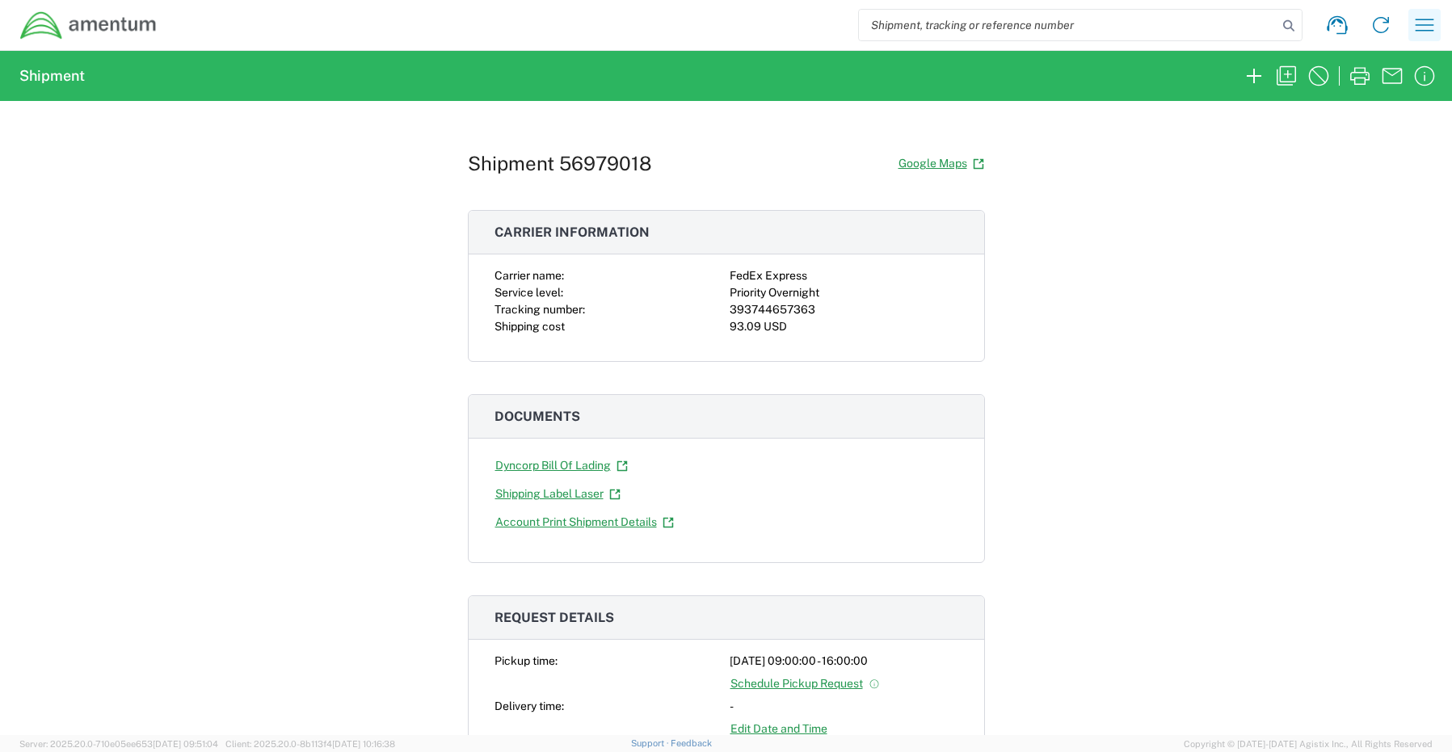
click at [1418, 25] on icon "button" at bounding box center [1424, 25] width 19 height 12
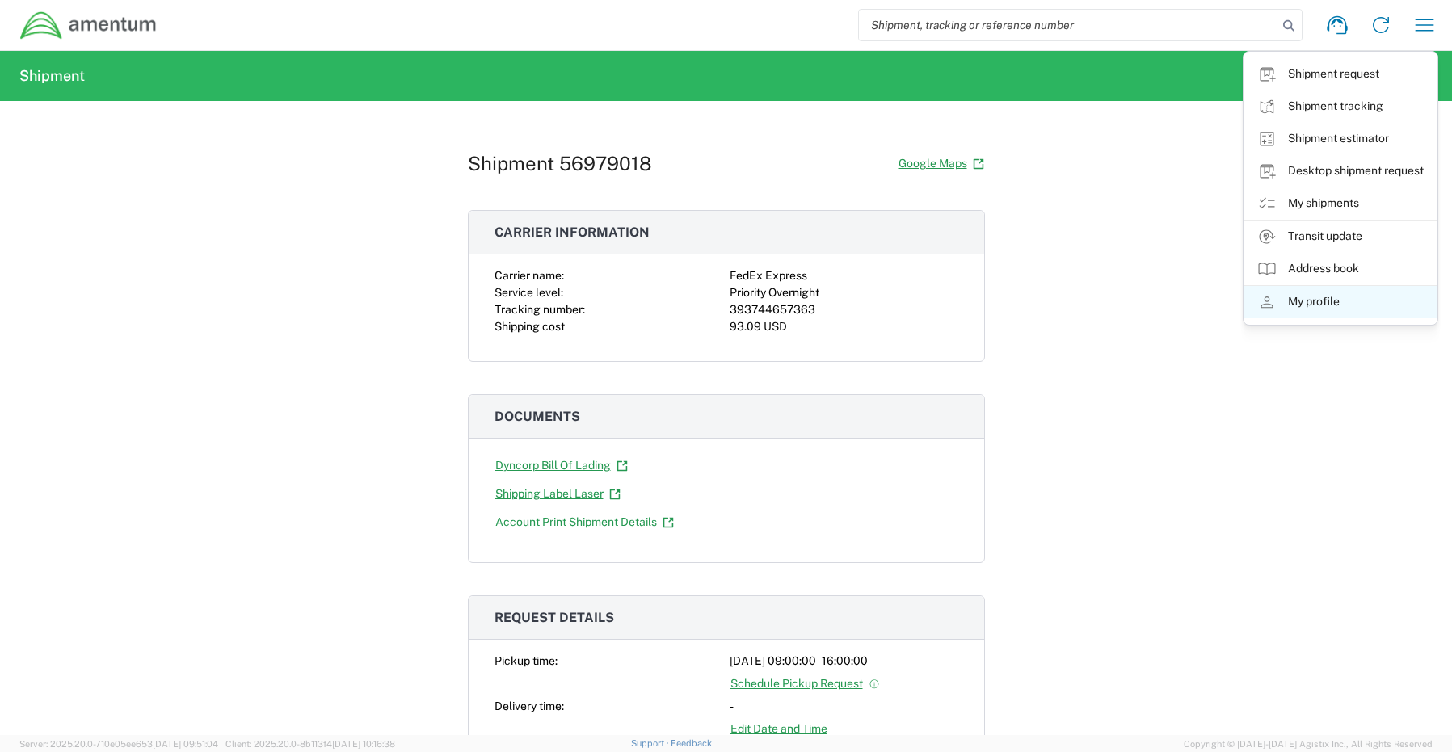
click at [1314, 308] on link "My profile" at bounding box center [1340, 302] width 192 height 32
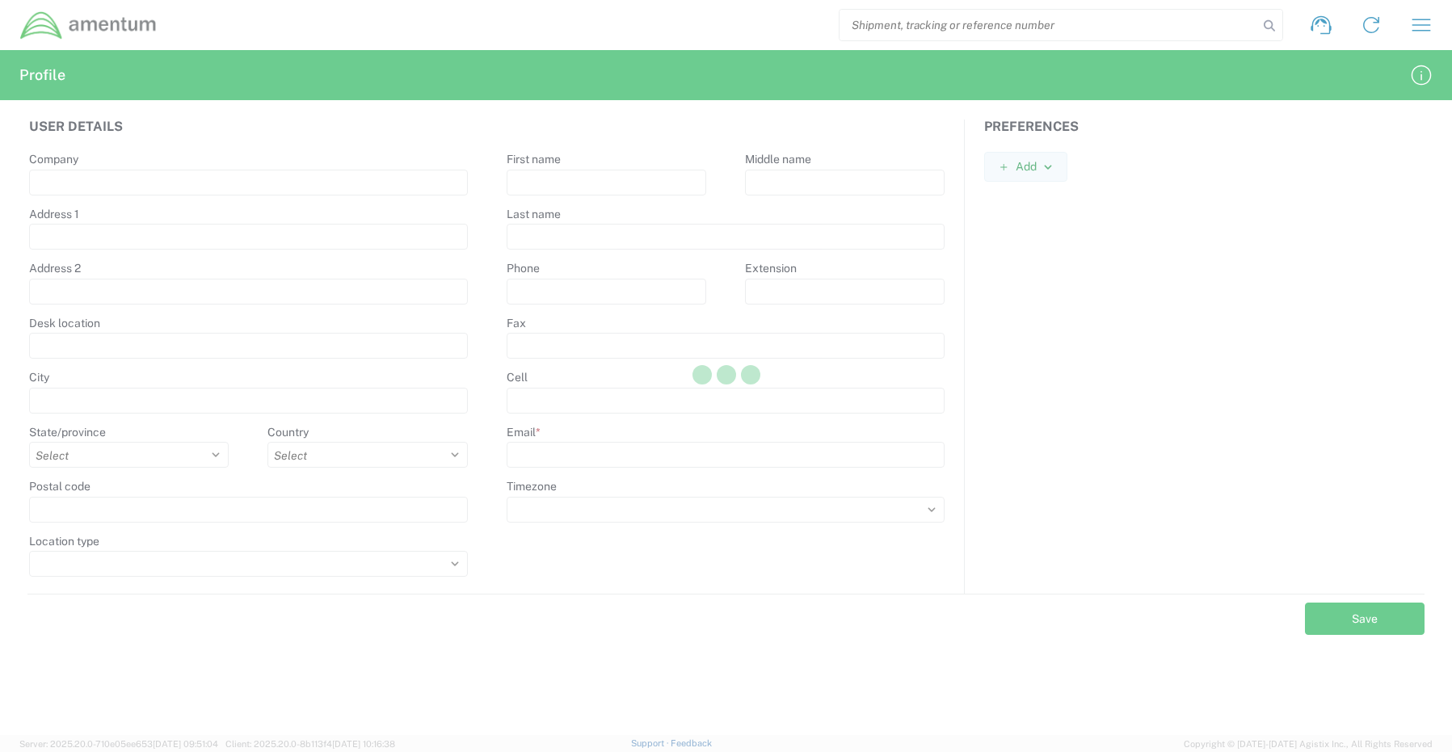
type input "Amentum Services, Inc"
type input "13500 Heritage Pkwy"
type input "Fort Worth"
select select
select select "US"
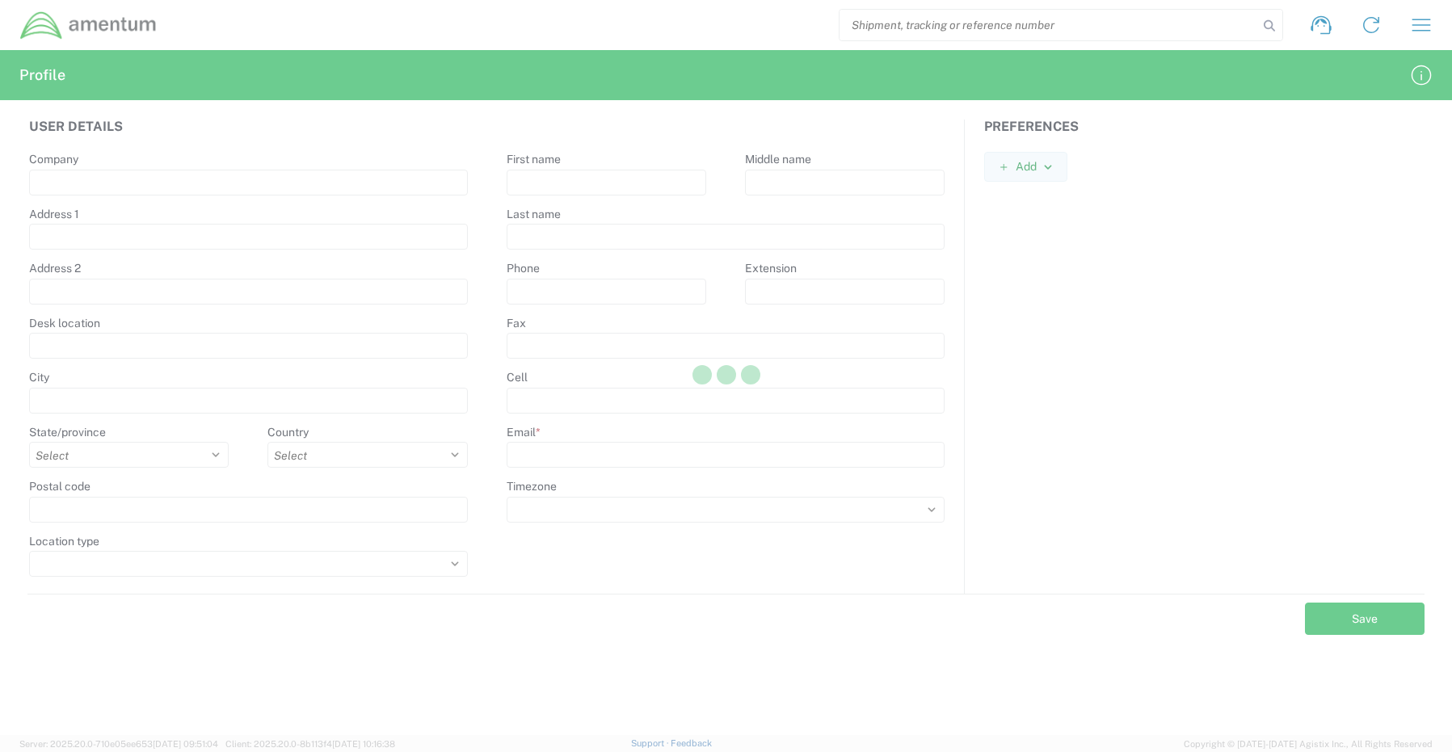
type input "76177"
type input "Senecia"
type input "Morgan"
type input "8172241568"
type input "senecia.morgan@amentum.com"
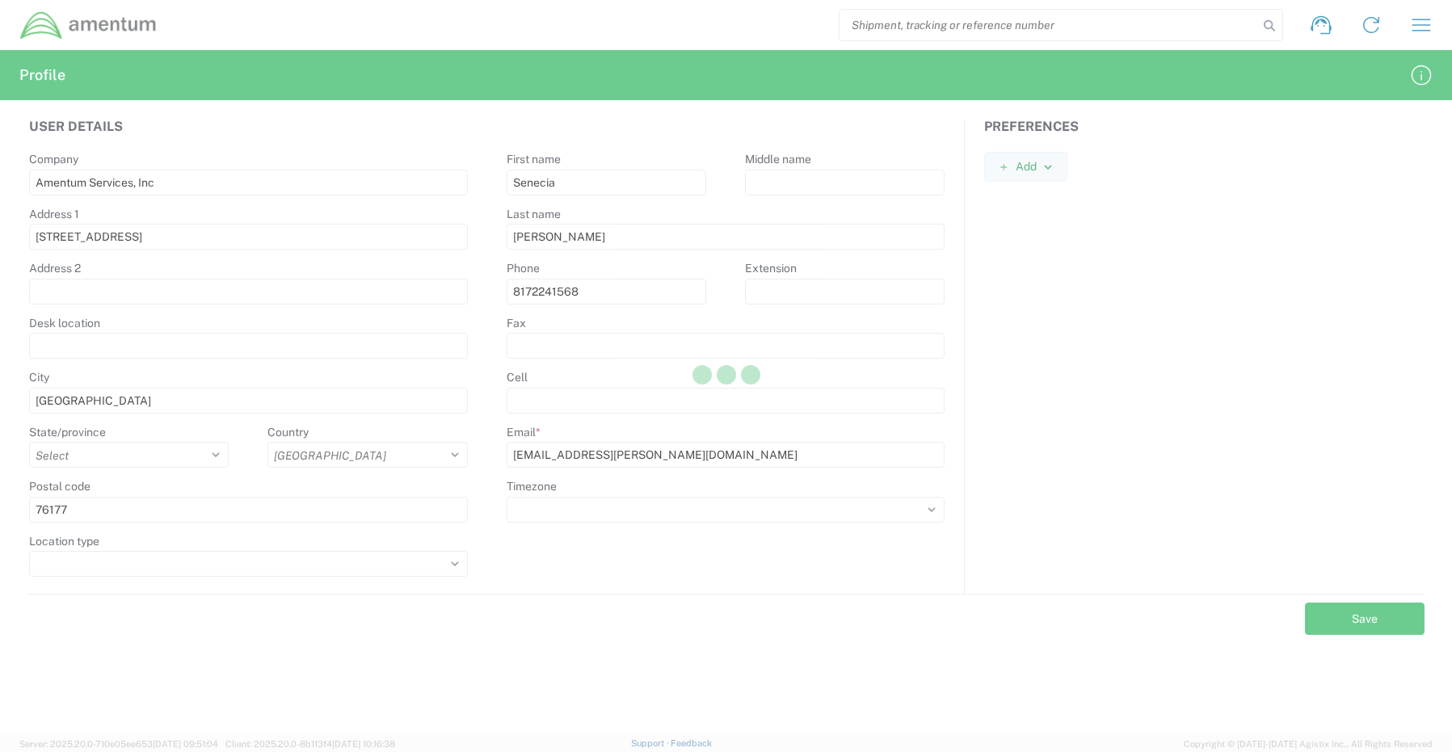
select select "BUSI"
select select "America/Chicago"
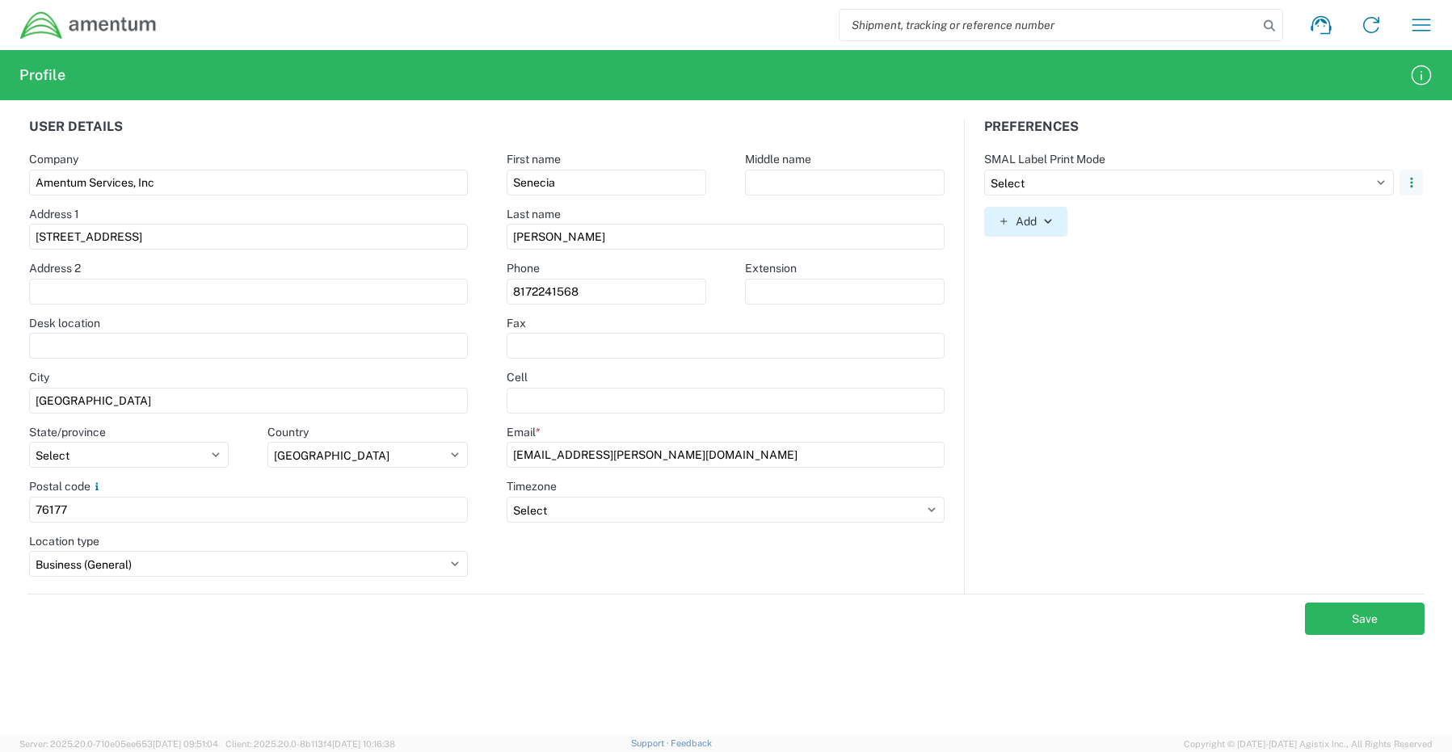
click at [1034, 222] on button "Add" at bounding box center [1025, 222] width 82 height 30
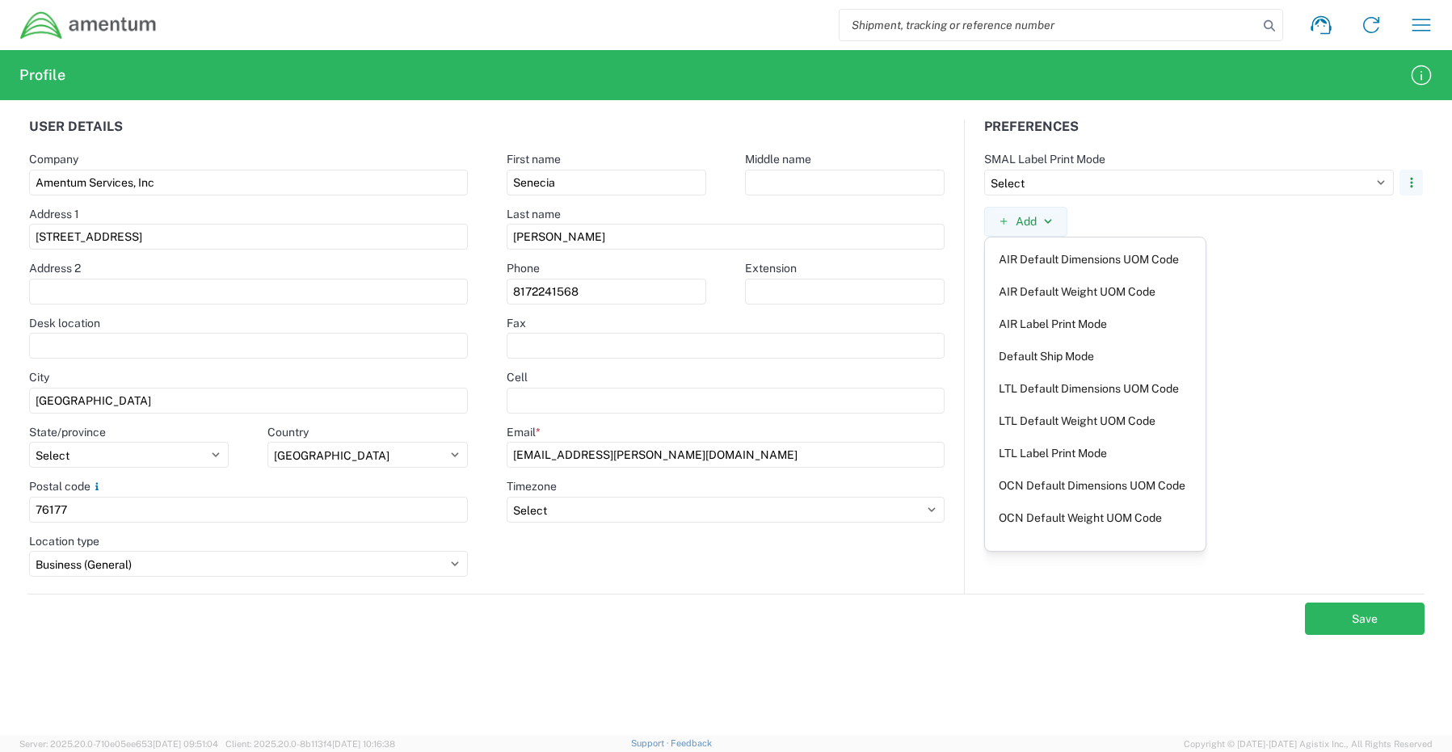
click at [1272, 284] on div "Preferences SMAL Label Print Mode Select Plain Thermal Remove Add AIR Default D…" at bounding box center [1203, 357] width 477 height 474
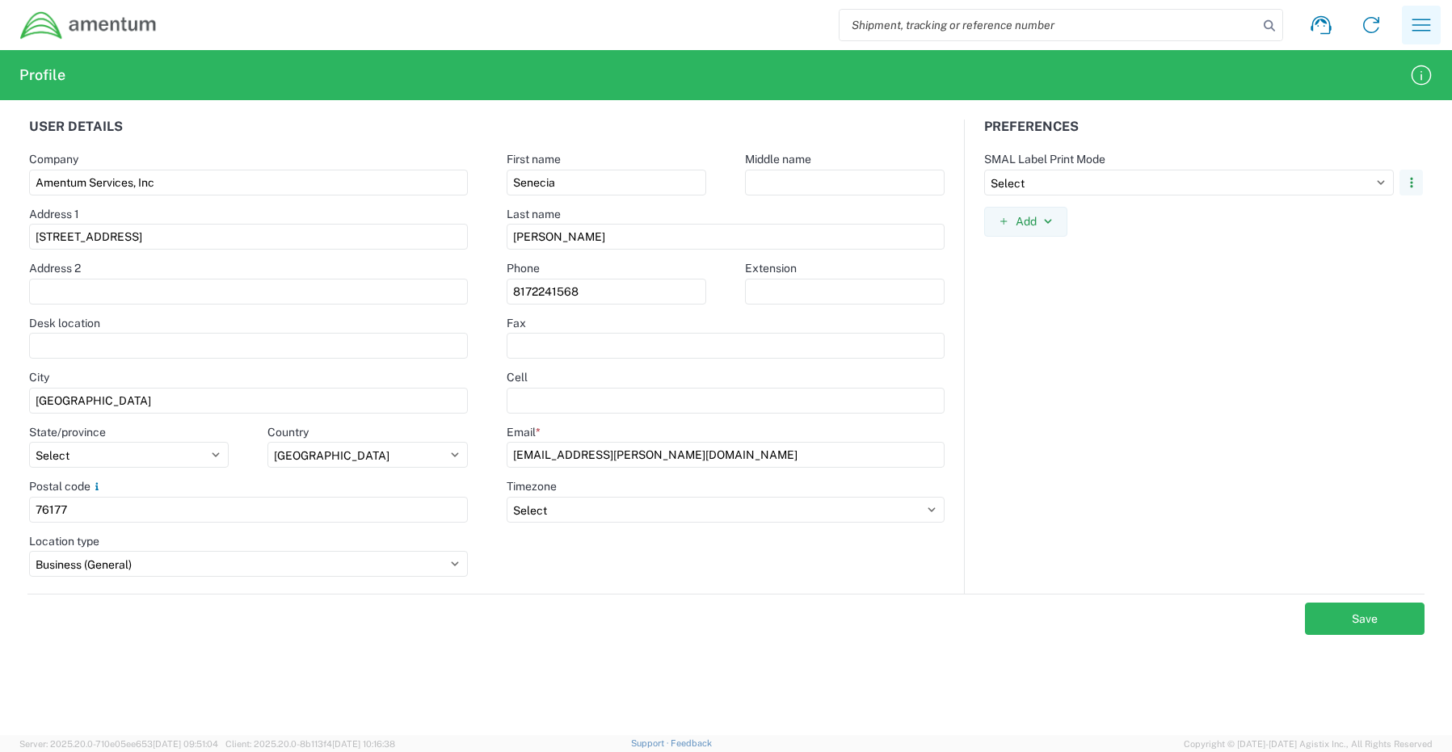
click at [1414, 24] on icon "button" at bounding box center [1421, 25] width 26 height 26
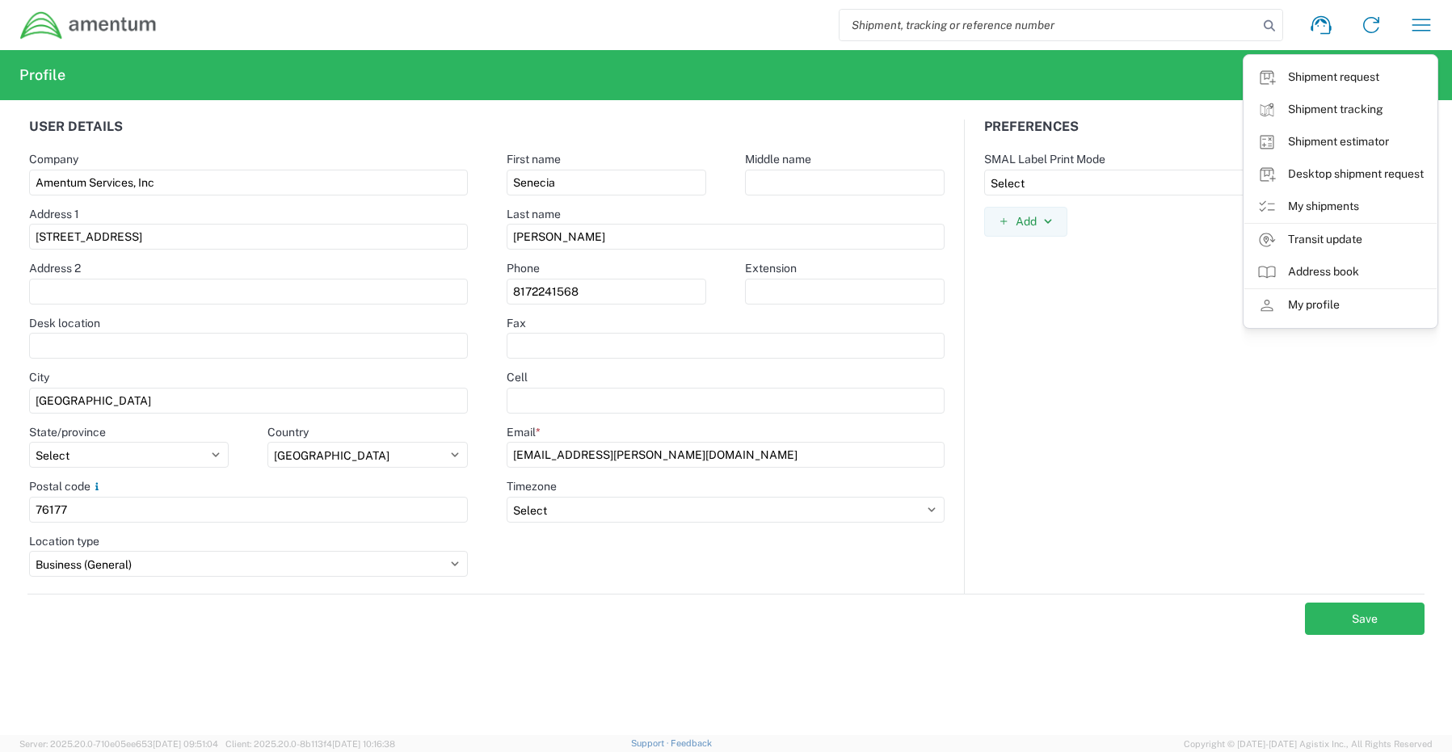
click at [1154, 432] on div "Preferences SMAL Label Print Mode Select Plain Thermal Remove Add AIR Default D…" at bounding box center [1203, 357] width 477 height 474
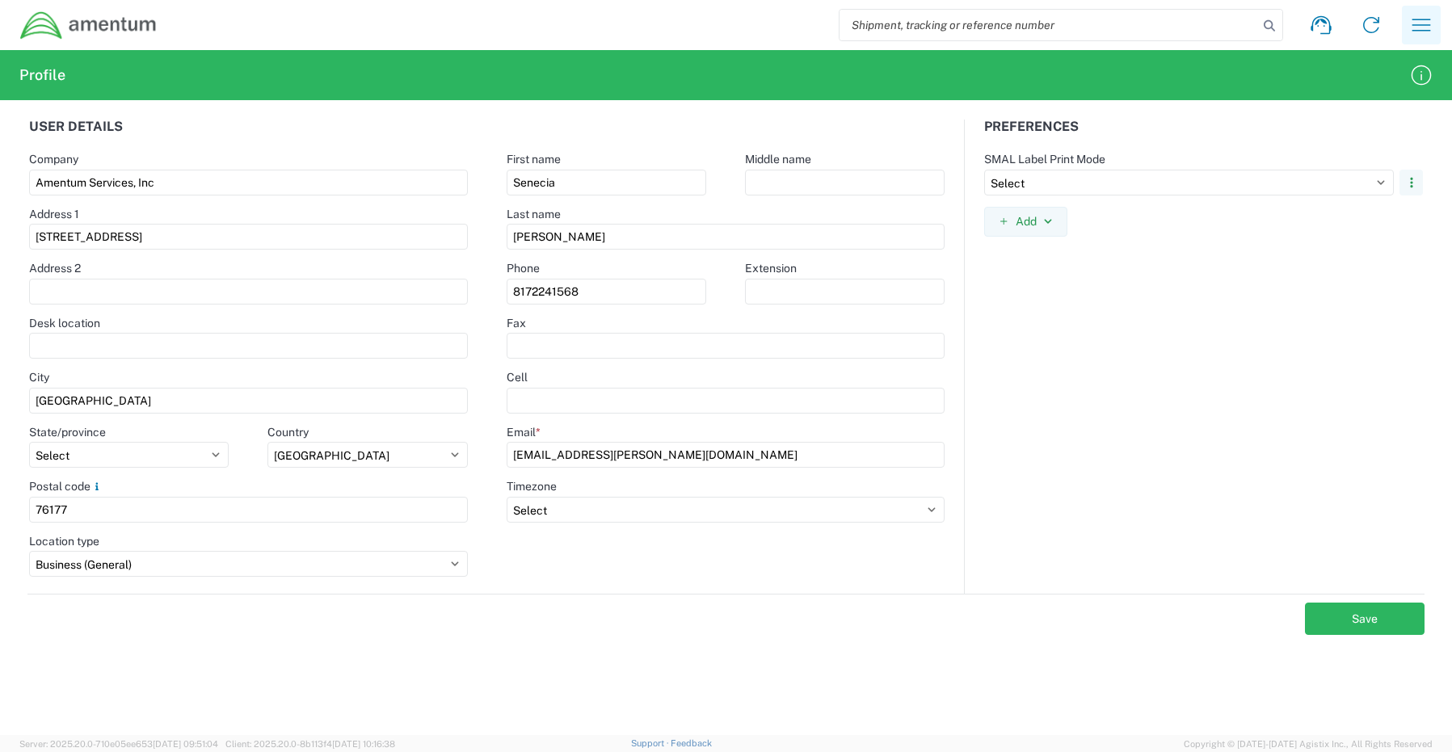
click at [1425, 21] on icon "button" at bounding box center [1421, 25] width 26 height 26
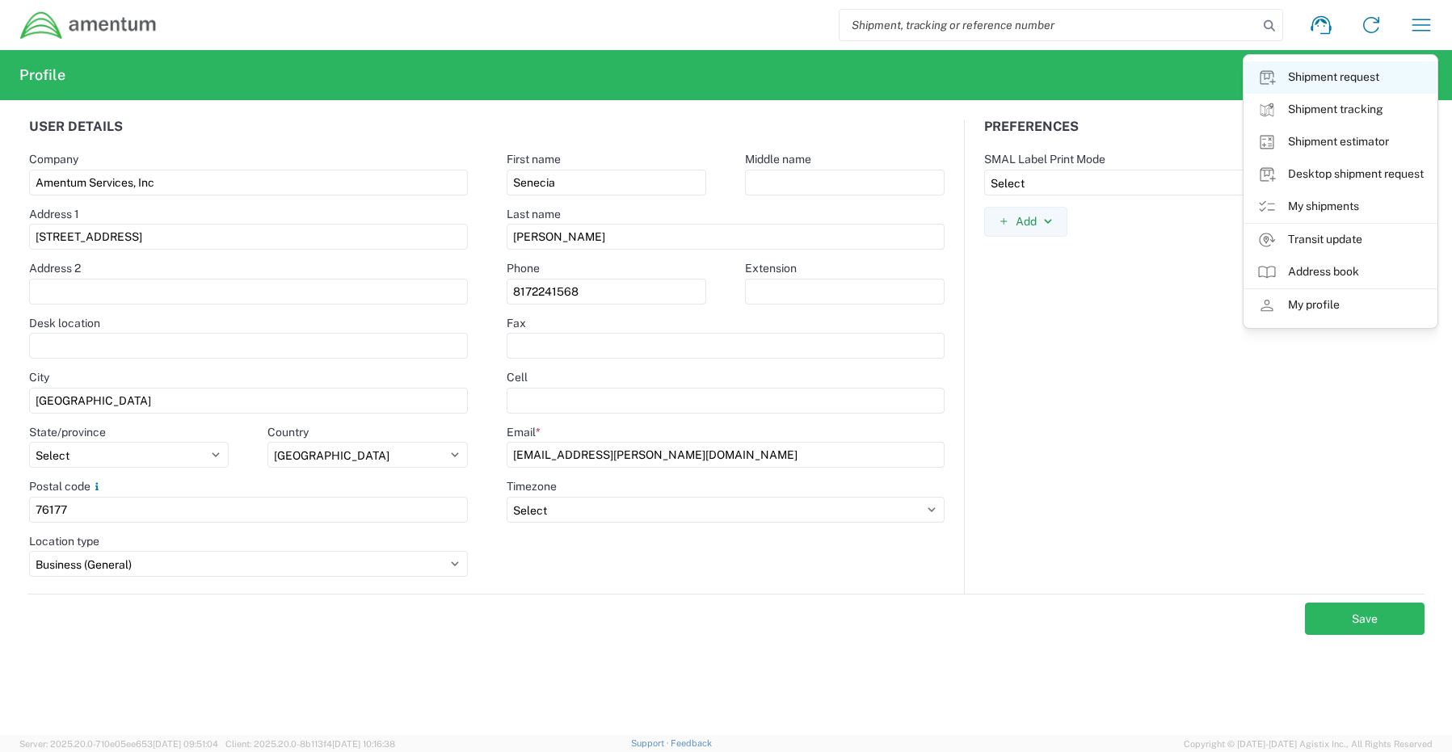
click at [1348, 80] on link "Shipment request" at bounding box center [1340, 77] width 192 height 32
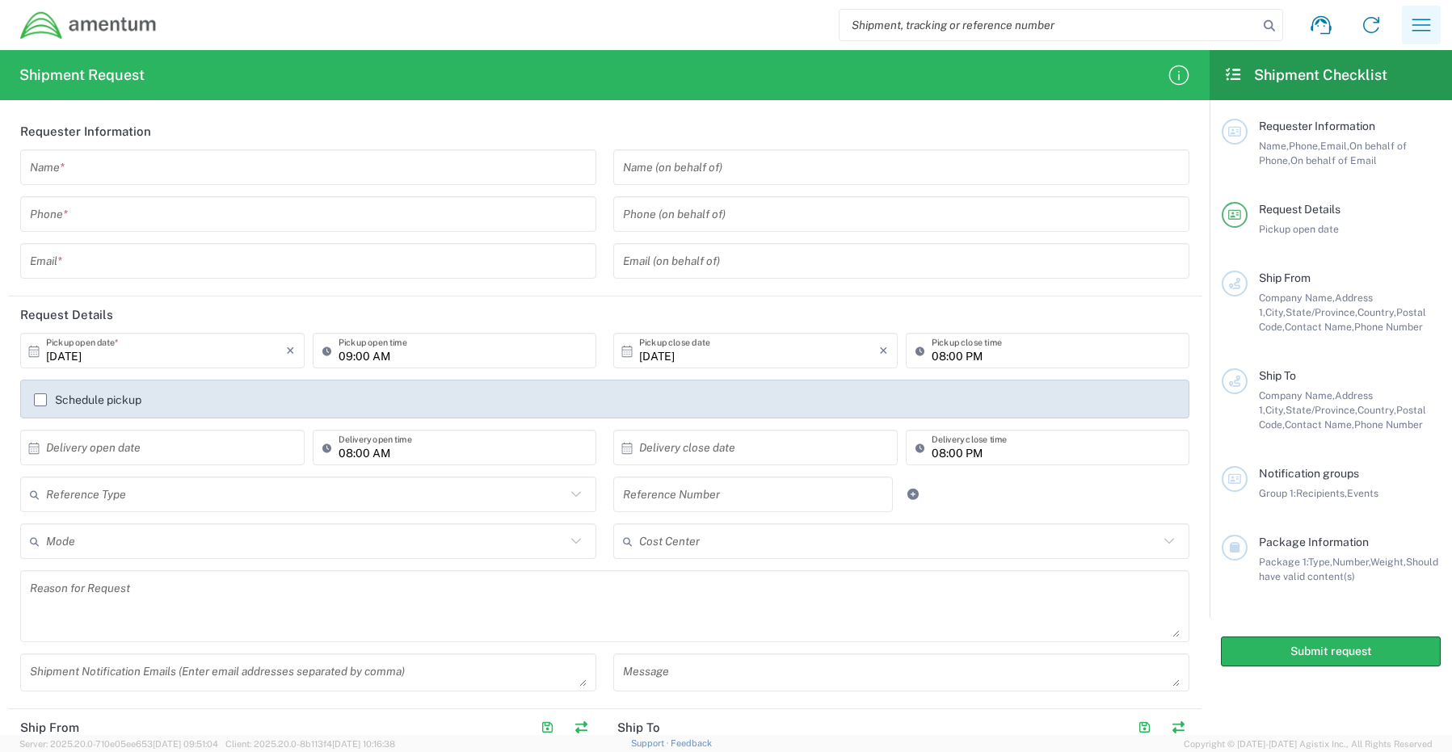
click at [1419, 15] on icon "button" at bounding box center [1421, 25] width 26 height 26
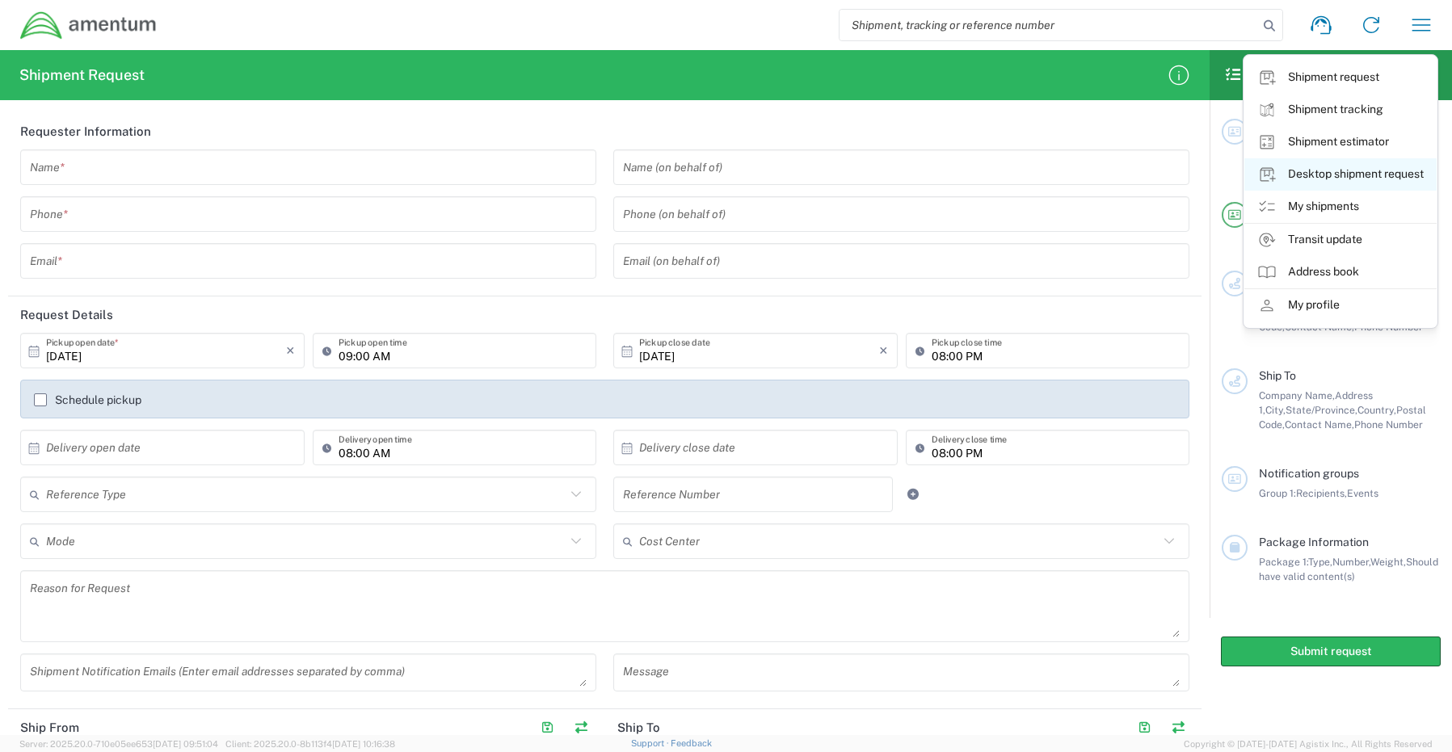
click at [1327, 175] on link "Desktop shipment request" at bounding box center [1340, 174] width 192 height 32
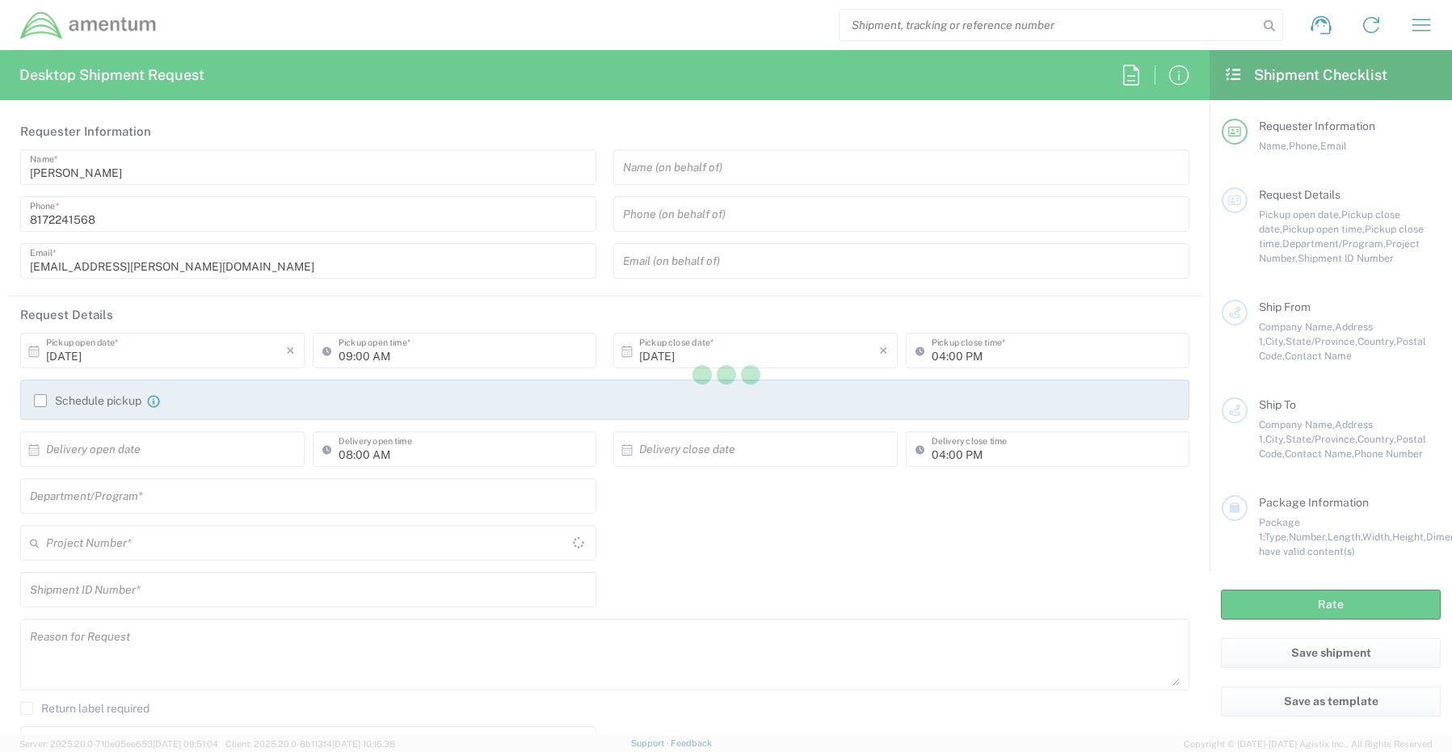
type input "CORP"
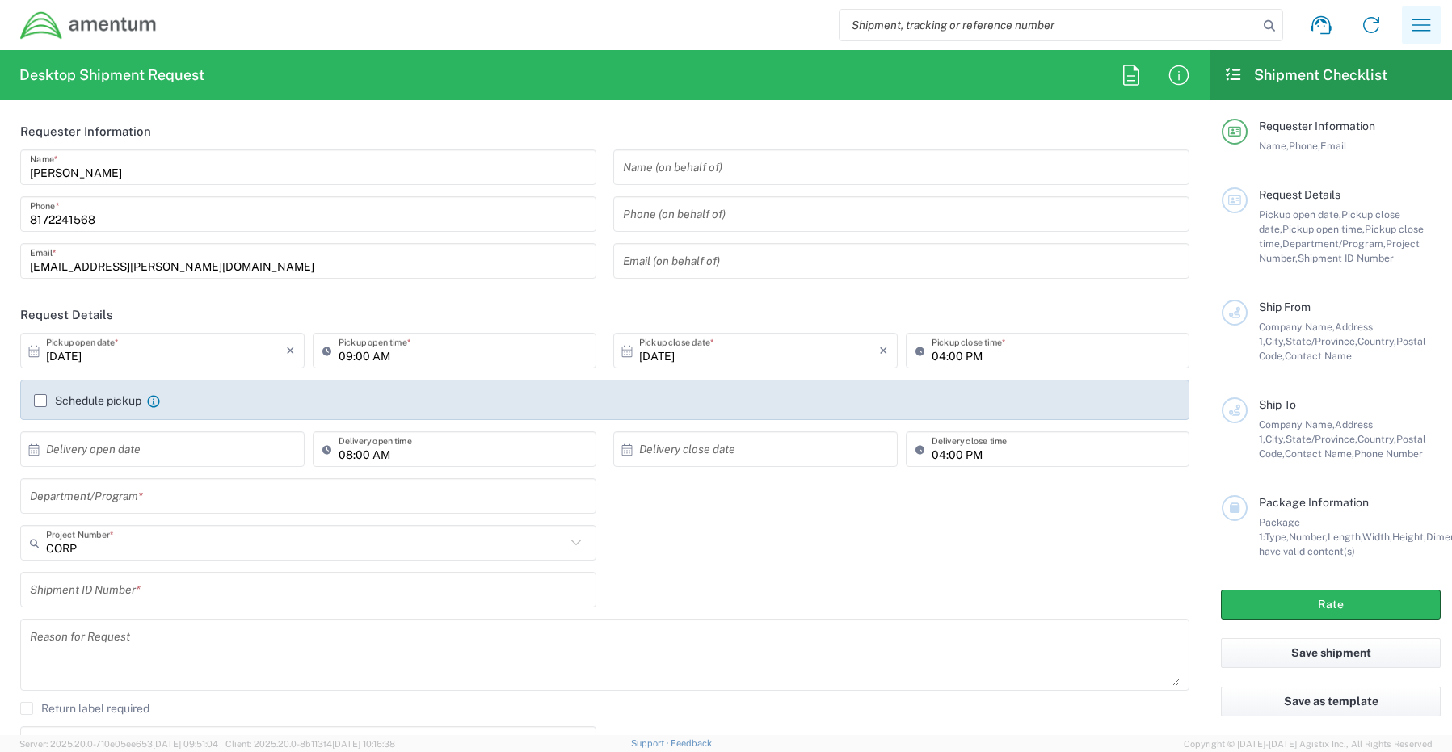
click at [1411, 18] on icon "button" at bounding box center [1421, 25] width 26 height 26
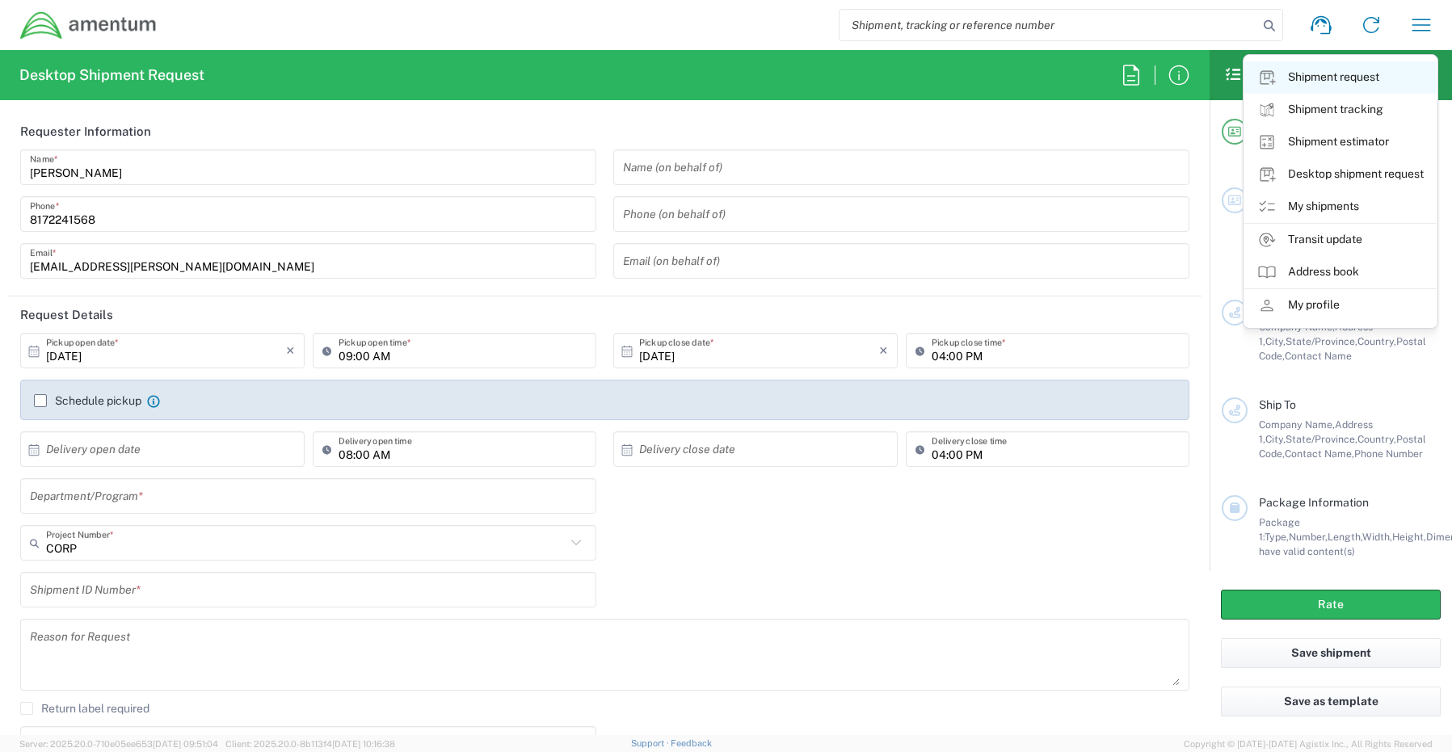
click at [1335, 82] on link "Shipment request" at bounding box center [1340, 77] width 192 height 32
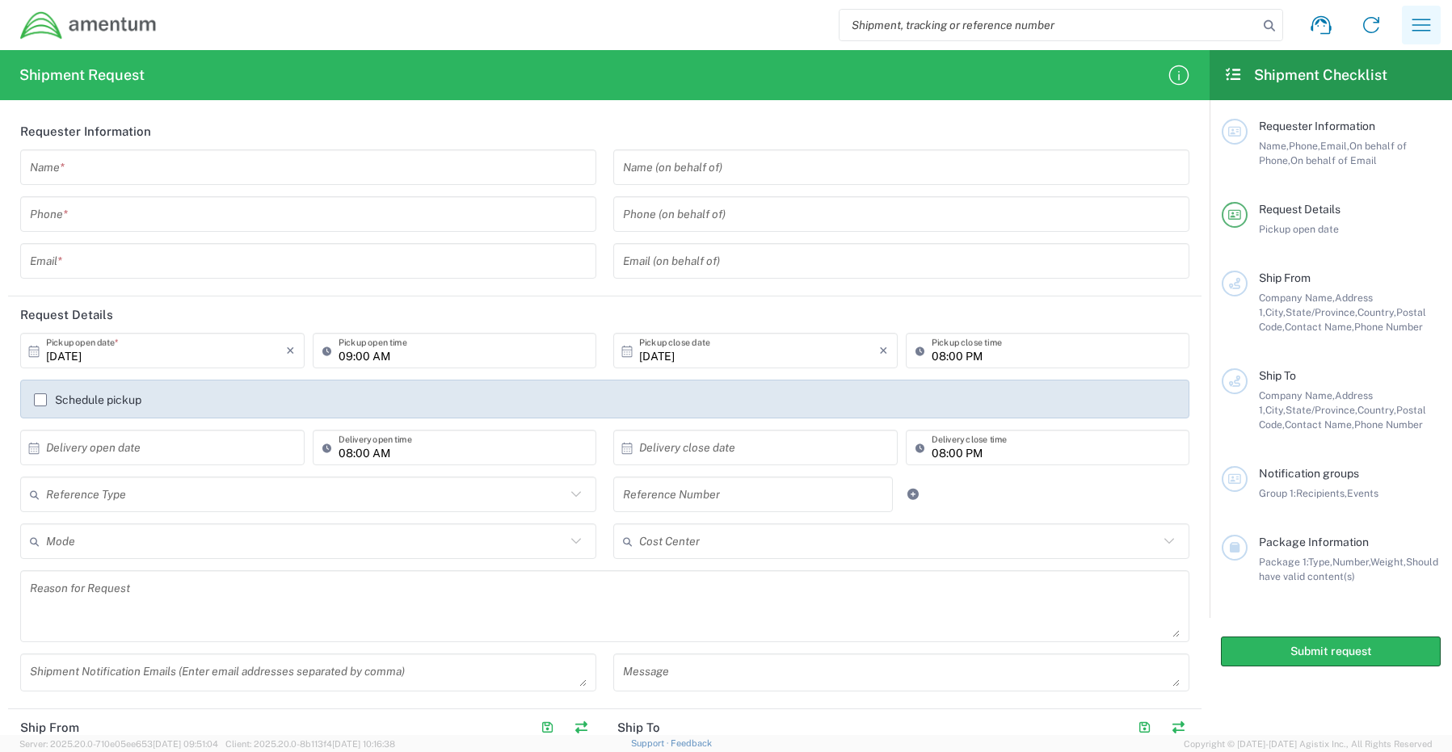
click at [1420, 18] on icon "button" at bounding box center [1421, 25] width 26 height 26
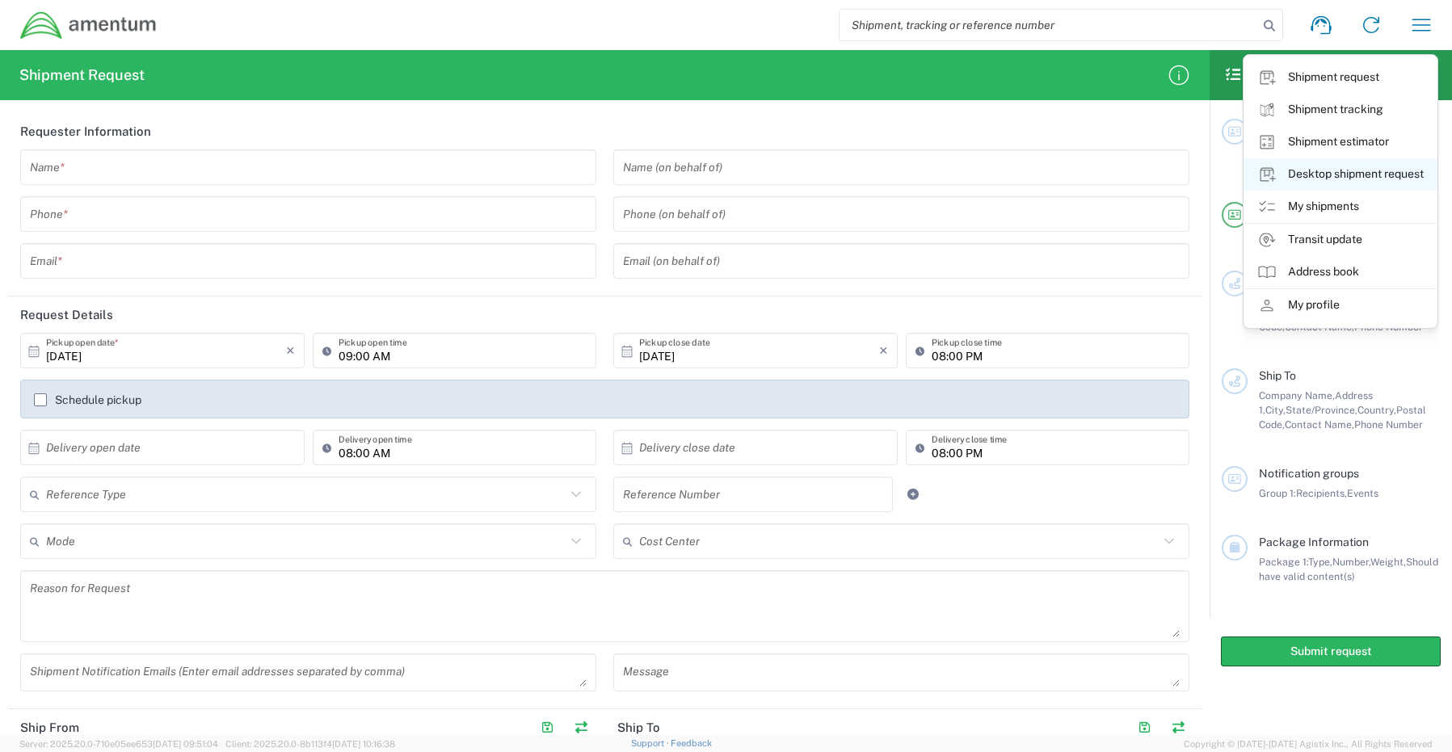
click at [1326, 179] on link "Desktop shipment request" at bounding box center [1340, 174] width 192 height 32
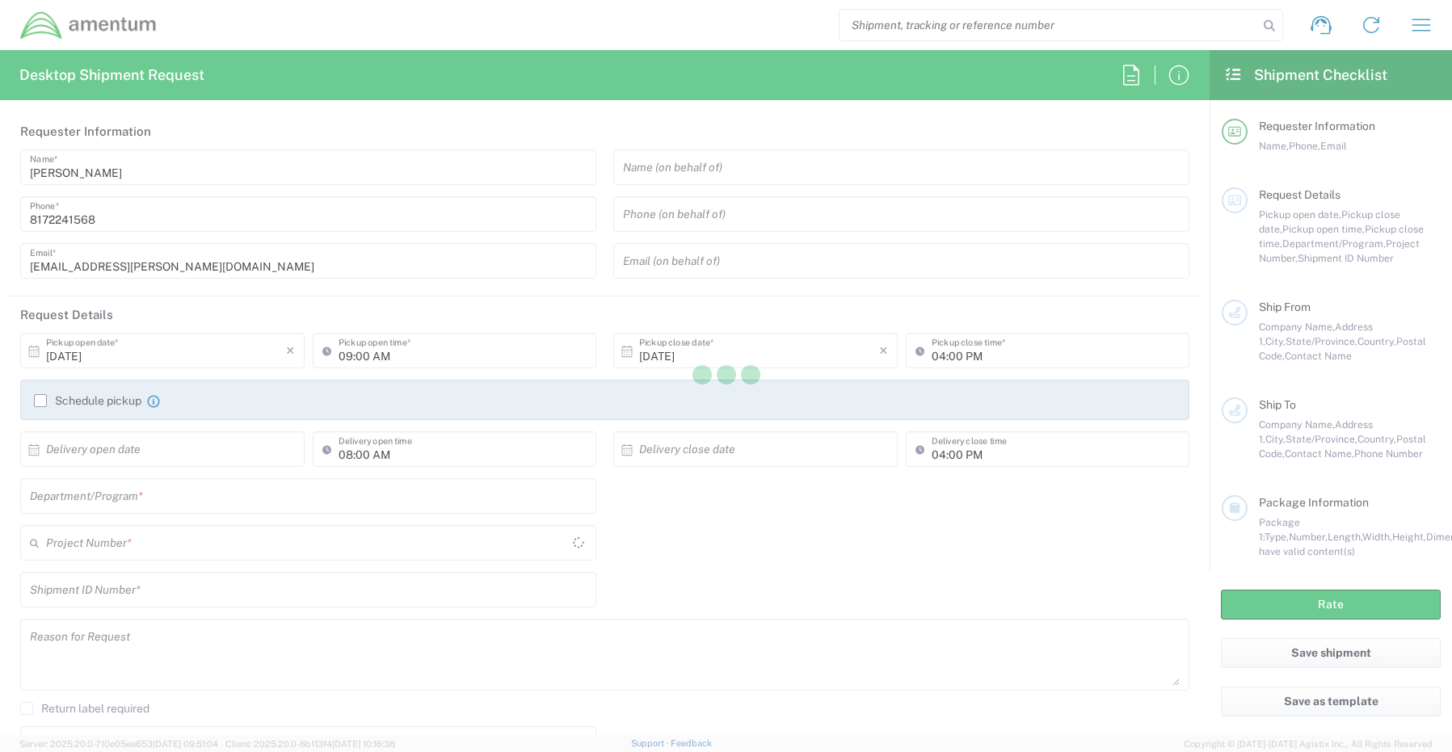
type input "CORP"
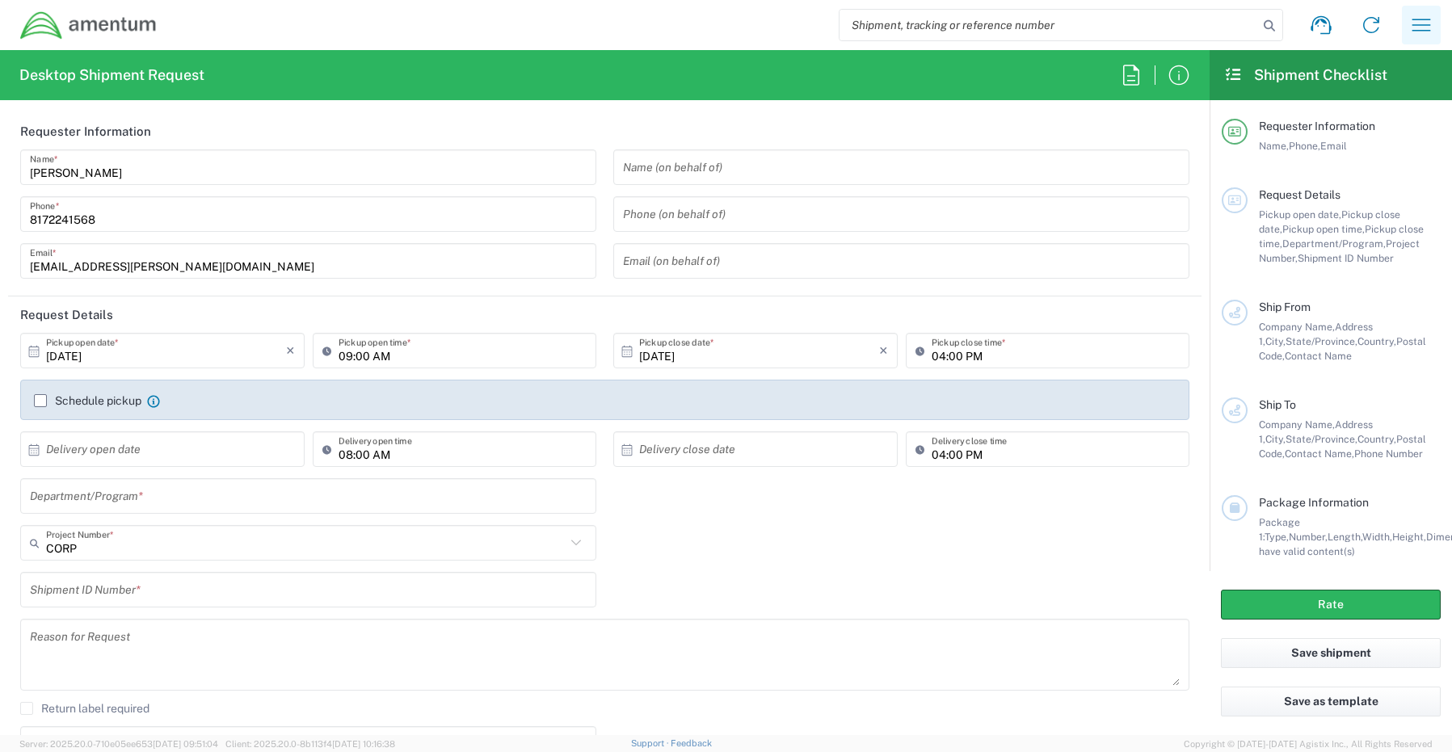
click at [1414, 24] on icon "button" at bounding box center [1421, 25] width 26 height 26
